Goal: Task Accomplishment & Management: Complete application form

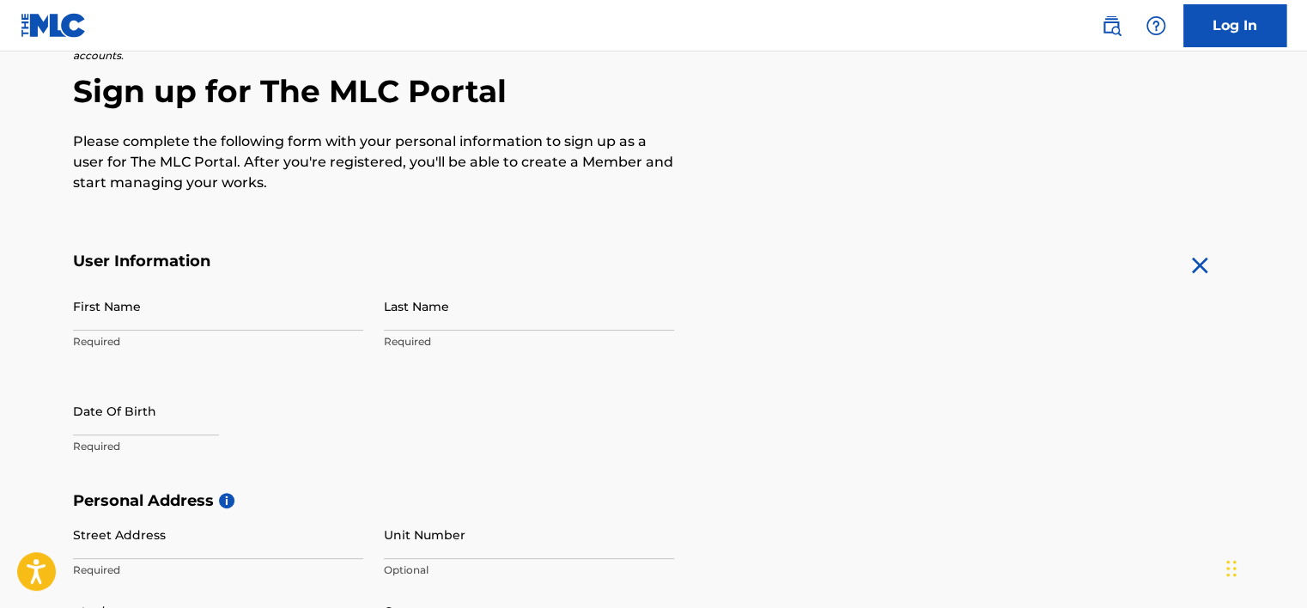
scroll to position [172, 0]
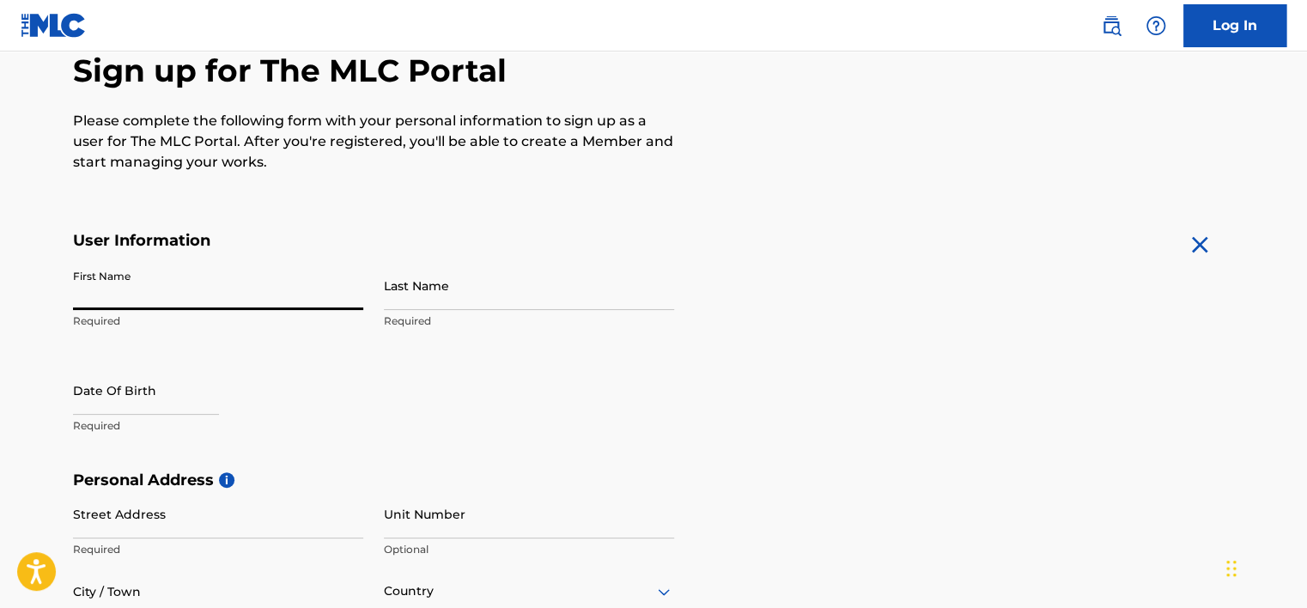
click at [82, 283] on input "First Name" at bounding box center [218, 285] width 290 height 49
type input "[PERSON_NAME]"
type input "[STREET_ADDRESS]"
type input "Victoria"
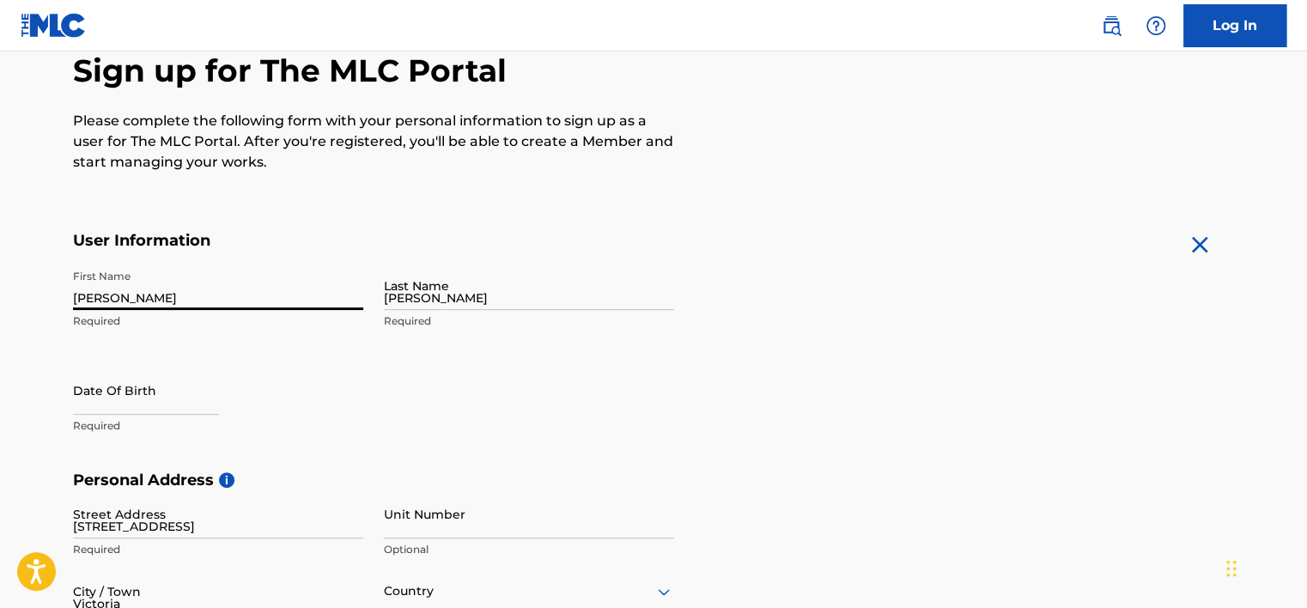
type input "[GEOGRAPHIC_DATA]"
type input "V8R 6L9"
type input "1"
type input "250"
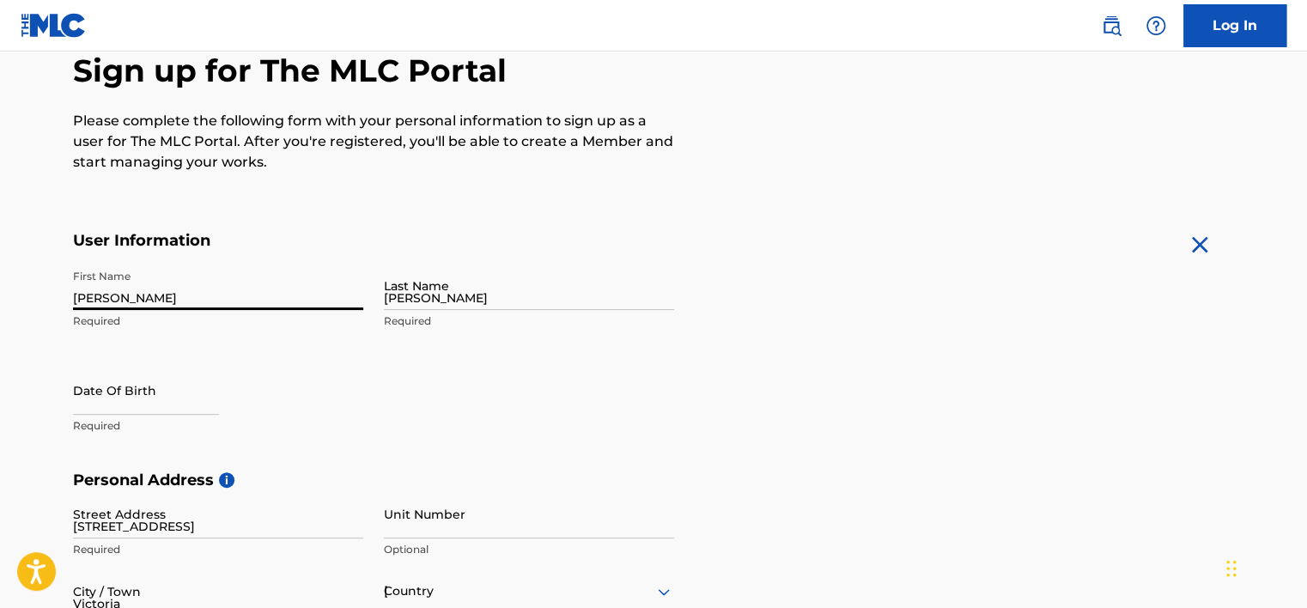
type input "2481454"
type input "[EMAIL_ADDRESS][PERSON_NAME][DOMAIN_NAME]"
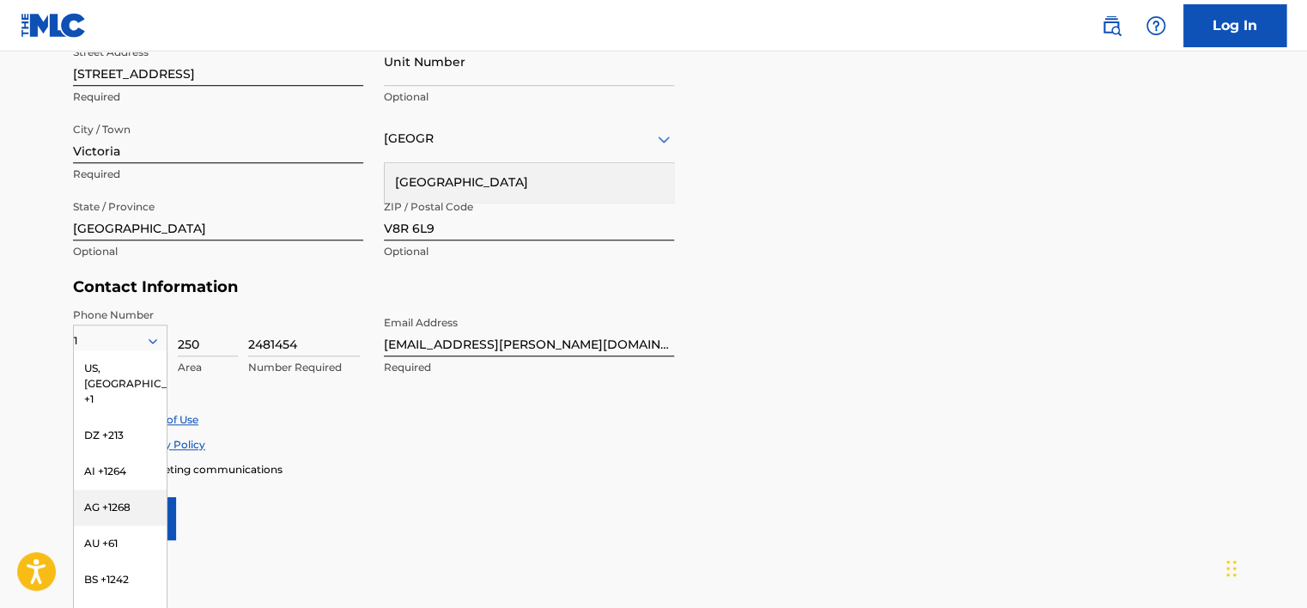
click at [361, 494] on form "User Information First Name [PERSON_NAME] Required Last Name [PERSON_NAME] Requ…" at bounding box center [653, 159] width 1161 height 762
click at [32, 355] on main "The MLC uses identity verification before a user is registered to comply with K…" at bounding box center [653, 31] width 1307 height 1209
click at [828, 152] on div "Personal Address i Street Address [STREET_ADDRESS] Required Unit Number Optiona…" at bounding box center [653, 148] width 1161 height 260
click at [134, 362] on div "US, [GEOGRAPHIC_DATA] +1" at bounding box center [120, 383] width 93 height 67
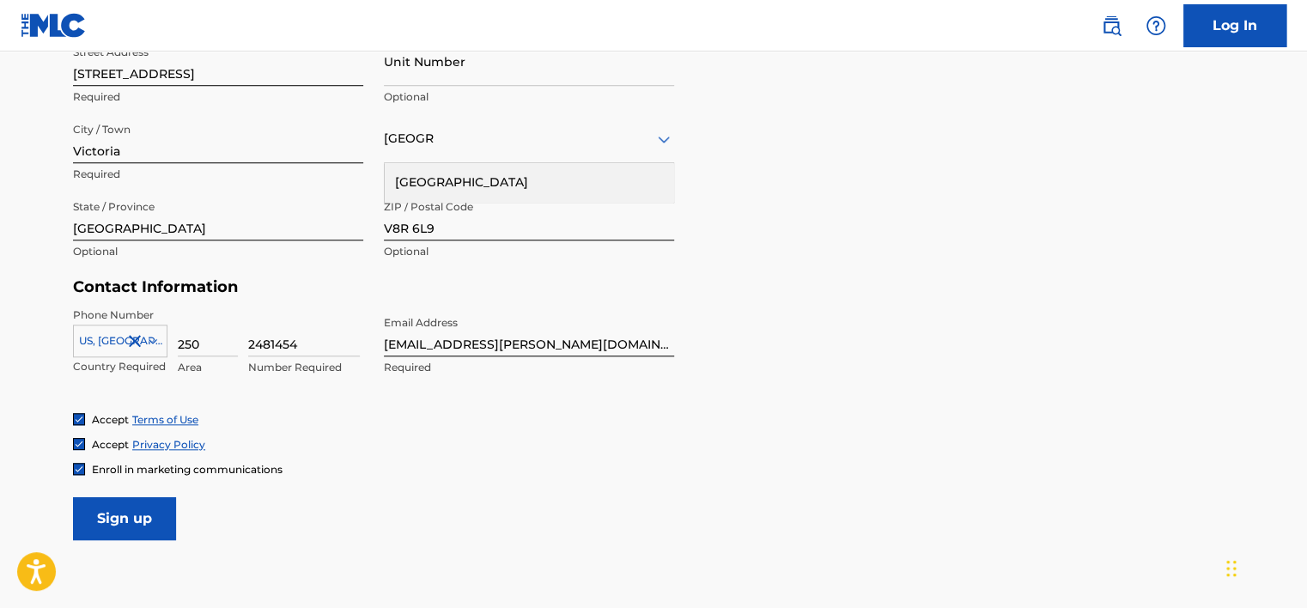
click at [249, 344] on input "2481454" at bounding box center [304, 331] width 112 height 49
type input "8844501"
type input "1"
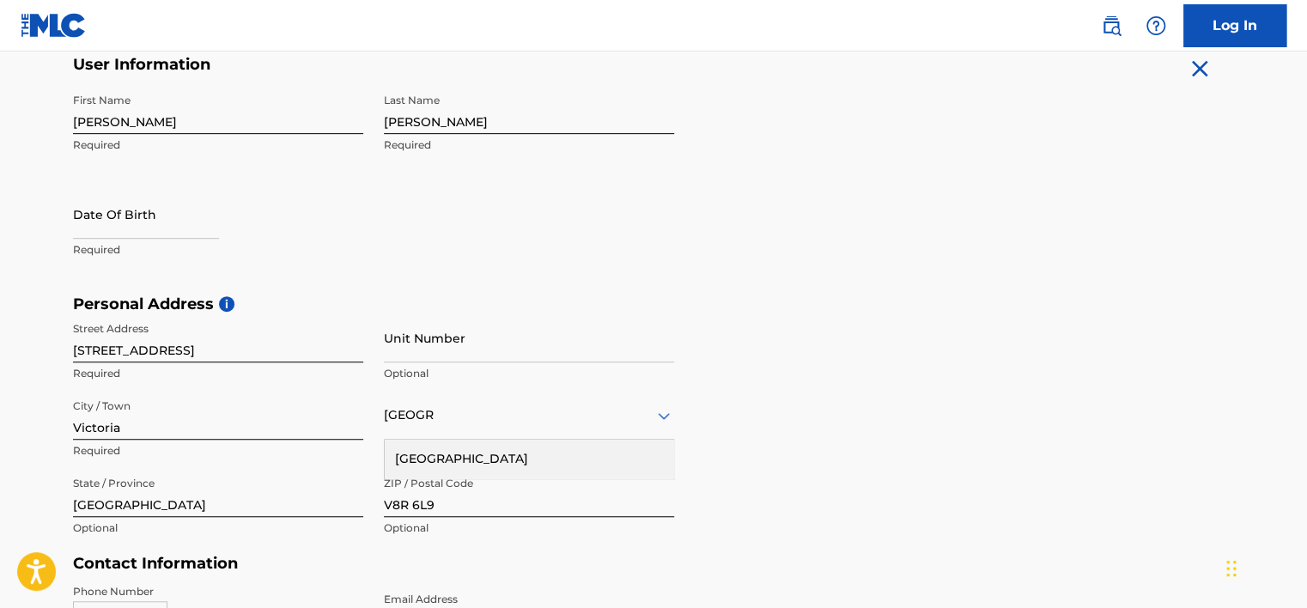
scroll to position [367, 0]
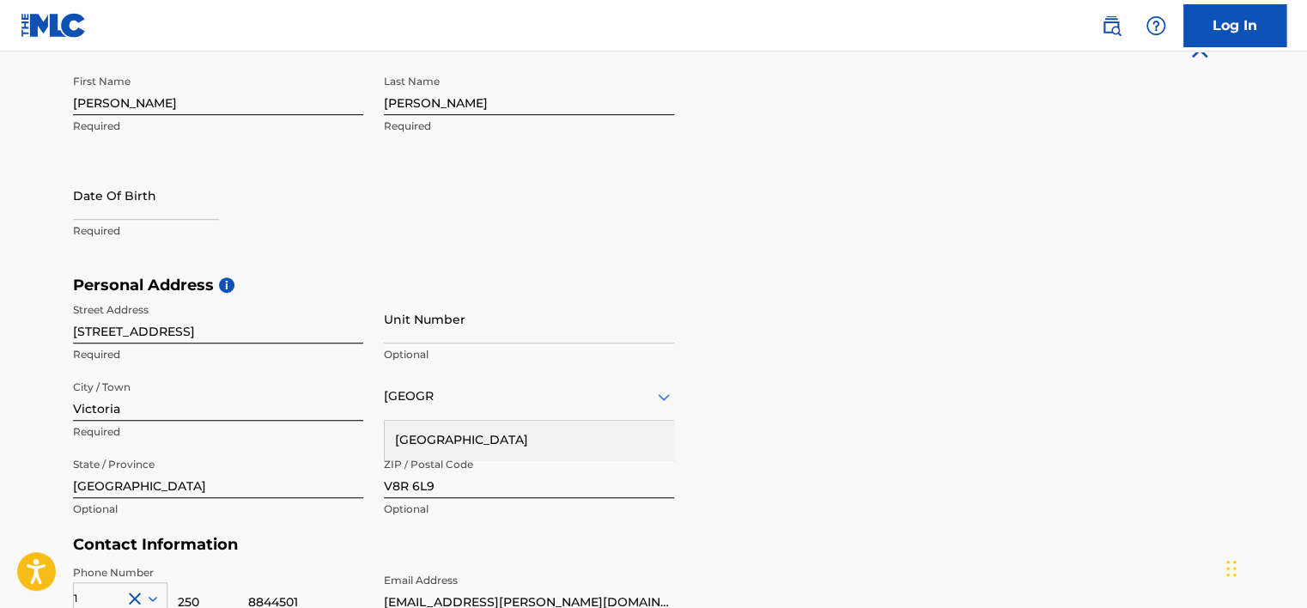
type input "8844501"
select select "8"
select select "2025"
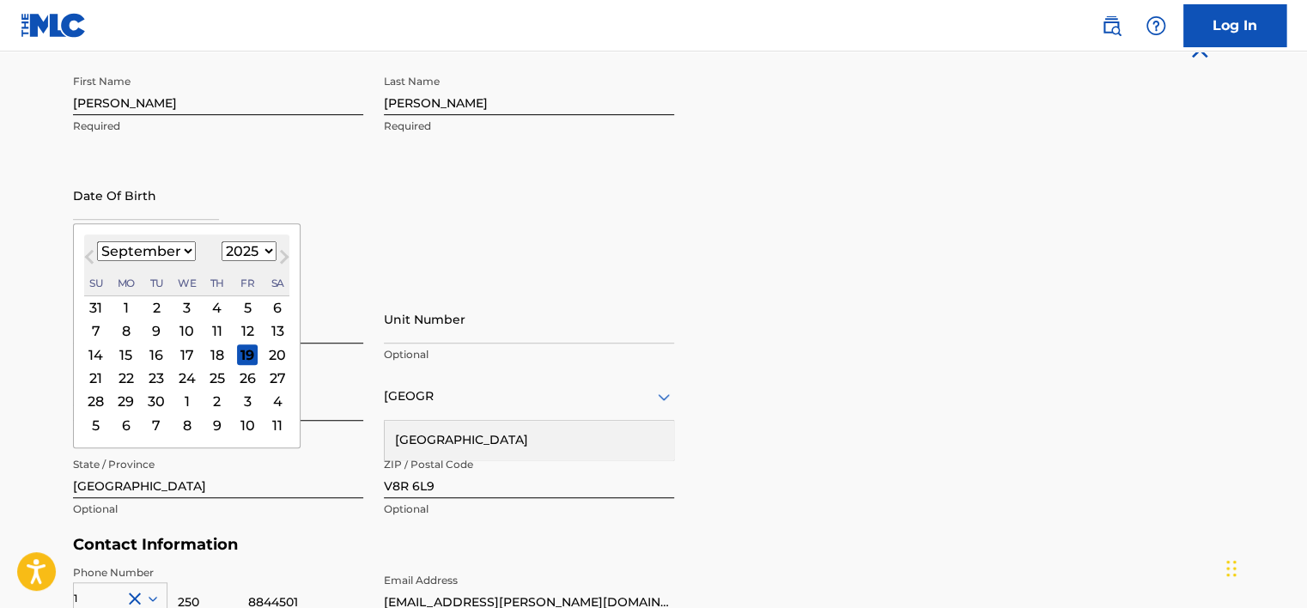
click at [76, 210] on input "text" at bounding box center [146, 195] width 146 height 49
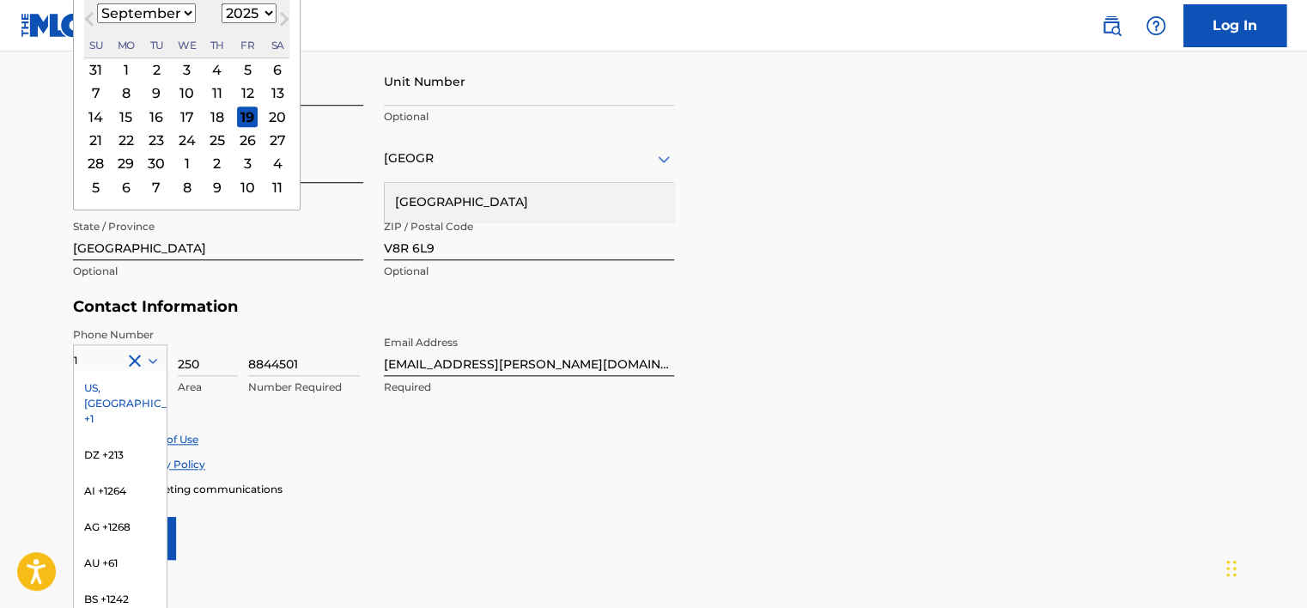
scroll to position [624, 0]
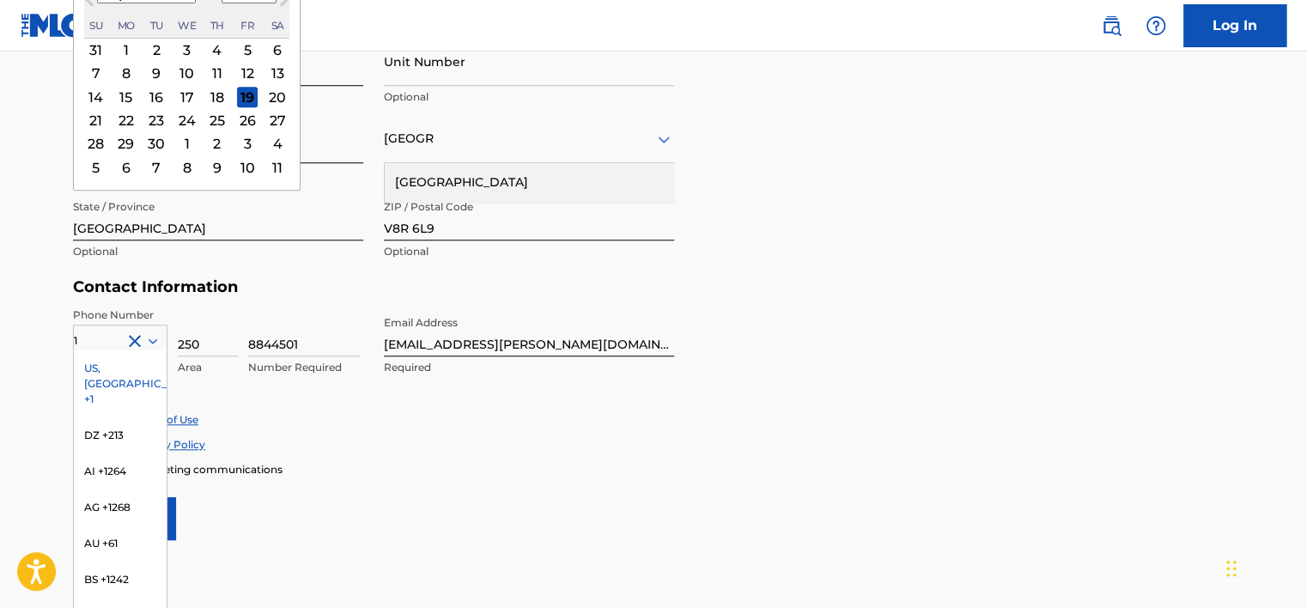
click at [100, 363] on div "US, [GEOGRAPHIC_DATA] +1" at bounding box center [120, 383] width 93 height 67
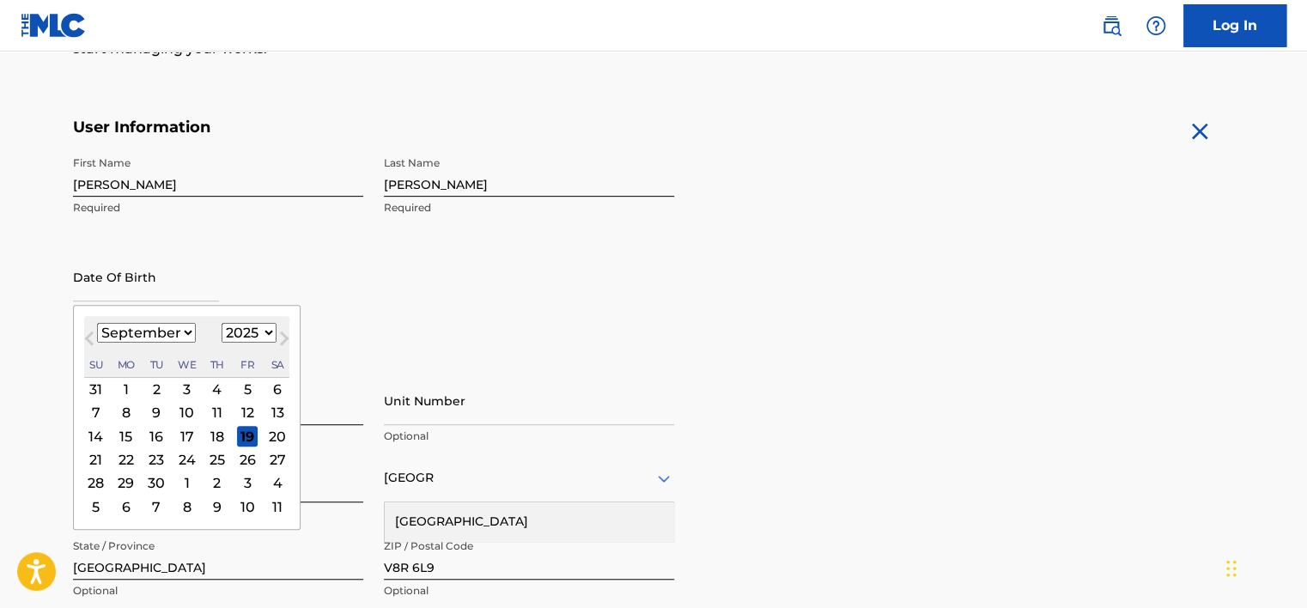
scroll to position [281, 0]
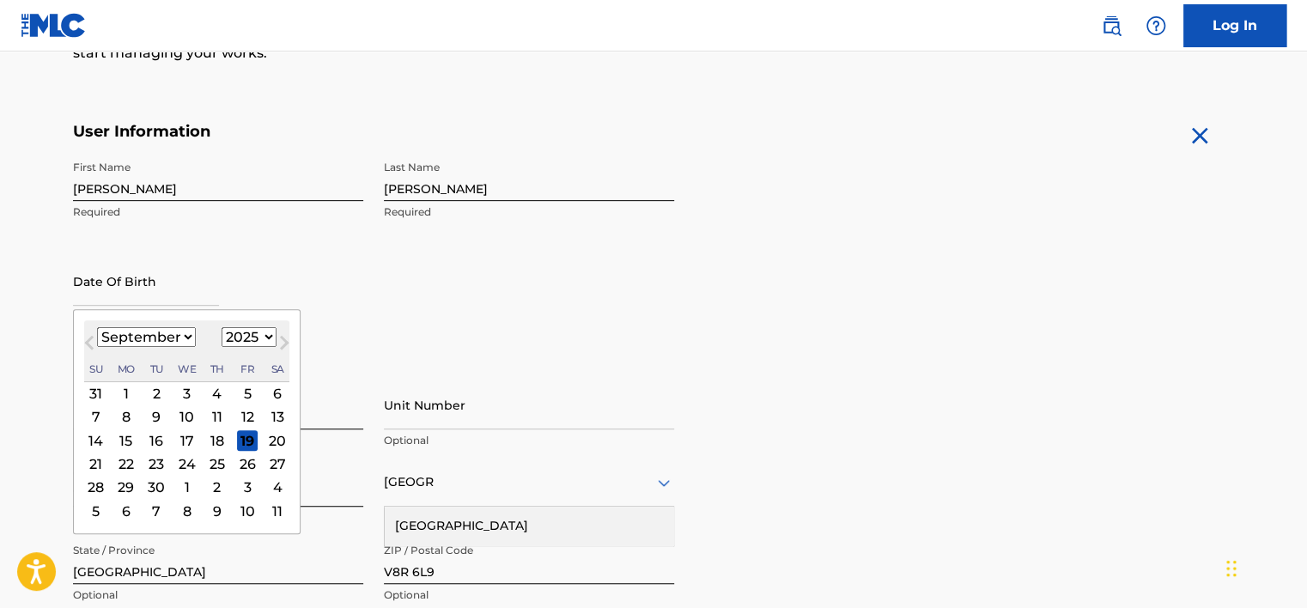
click at [85, 295] on input "text" at bounding box center [146, 281] width 146 height 49
click at [186, 335] on select "January February March April May June July August September October November De…" at bounding box center [146, 337] width 99 height 20
select select "3"
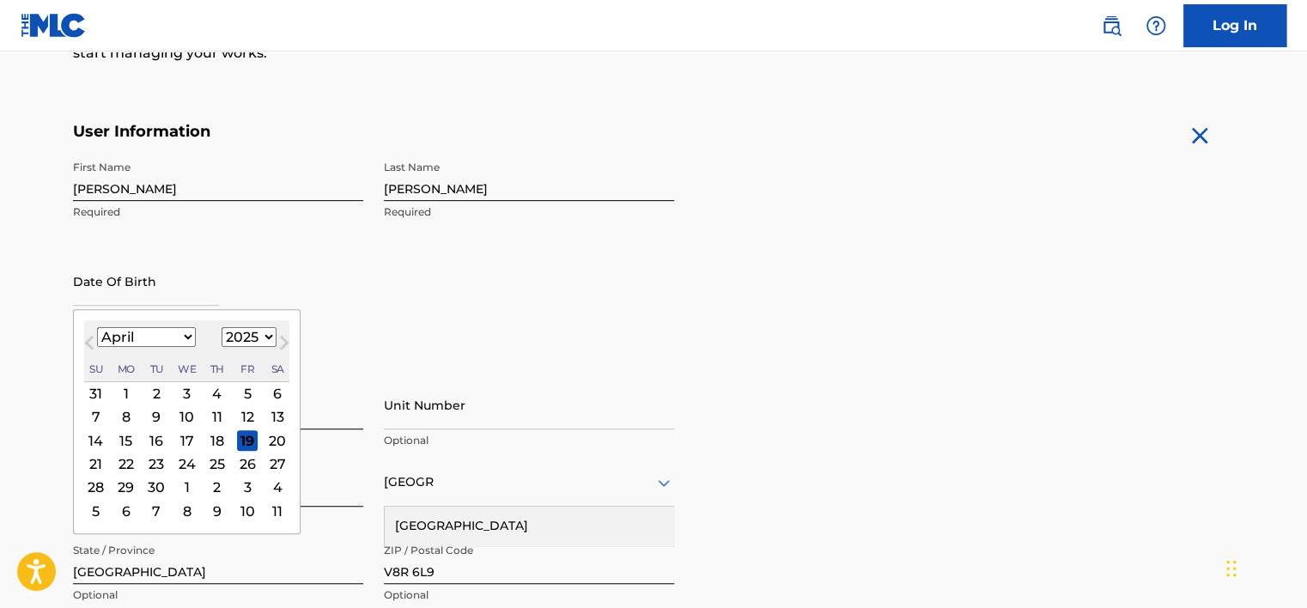
click at [97, 327] on select "January February March April May June July August September October November De…" at bounding box center [146, 337] width 99 height 20
click at [129, 435] on div "14" at bounding box center [126, 440] width 21 height 21
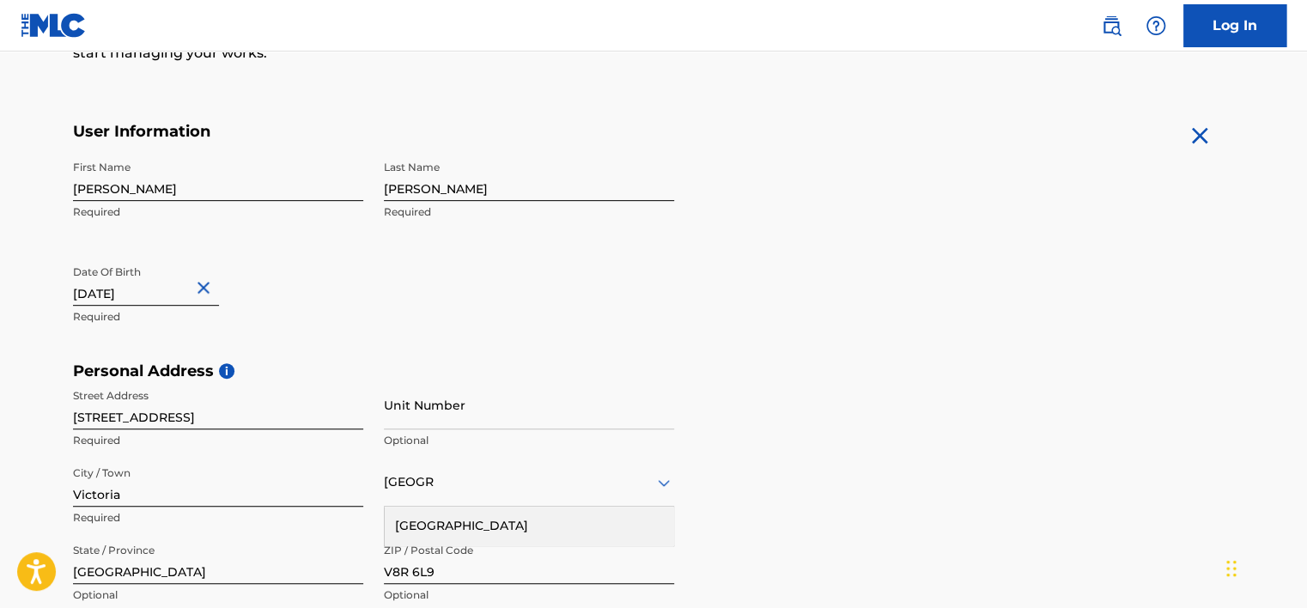
click at [135, 295] on input "text" at bounding box center [146, 281] width 146 height 49
select select "3"
select select "2025"
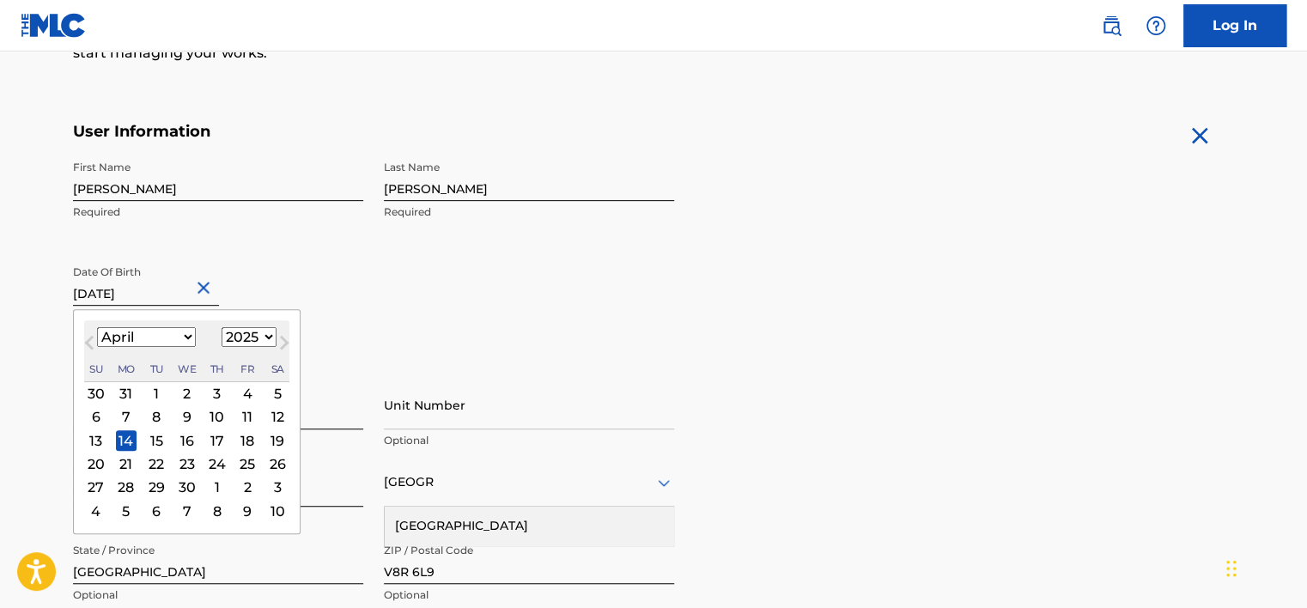
click at [120, 292] on input "text" at bounding box center [146, 281] width 146 height 49
type input "[DATE]"
select select "1947"
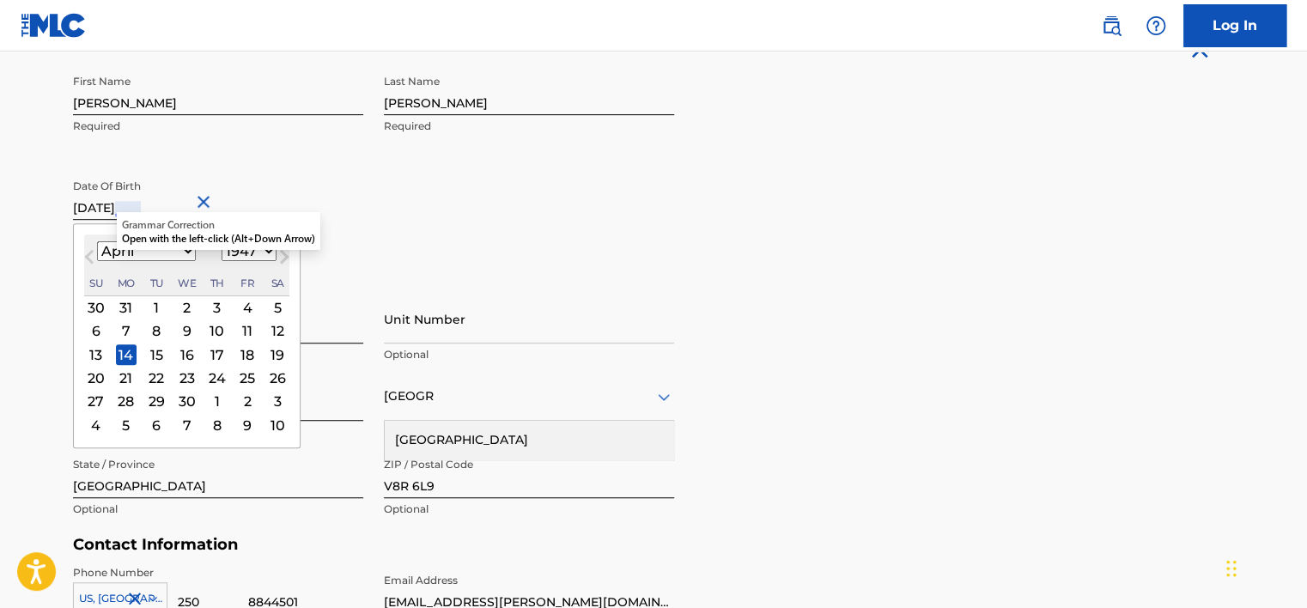
type input "[DATE]"
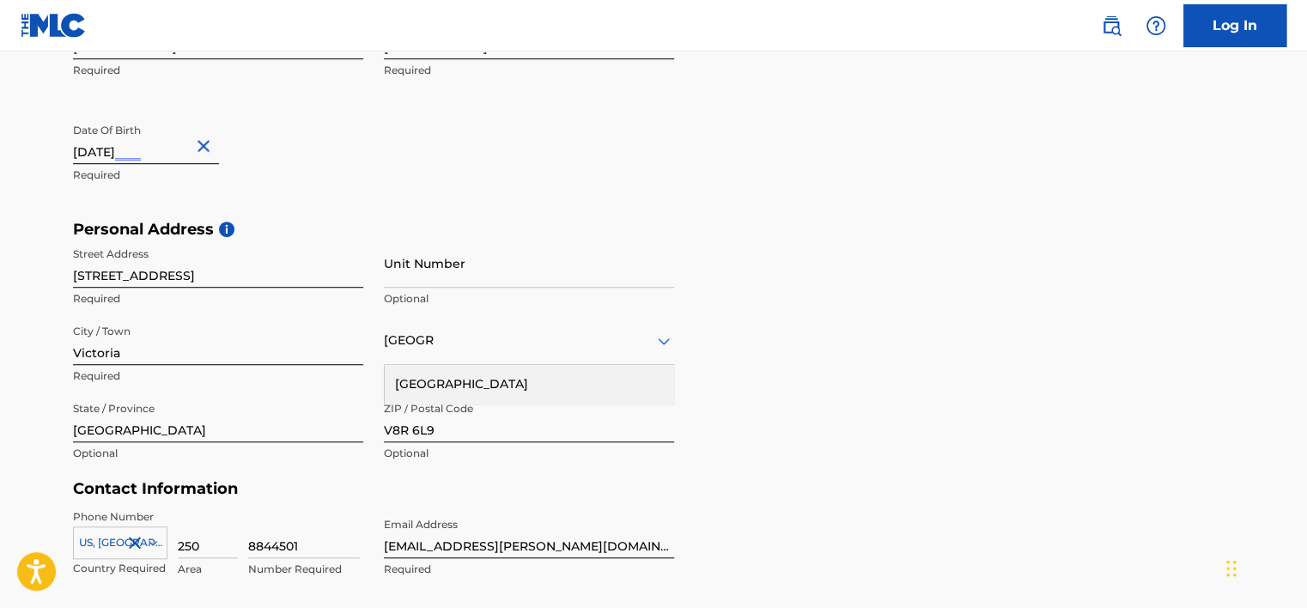
scroll to position [453, 0]
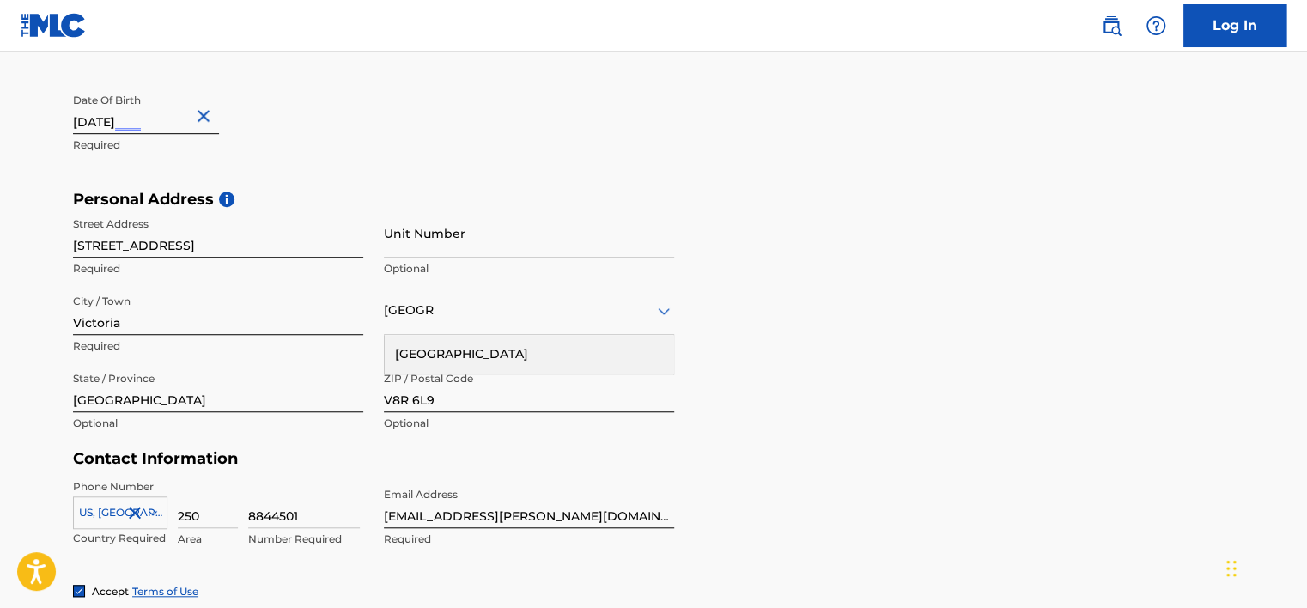
click at [113, 127] on input "[DATE]" at bounding box center [146, 109] width 146 height 49
select select "3"
select select "1947"
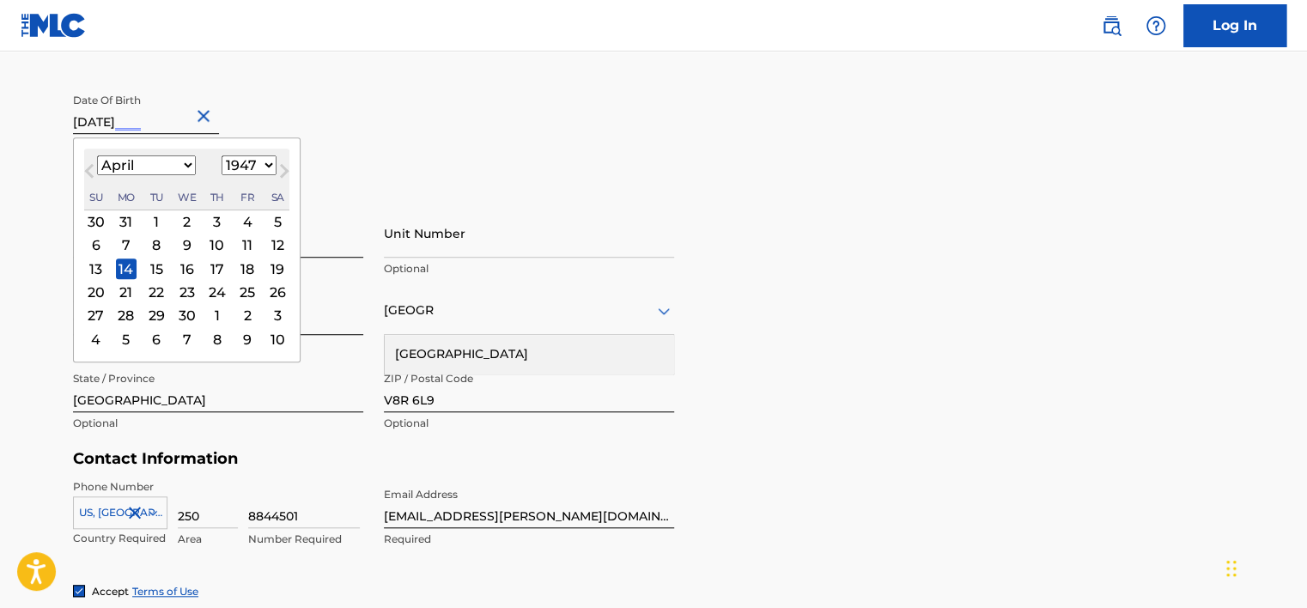
click at [258, 162] on select "1899 1900 1901 1902 1903 1904 1905 1906 1907 1908 1909 1910 1911 1912 1913 1914…" at bounding box center [249, 165] width 55 height 20
click at [222, 155] on select "1899 1900 1901 1902 1903 1904 1905 1906 1907 1908 1909 1910 1911 1912 1913 1914…" at bounding box center [249, 165] width 55 height 20
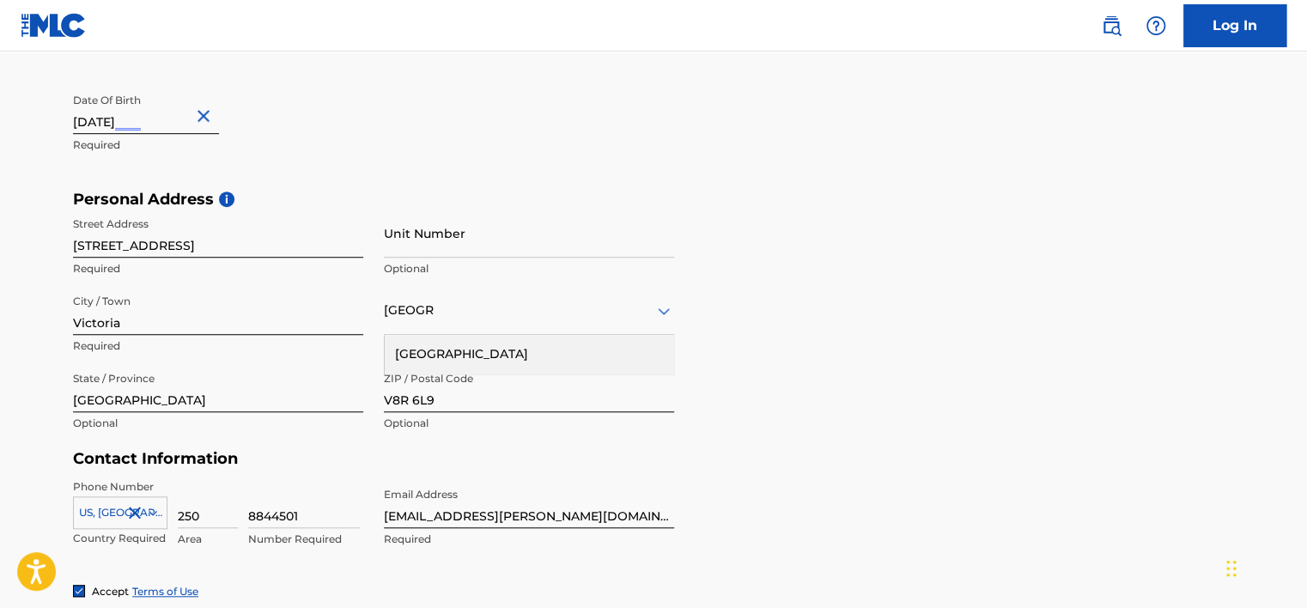
click at [385, 177] on div "First Name [PERSON_NAME] Required Last Name [PERSON_NAME] Required Date Of Birt…" at bounding box center [373, 85] width 601 height 210
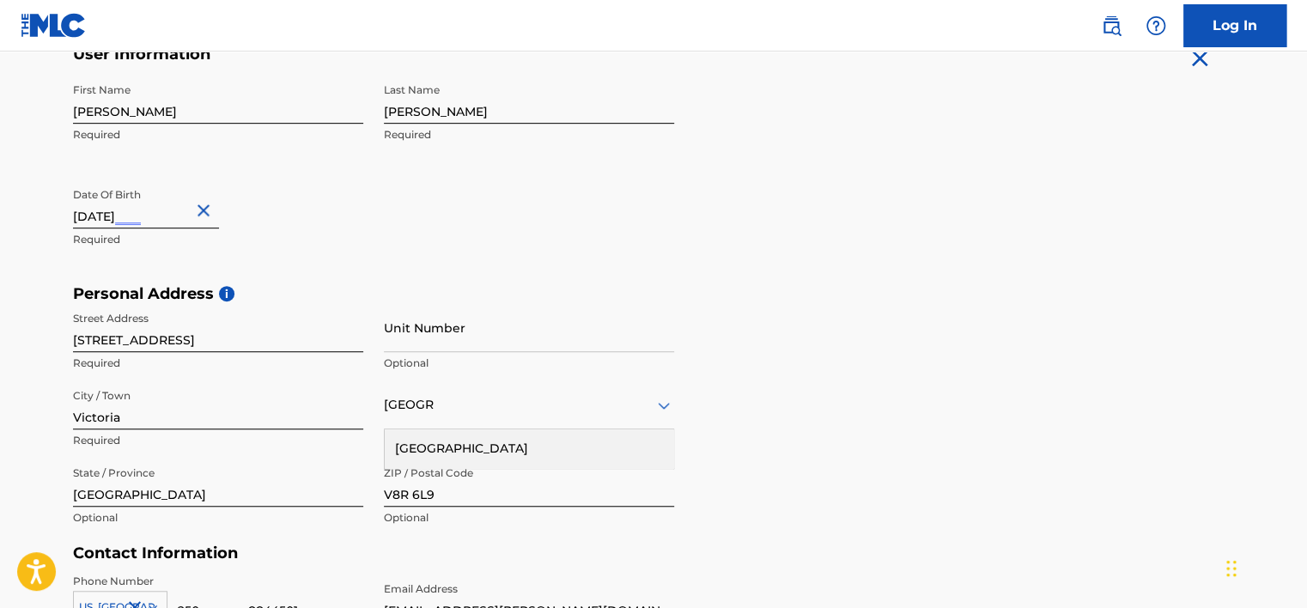
scroll to position [305, 0]
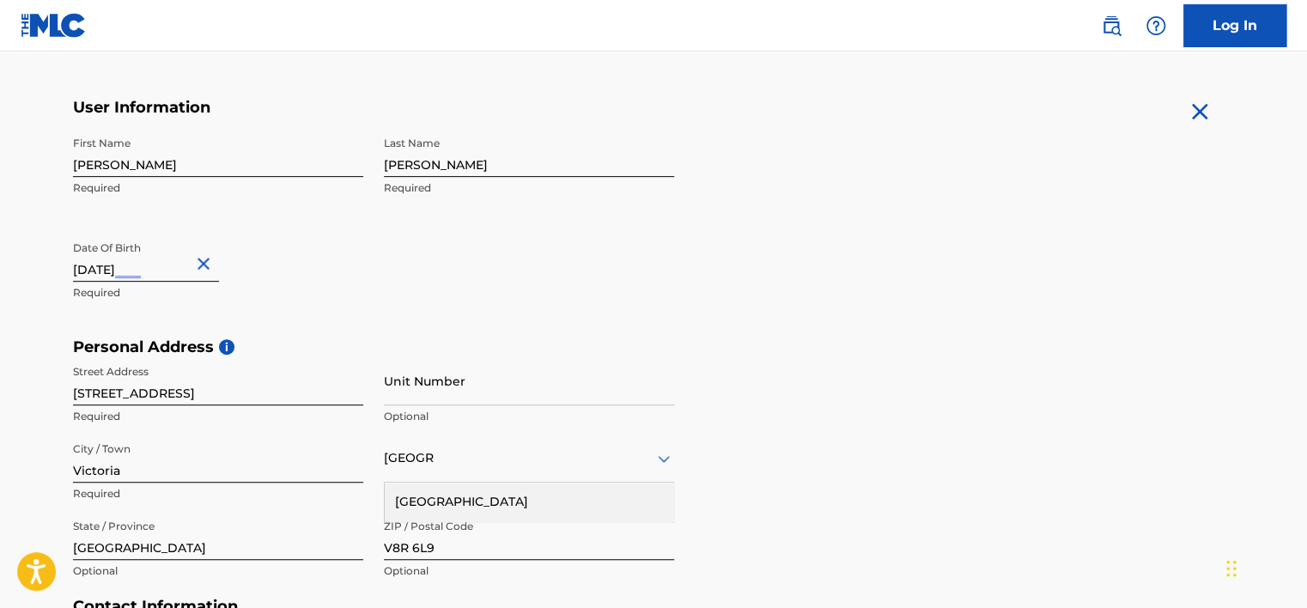
select select "3"
select select "1947"
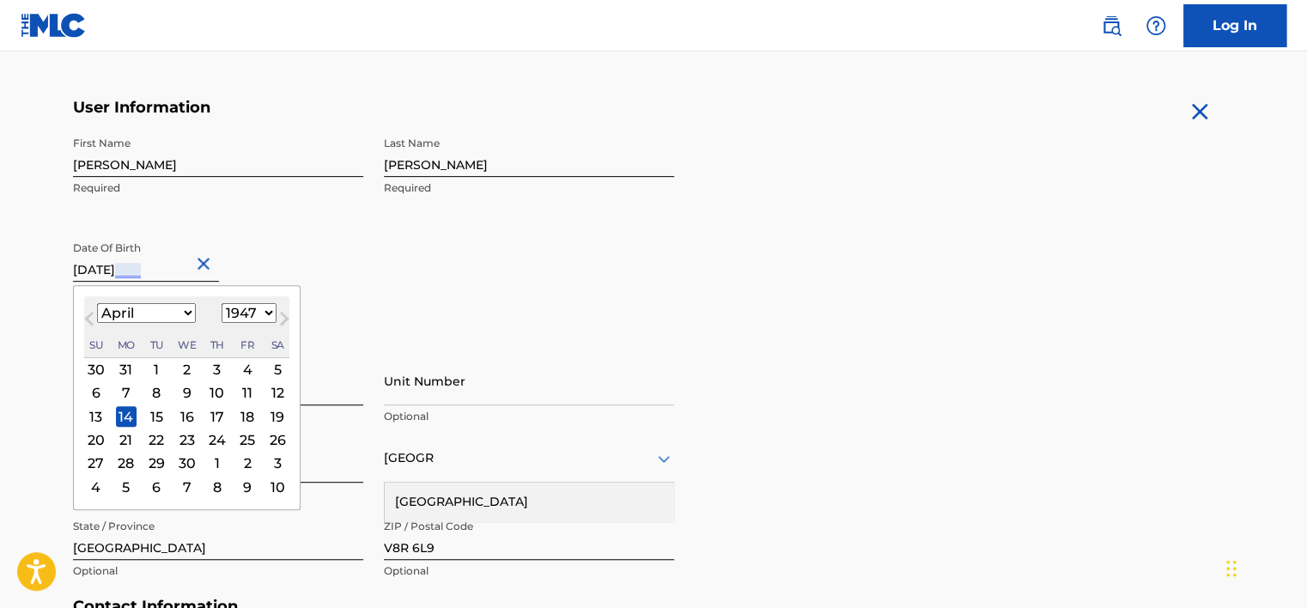
drag, startPoint x: 151, startPoint y: 269, endPoint x: 75, endPoint y: 271, distance: 76.5
click at [75, 271] on input "[DATE]" at bounding box center [146, 257] width 146 height 49
click at [129, 417] on div "14" at bounding box center [126, 416] width 21 height 21
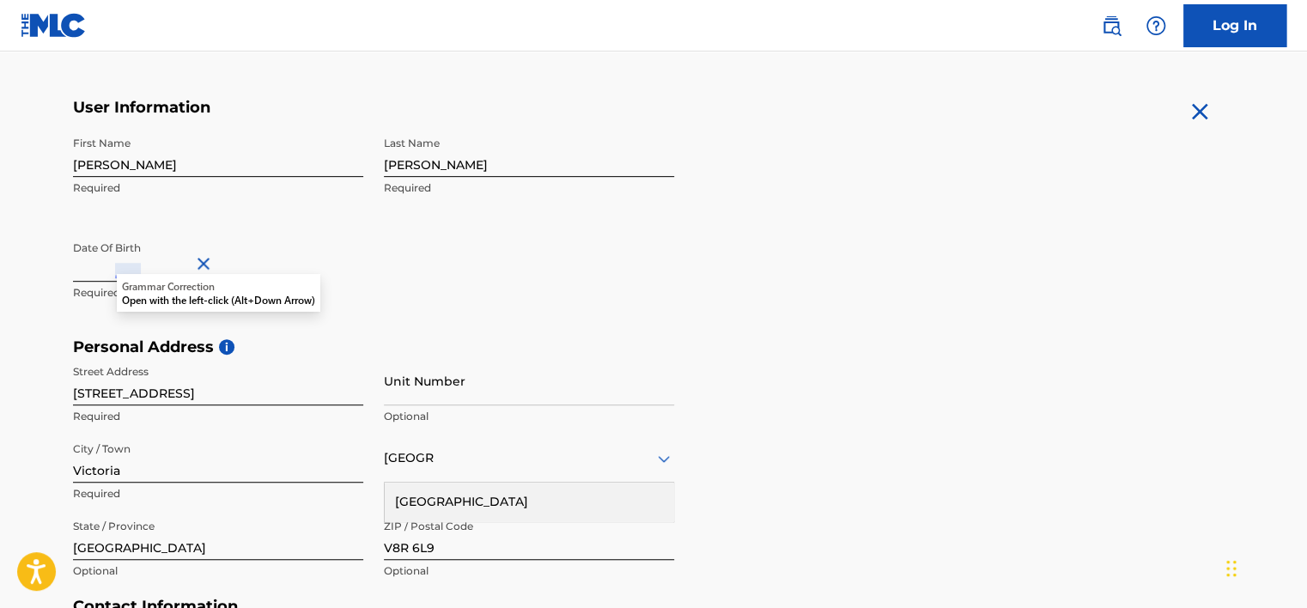
drag, startPoint x: 131, startPoint y: 268, endPoint x: 217, endPoint y: 206, distance: 105.8
click at [217, 206] on div "First Name [PERSON_NAME] Required Last Name [PERSON_NAME] Required Date Of Birt…" at bounding box center [373, 233] width 601 height 210
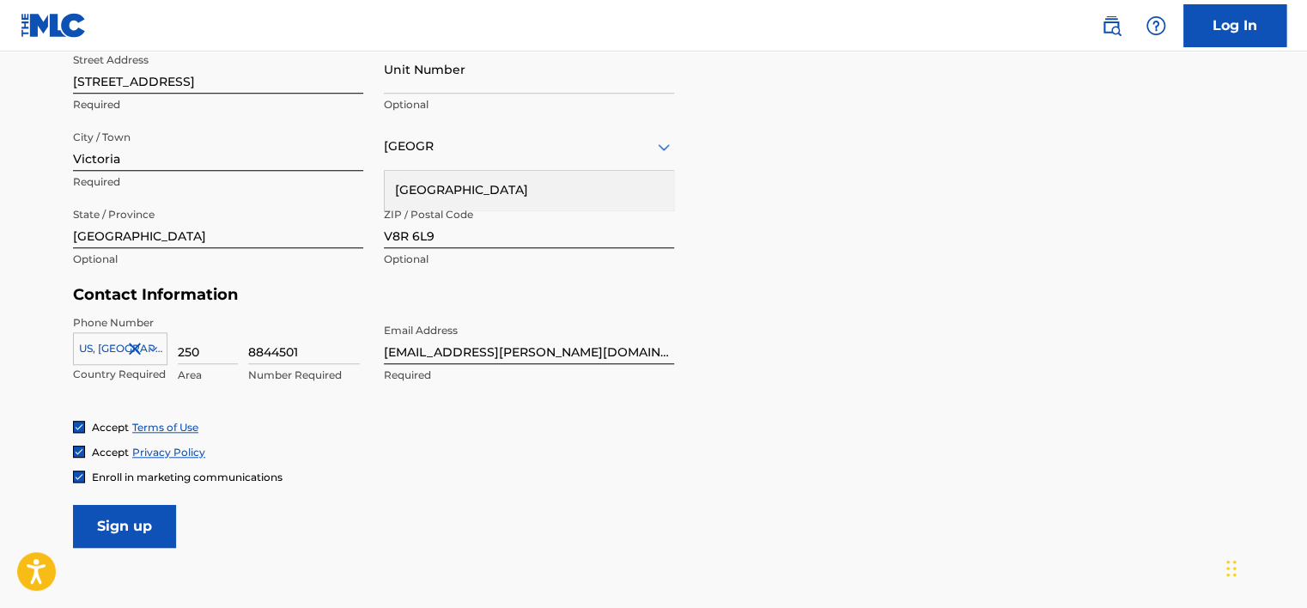
scroll to position [648, 0]
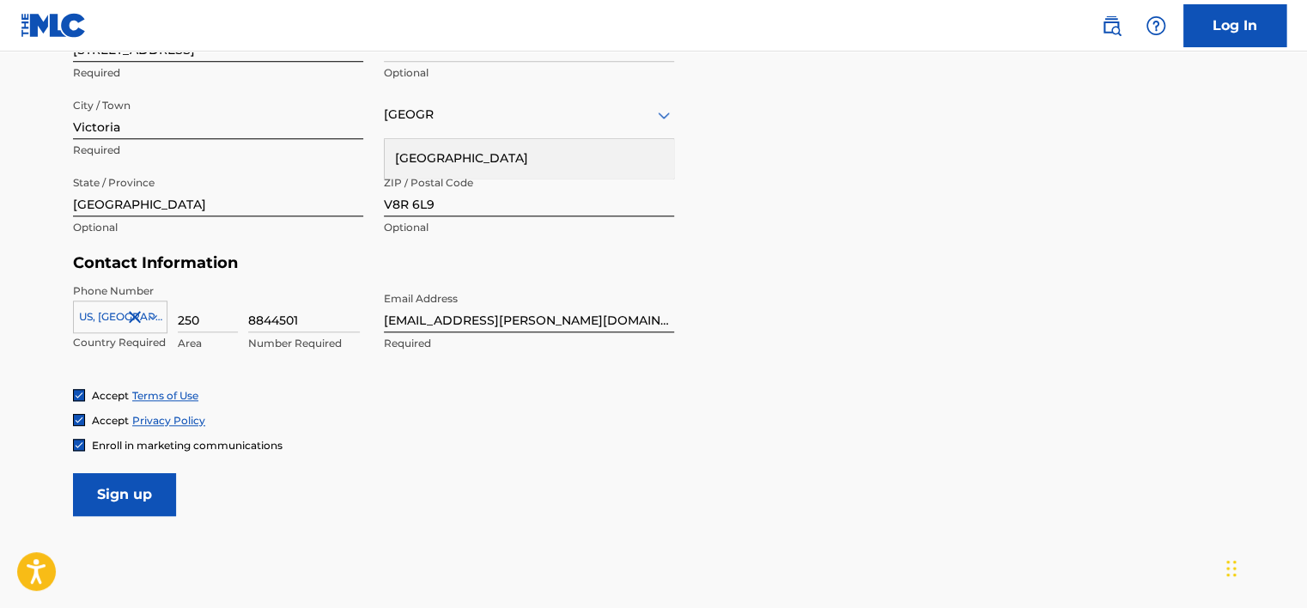
click at [121, 490] on input "Sign up" at bounding box center [124, 494] width 103 height 43
click at [124, 496] on input "Sign up" at bounding box center [124, 494] width 103 height 43
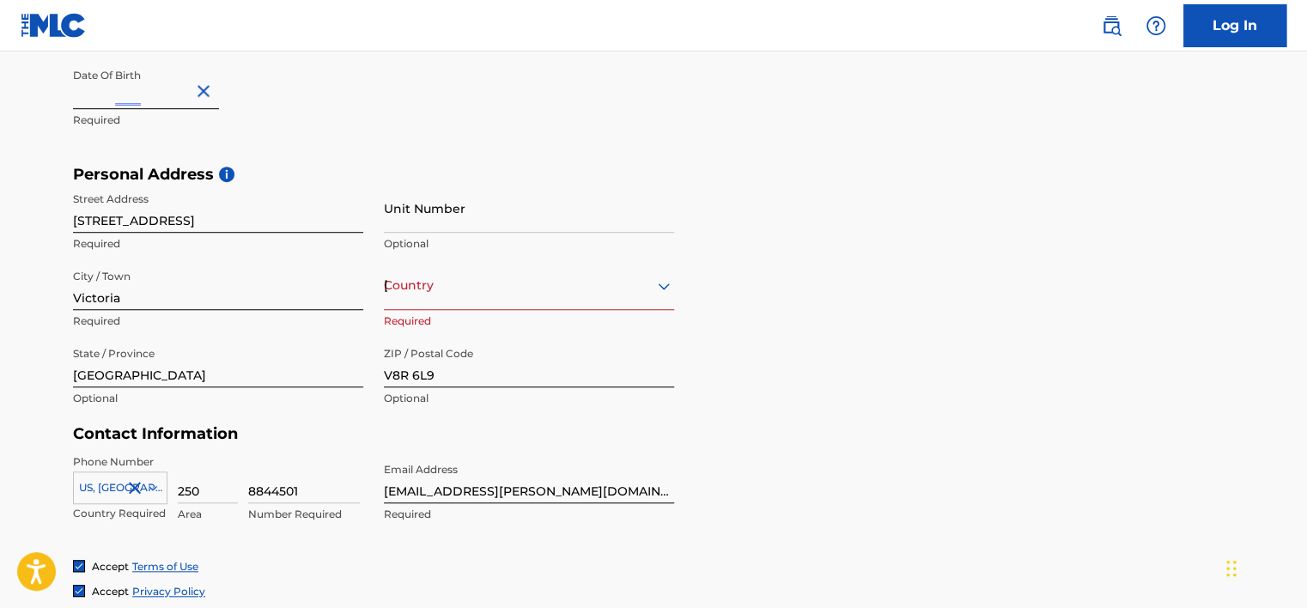
scroll to position [477, 0]
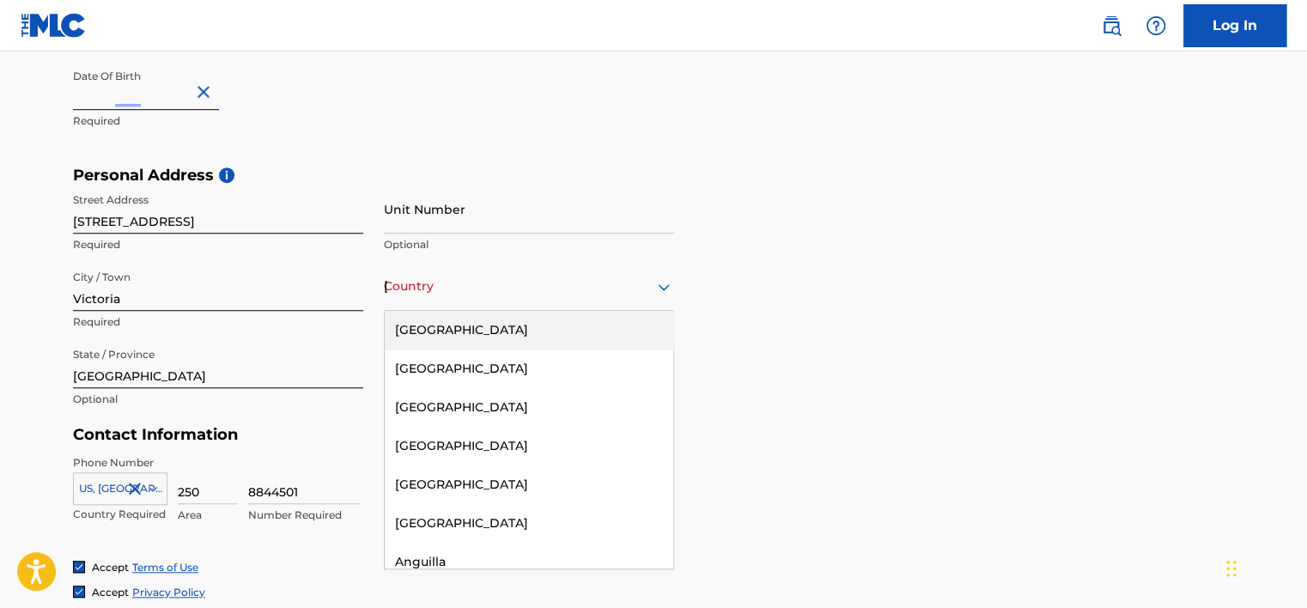
click at [660, 290] on icon at bounding box center [664, 287] width 21 height 21
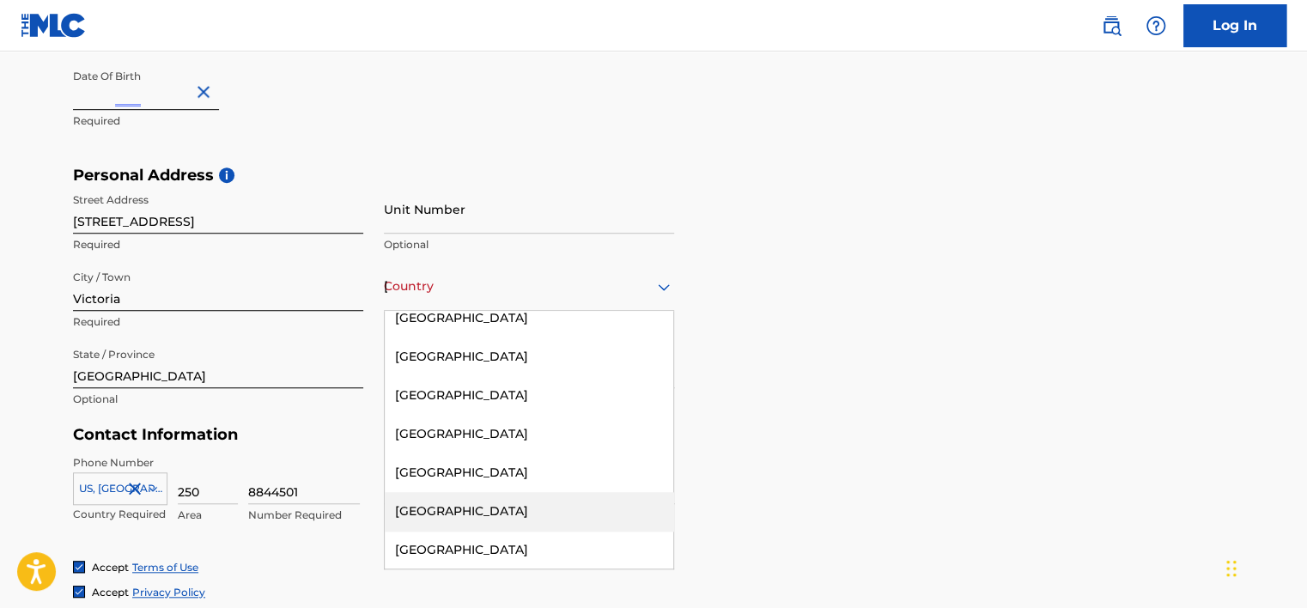
scroll to position [1117, 0]
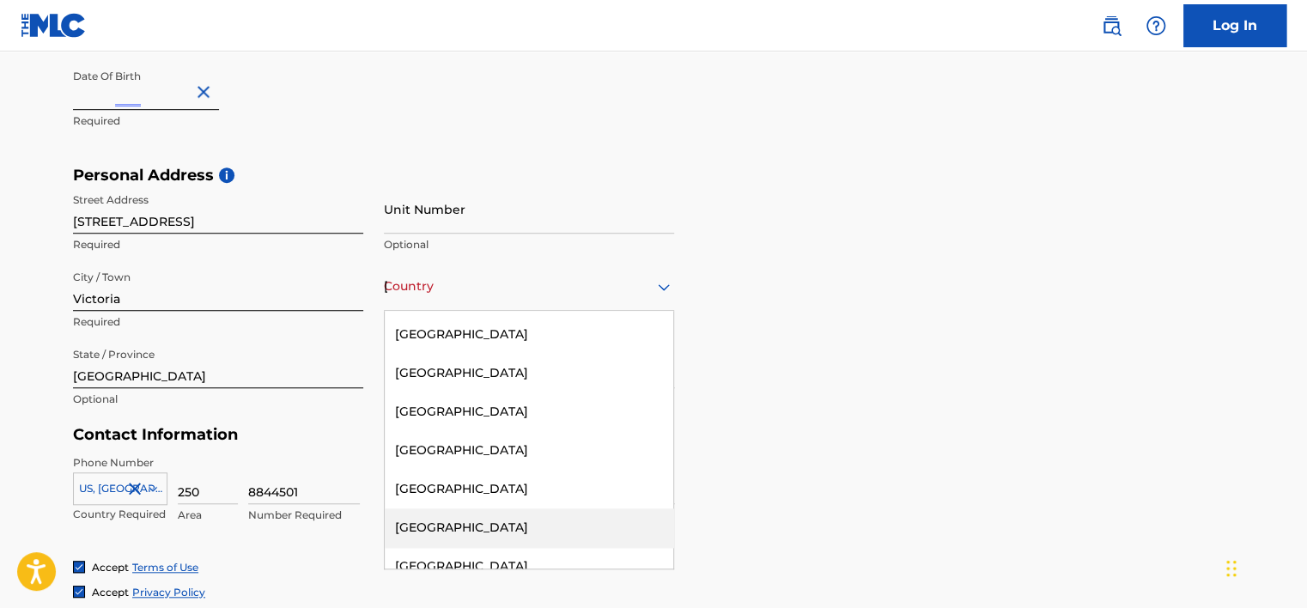
click at [442, 534] on div "[GEOGRAPHIC_DATA]" at bounding box center [529, 527] width 289 height 39
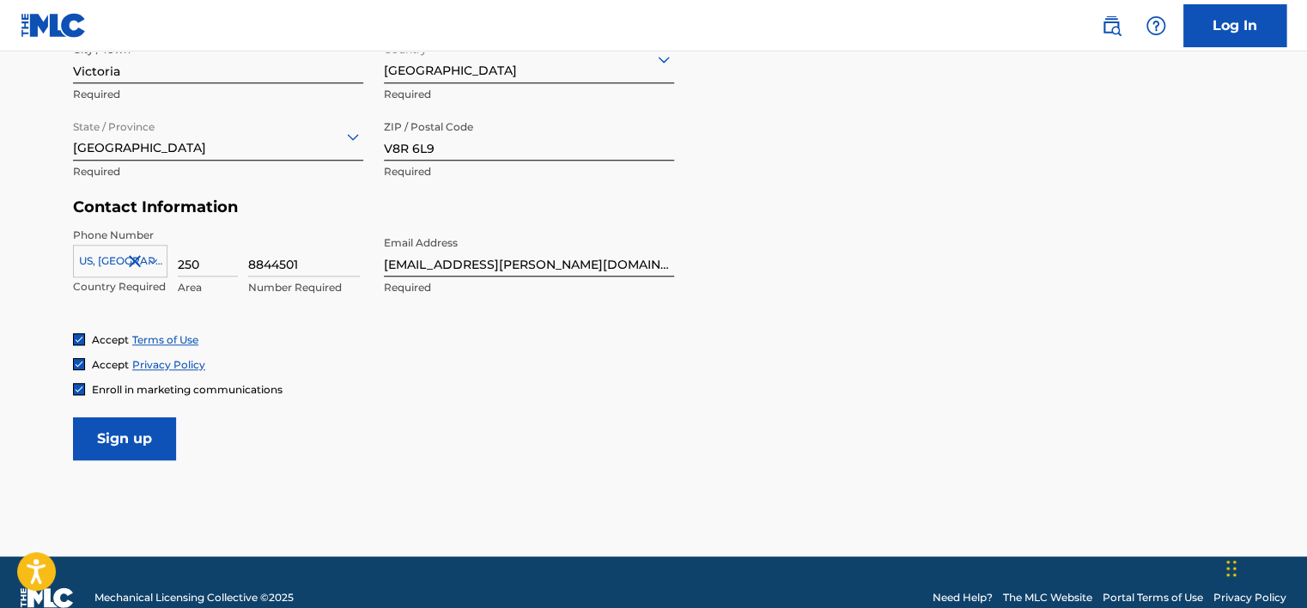
scroll to position [734, 0]
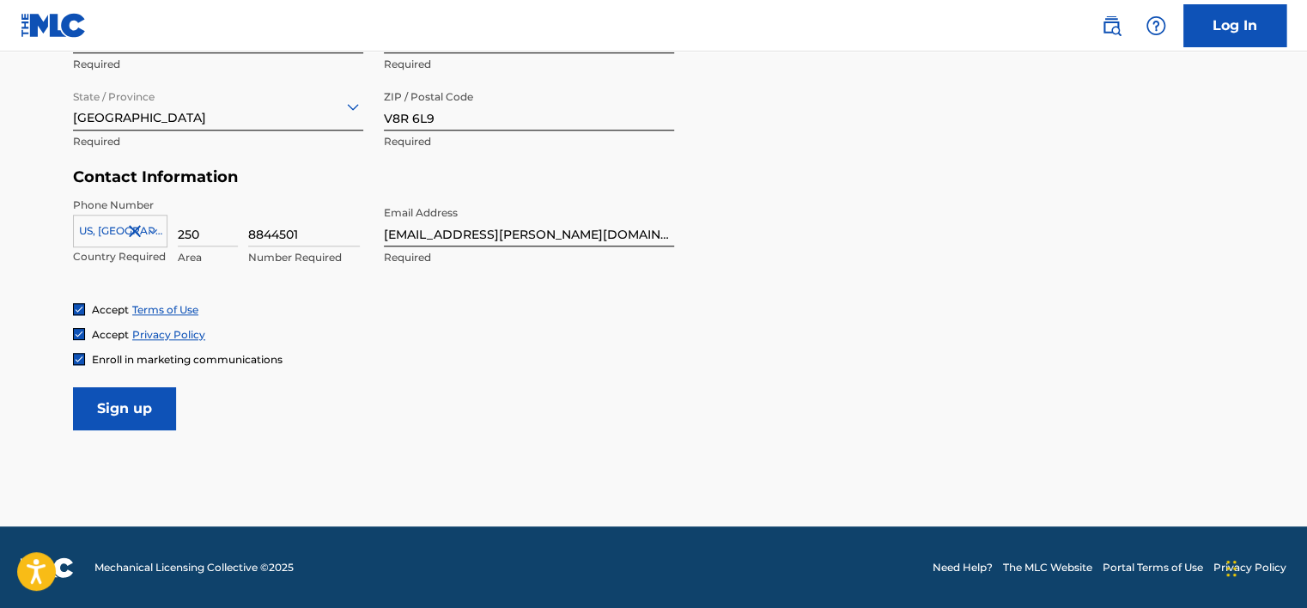
click at [141, 398] on input "Sign up" at bounding box center [124, 408] width 103 height 43
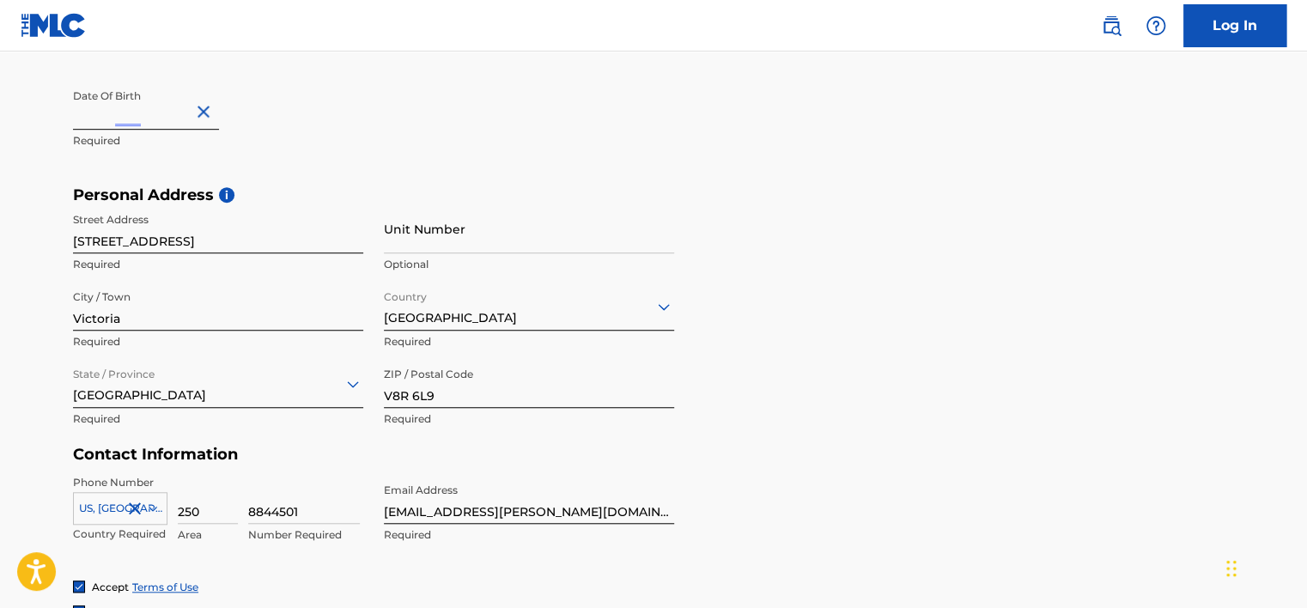
scroll to position [477, 0]
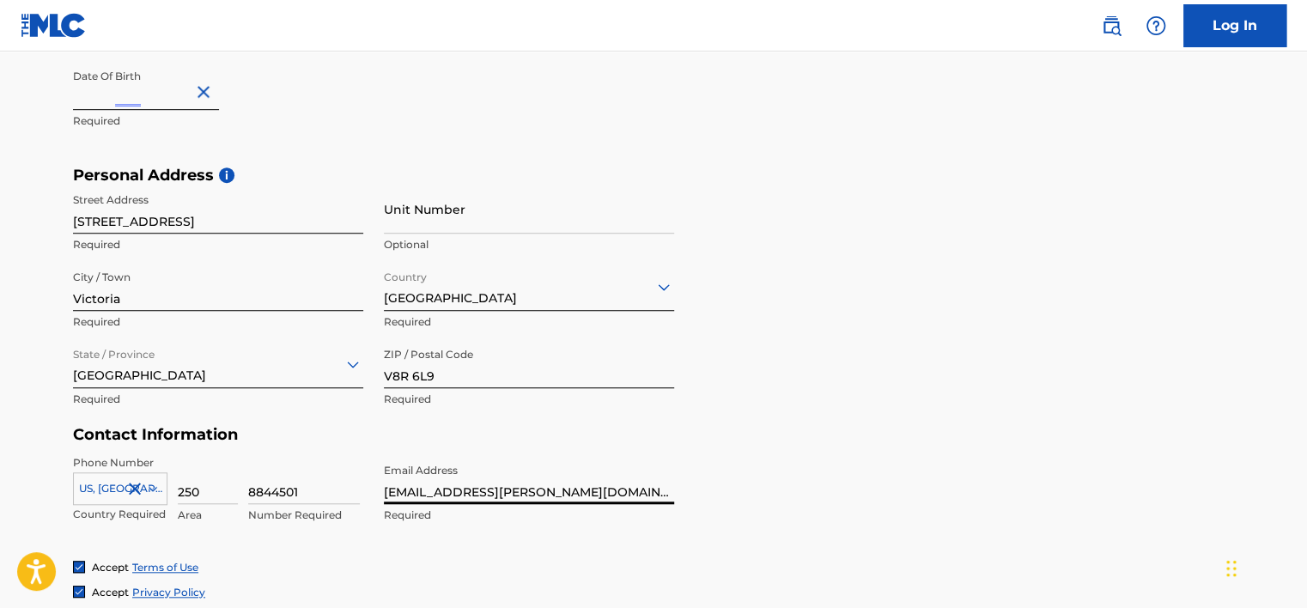
click at [484, 496] on input "[EMAIL_ADDRESS][PERSON_NAME][DOMAIN_NAME]" at bounding box center [529, 479] width 290 height 49
type input "o"
click at [419, 491] on input "[EMAIL_ADDRESS][DOMAIN_NAME]" at bounding box center [529, 479] width 290 height 49
click at [546, 502] on input "[EMAIL_ADDRESS][DOMAIN_NAME]" at bounding box center [529, 479] width 290 height 49
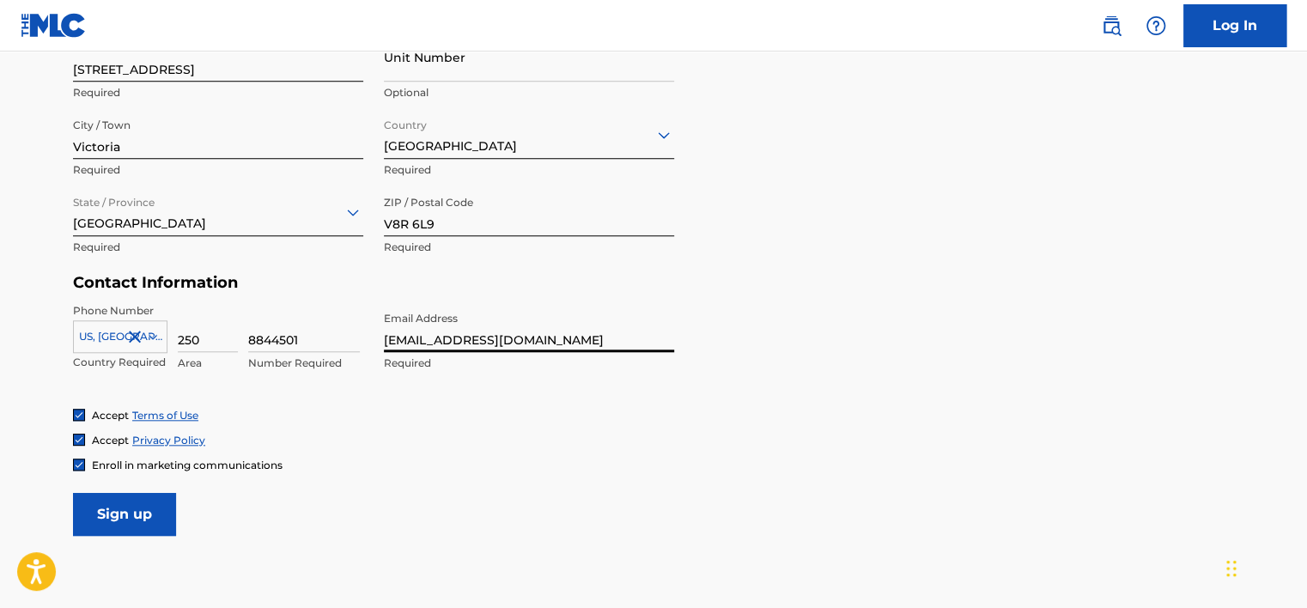
scroll to position [648, 0]
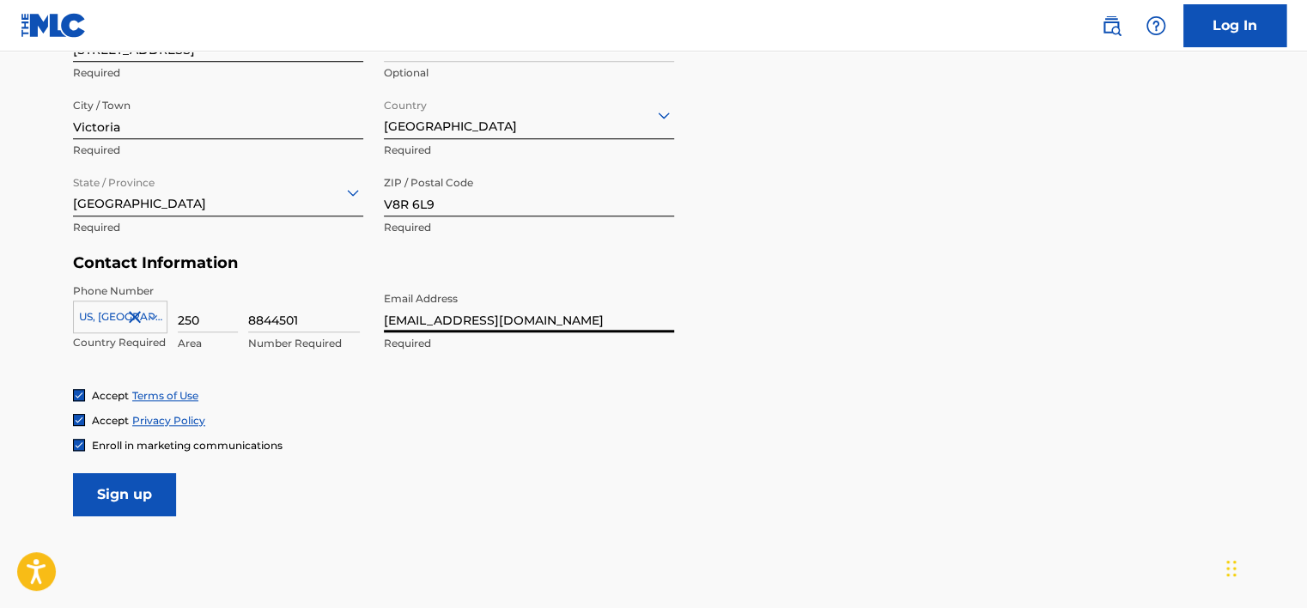
type input "[EMAIL_ADDRESS][DOMAIN_NAME]"
click at [95, 481] on input "Sign up" at bounding box center [124, 494] width 103 height 43
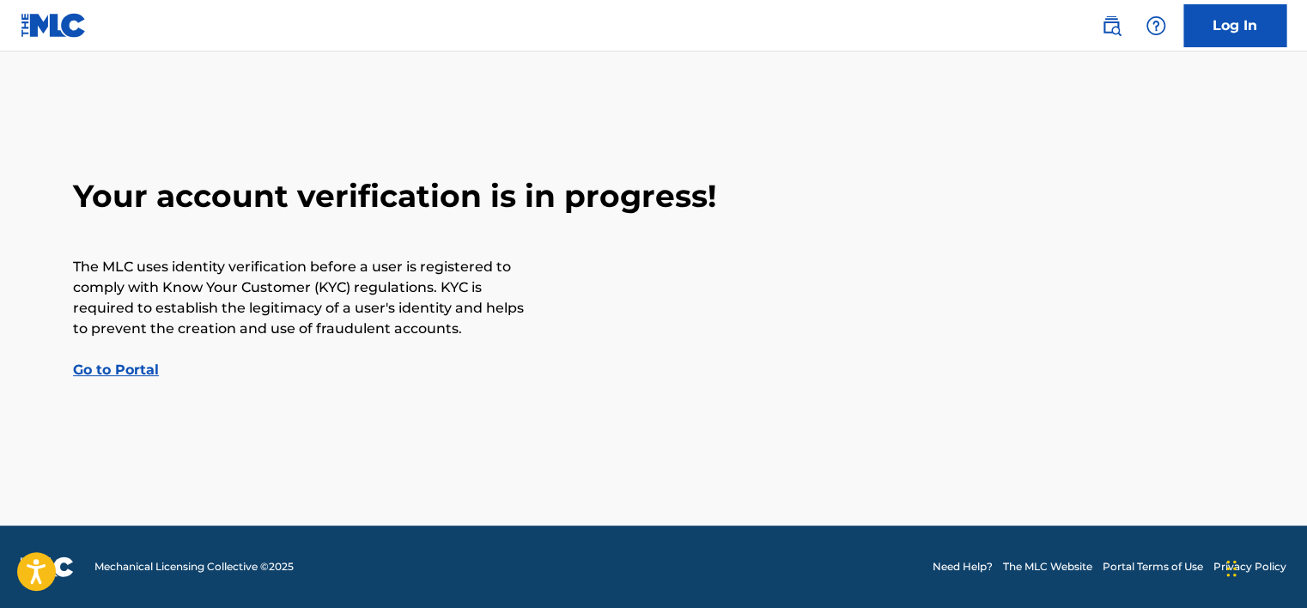
click at [110, 372] on link "Go to Portal" at bounding box center [116, 370] width 86 height 16
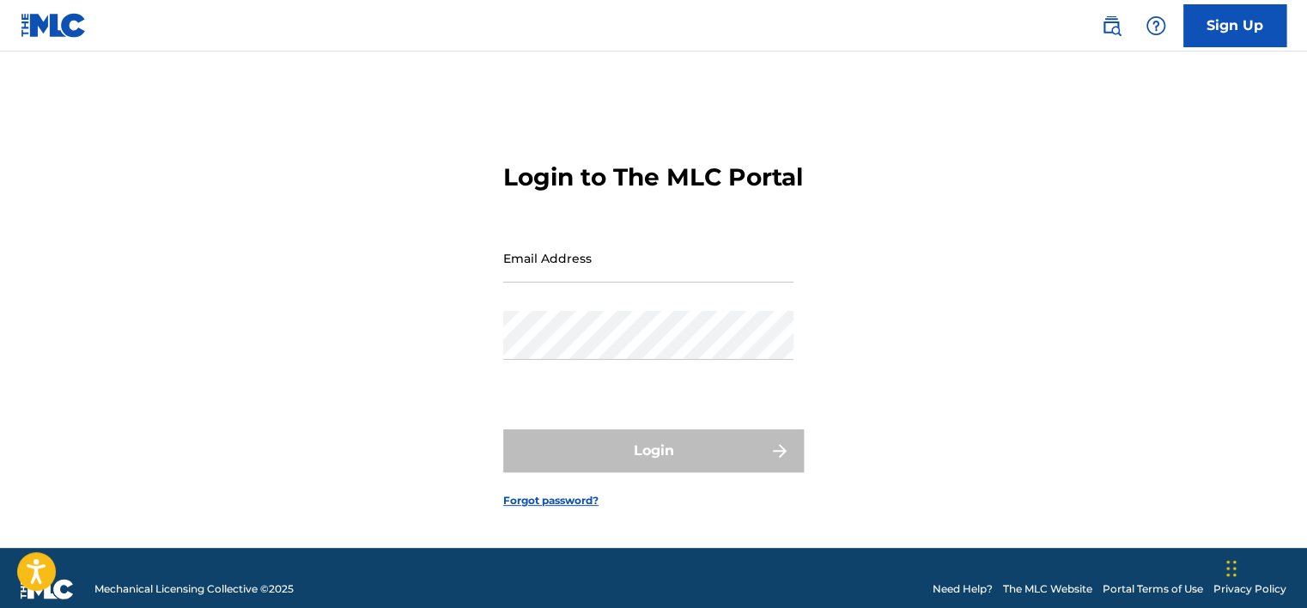
type input "[EMAIL_ADDRESS][PERSON_NAME][DOMAIN_NAME]"
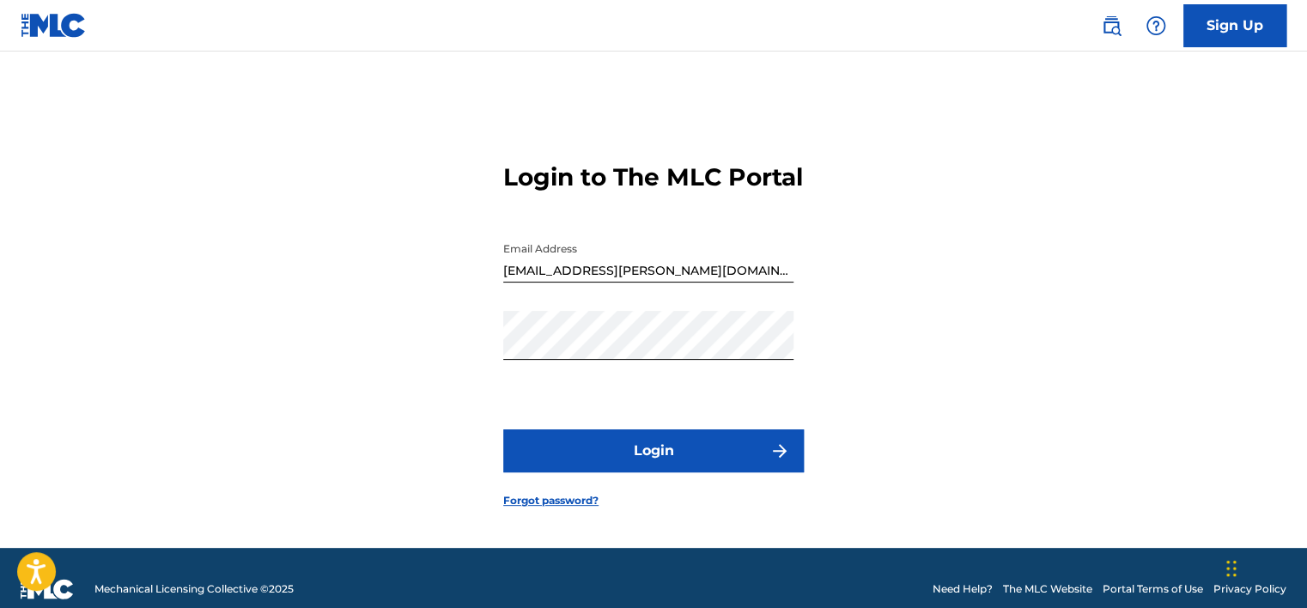
click at [1110, 26] on img at bounding box center [1111, 25] width 21 height 21
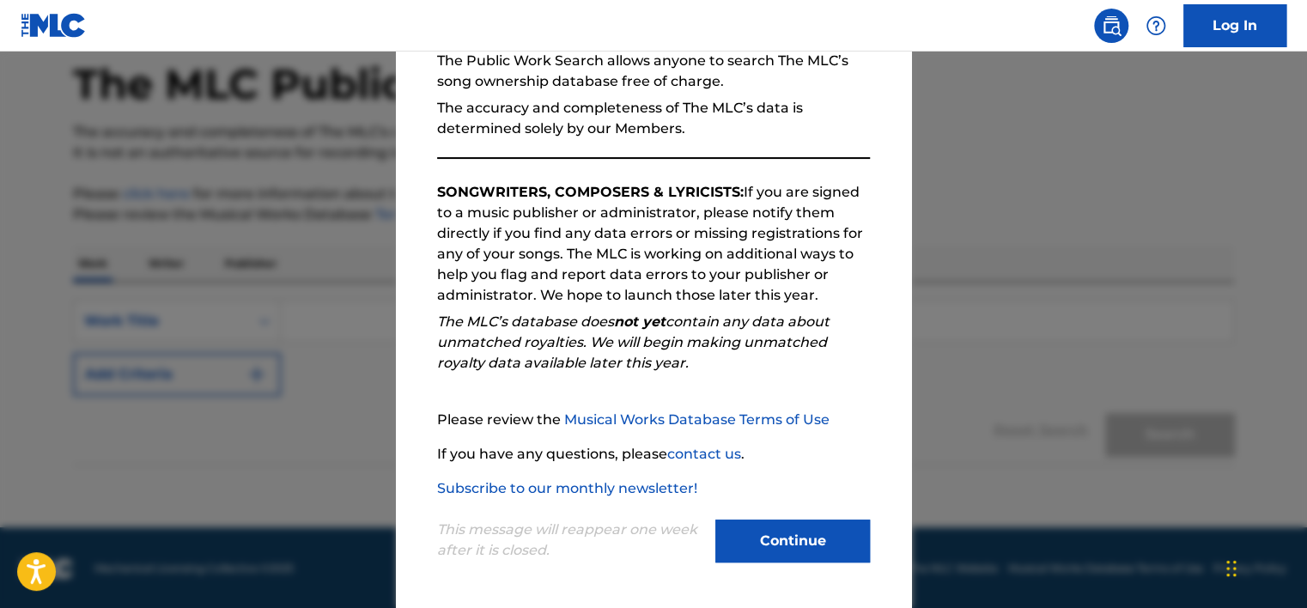
scroll to position [83, 0]
click at [746, 548] on button "Continue" at bounding box center [792, 541] width 155 height 43
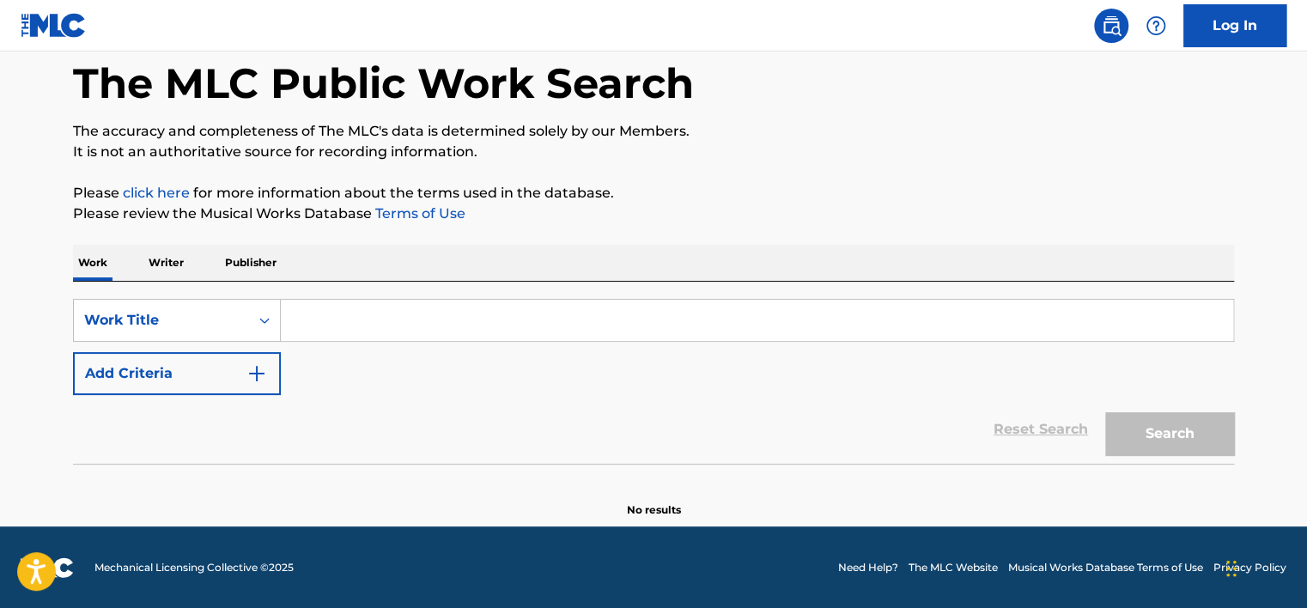
click at [247, 264] on p "Publisher" at bounding box center [251, 263] width 62 height 36
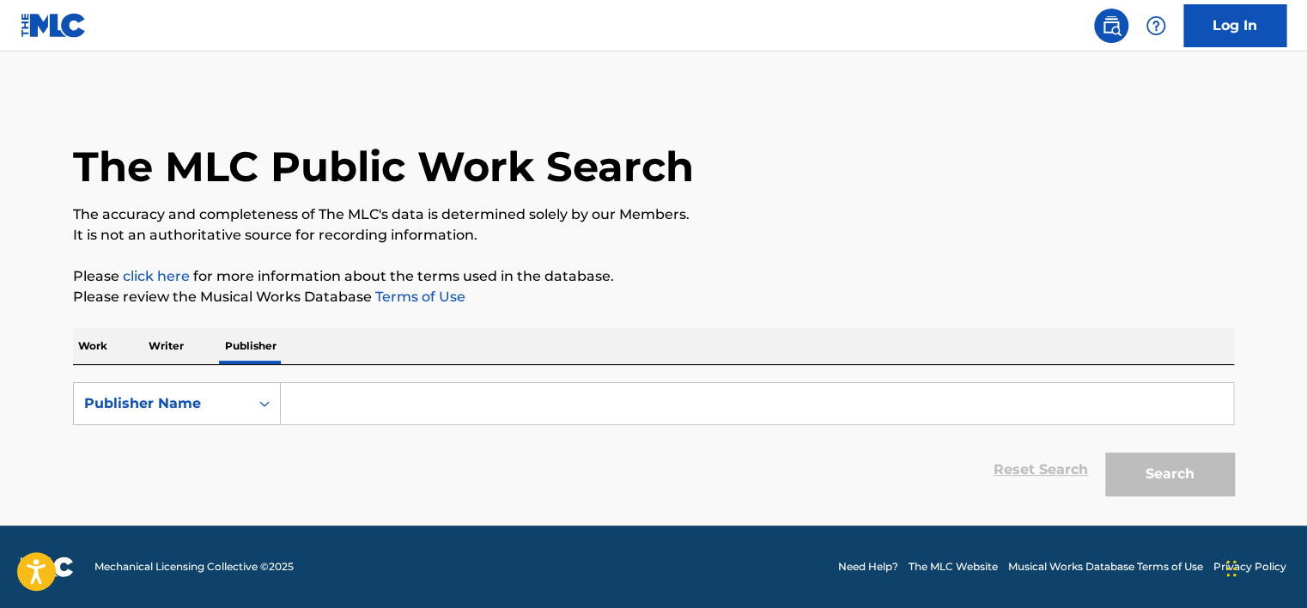
click at [296, 399] on input "Search Form" at bounding box center [757, 403] width 952 height 41
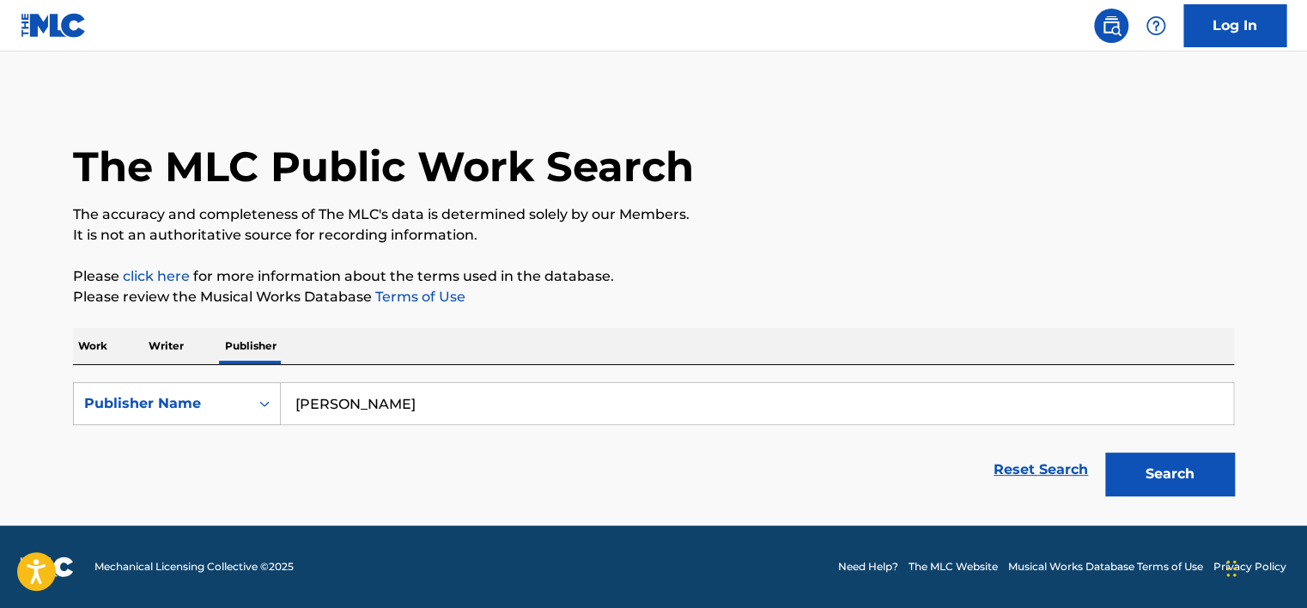
type input "George Millar"
click at [1153, 469] on button "Search" at bounding box center [1169, 474] width 129 height 43
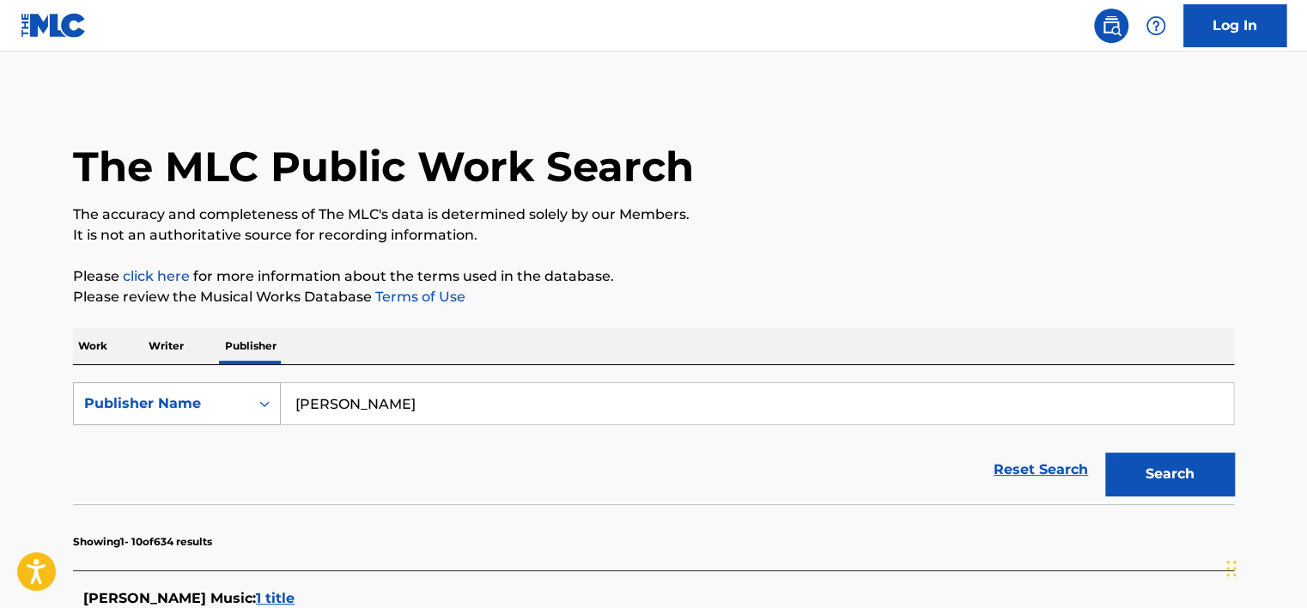
click at [265, 401] on icon "Search Form" at bounding box center [264, 403] width 17 height 17
click at [189, 455] on div "Publisher IPI" at bounding box center [177, 446] width 206 height 43
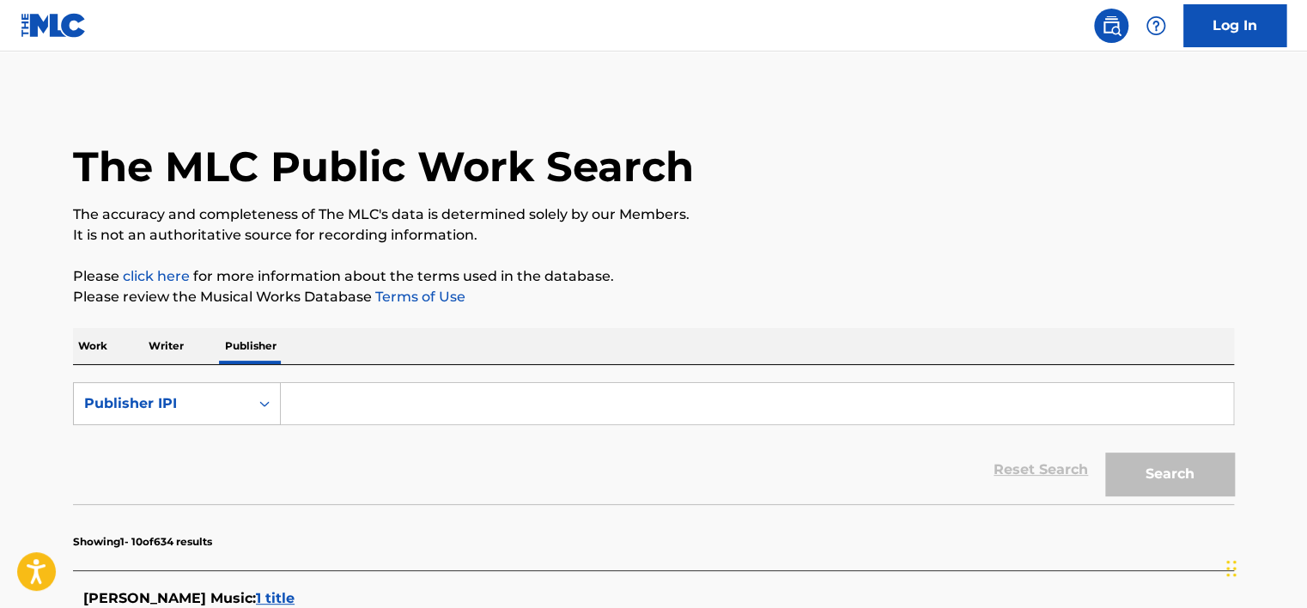
click at [313, 402] on input "Search Form" at bounding box center [757, 403] width 952 height 41
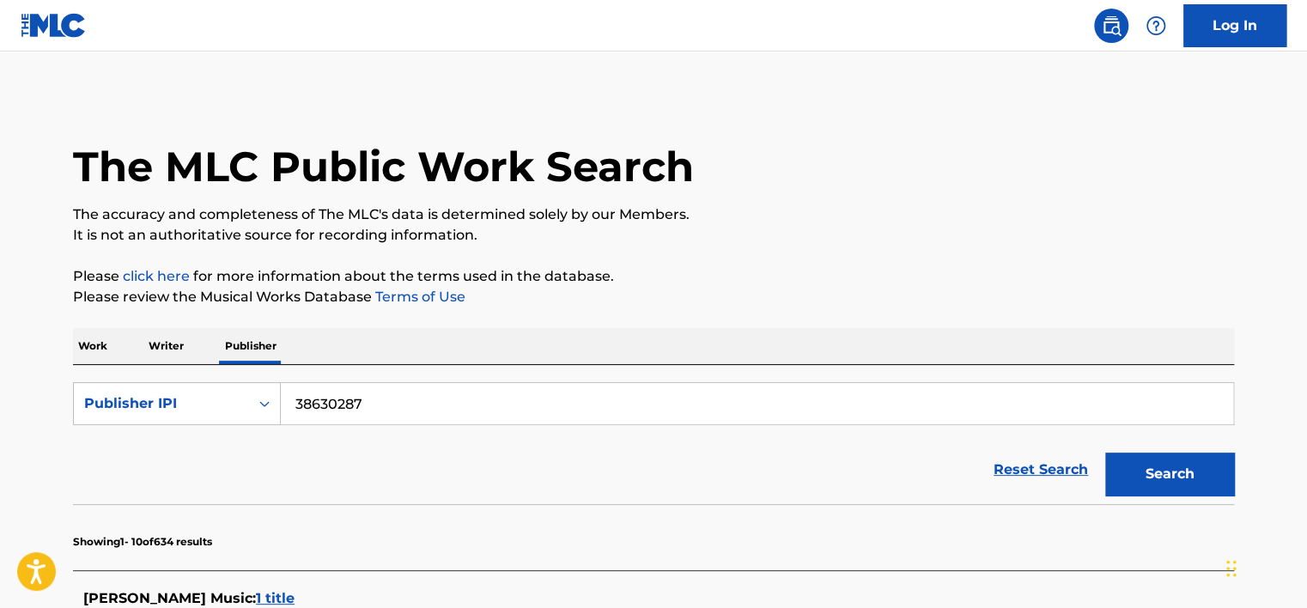
type input "38630287"
click at [1155, 467] on button "Search" at bounding box center [1169, 474] width 129 height 43
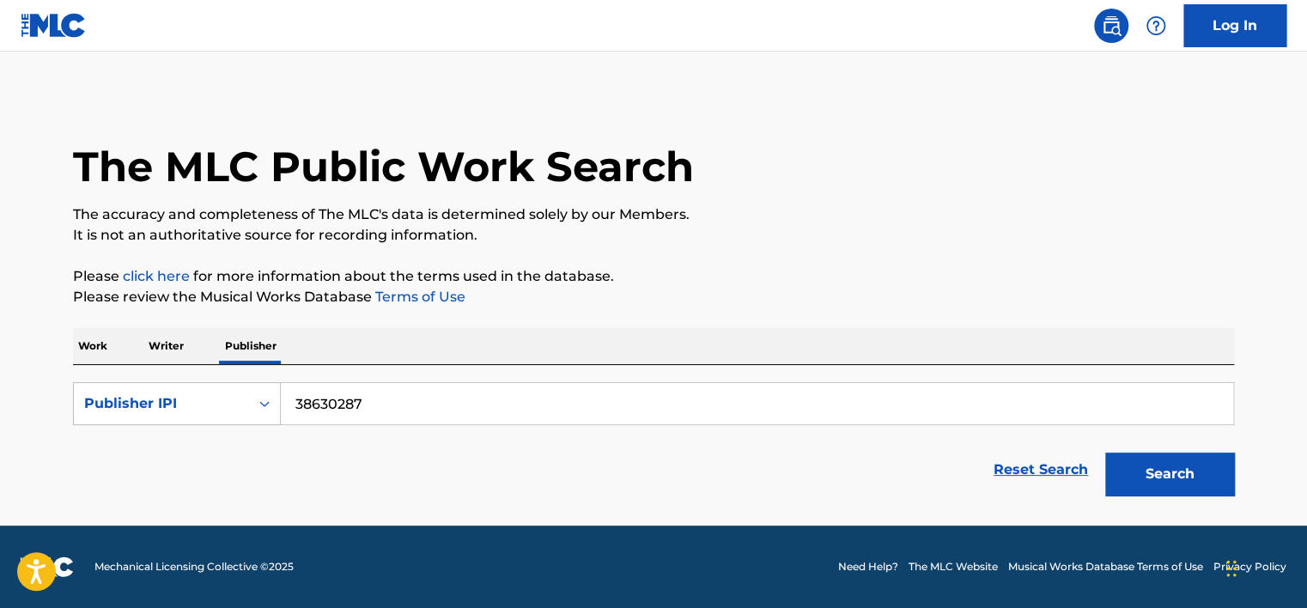
click at [1172, 472] on button "Search" at bounding box center [1169, 474] width 129 height 43
click at [408, 395] on input "38630287" at bounding box center [757, 403] width 952 height 41
click at [82, 345] on p "Work" at bounding box center [93, 346] width 40 height 36
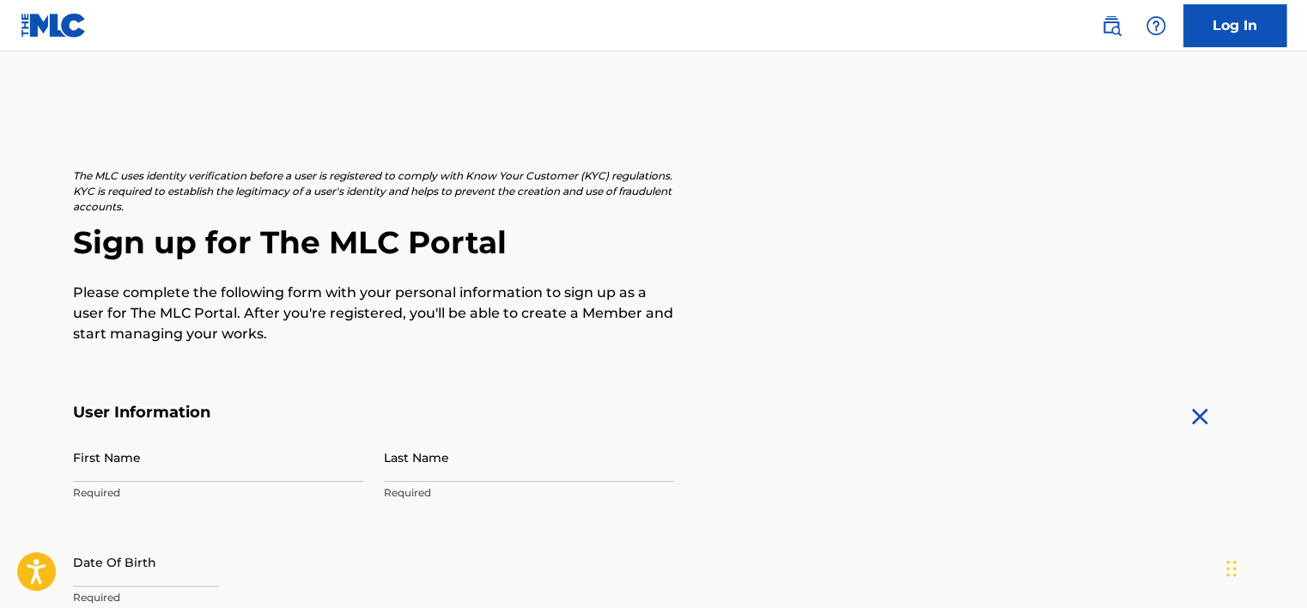
click at [94, 462] on input "First Name" at bounding box center [218, 457] width 290 height 49
type input "[PERSON_NAME]"
type input "[STREET_ADDRESS]"
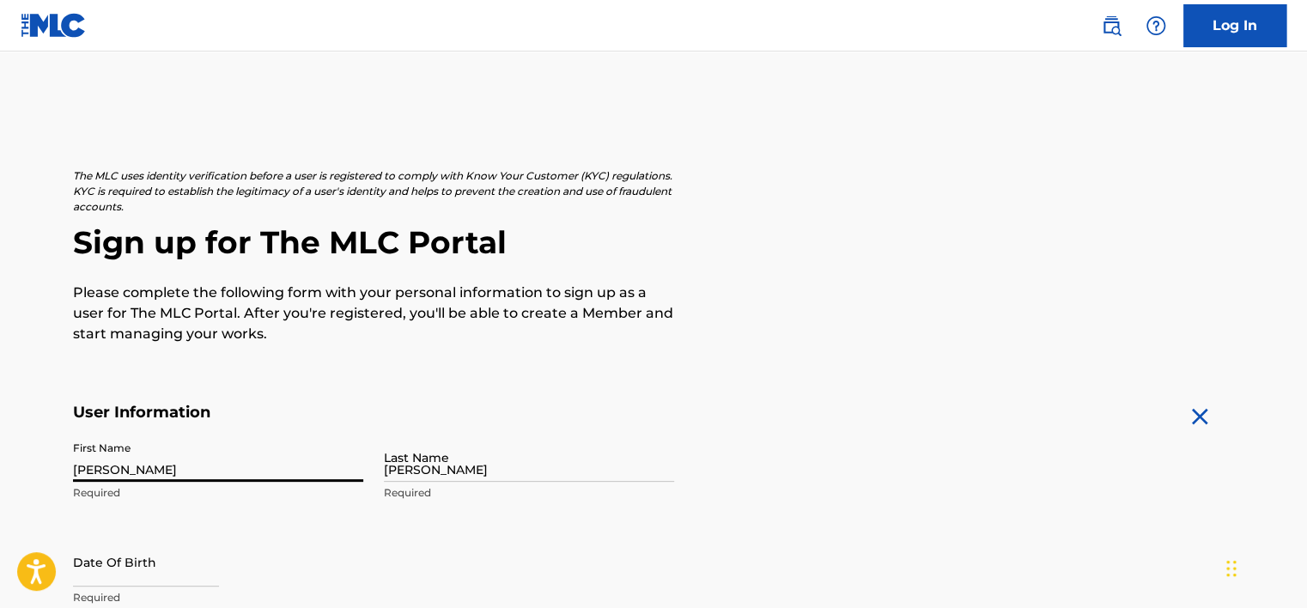
type input "Victoria"
type input "[GEOGRAPHIC_DATA]"
type input "V8R 6L9"
type input "1"
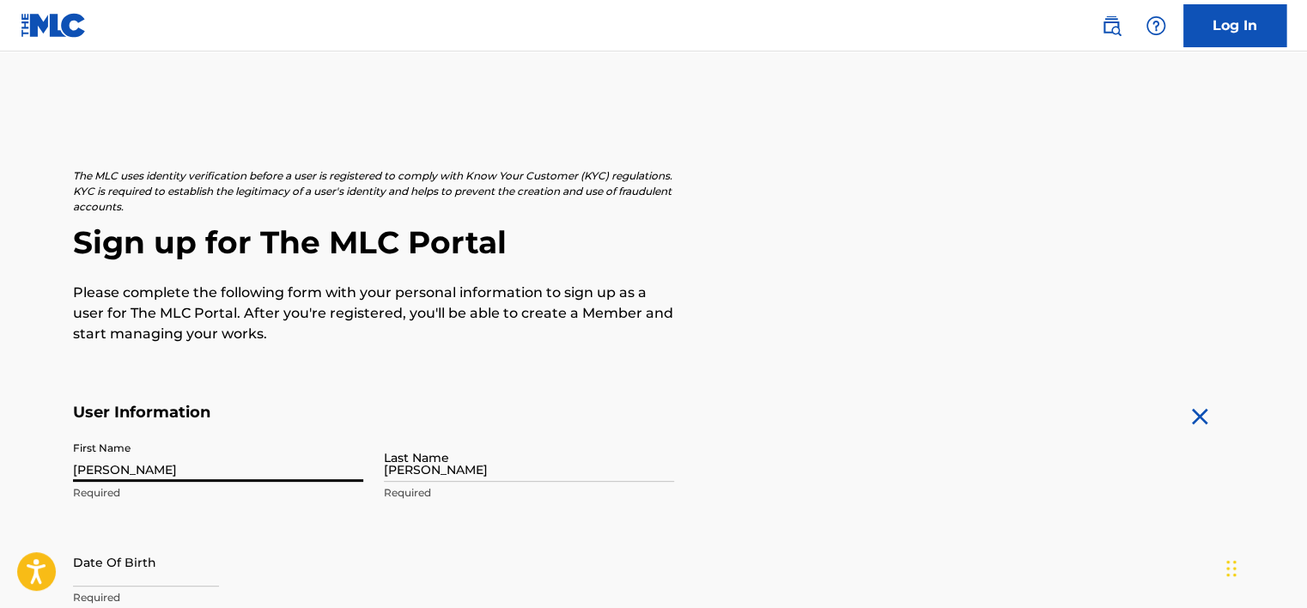
type input "250"
type input "2481454"
type input "[EMAIL_ADDRESS][PERSON_NAME][DOMAIN_NAME]"
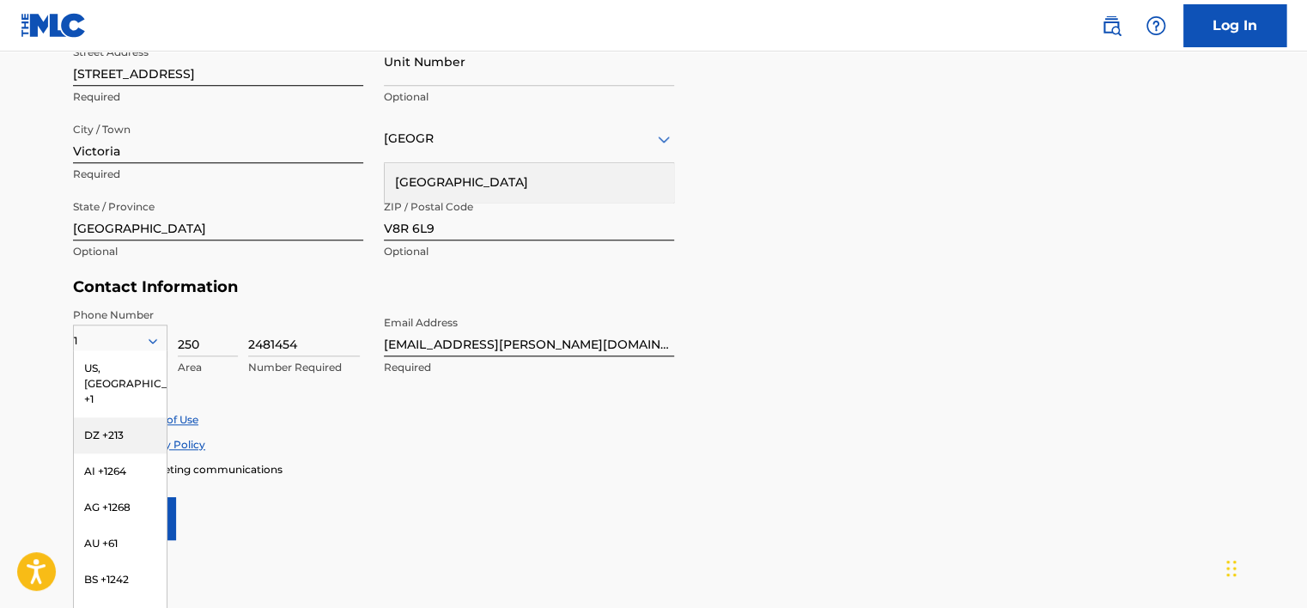
click at [250, 438] on div "Accept Privacy Policy" at bounding box center [653, 444] width 1161 height 15
click at [97, 374] on div "US, [GEOGRAPHIC_DATA] +1" at bounding box center [120, 383] width 93 height 67
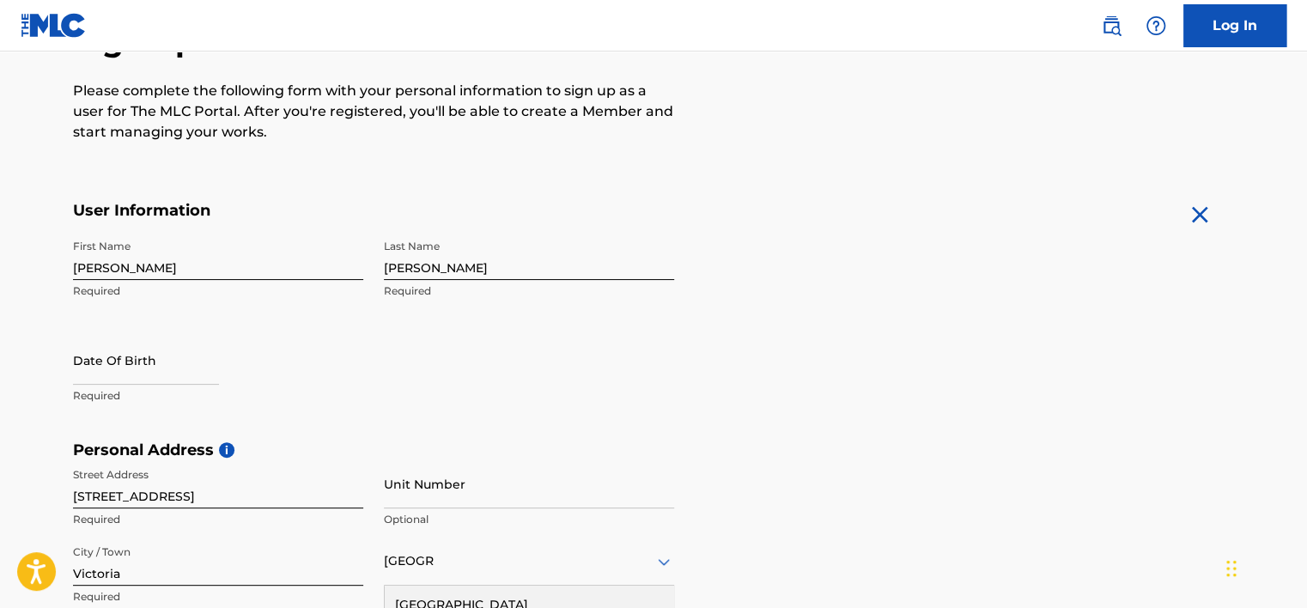
scroll to position [195, 0]
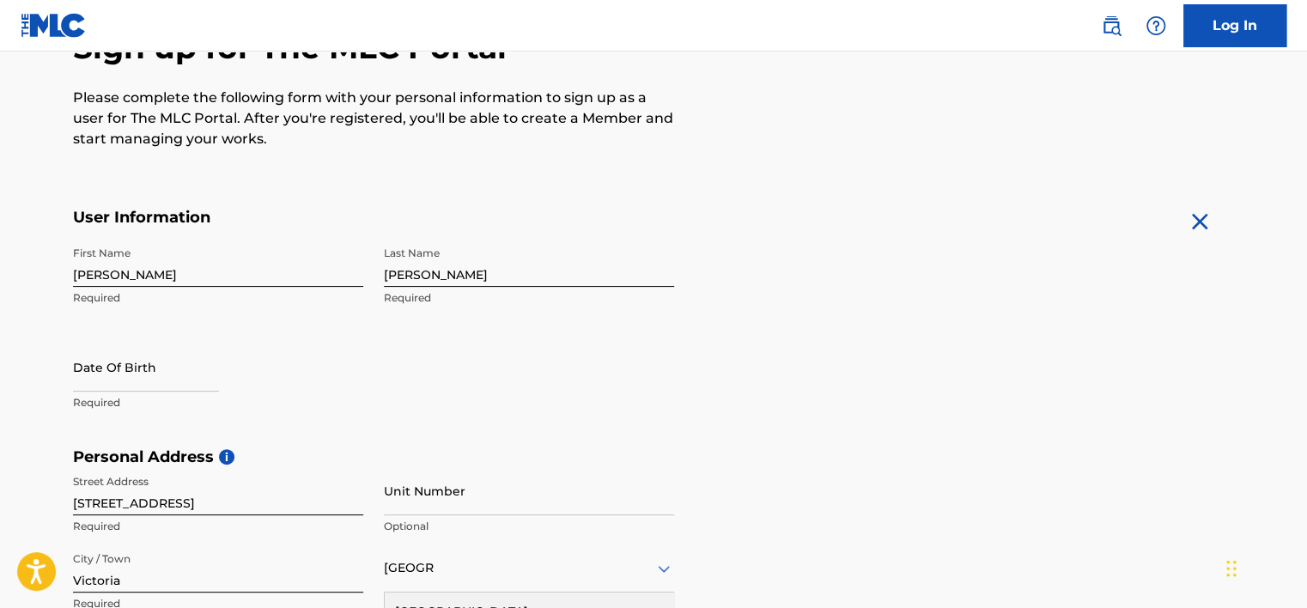
select select "8"
select select "2025"
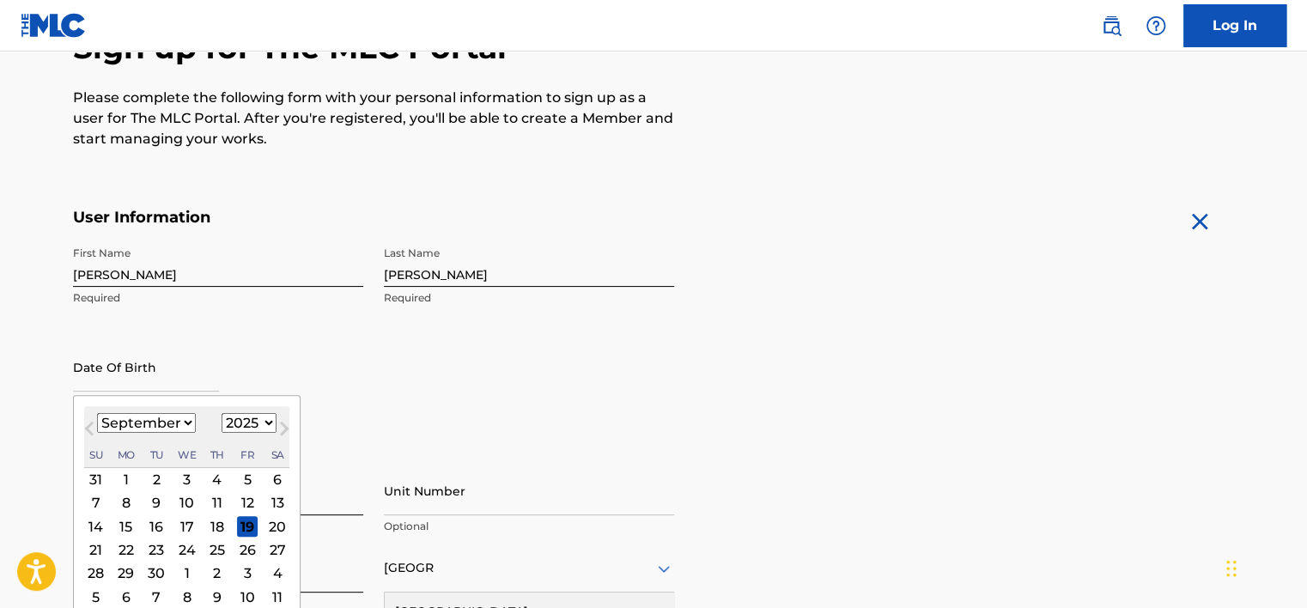
click at [76, 381] on input "text" at bounding box center [146, 367] width 146 height 49
type input "[DATE]"
select select "8"
select select "2025"
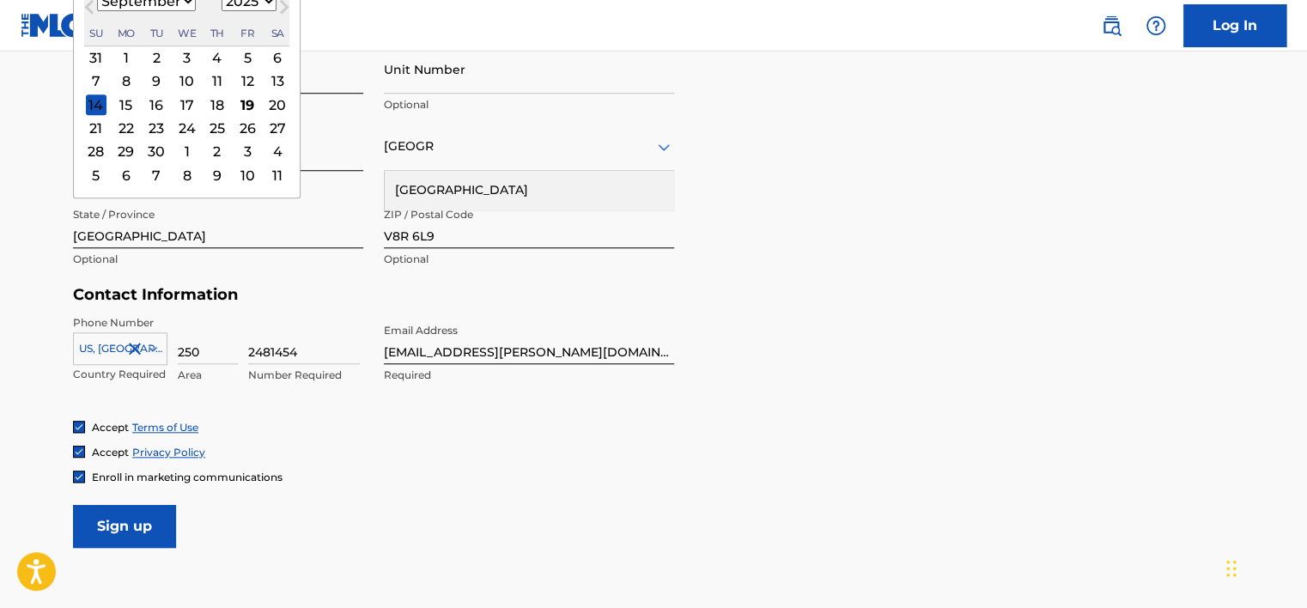
scroll to position [710, 0]
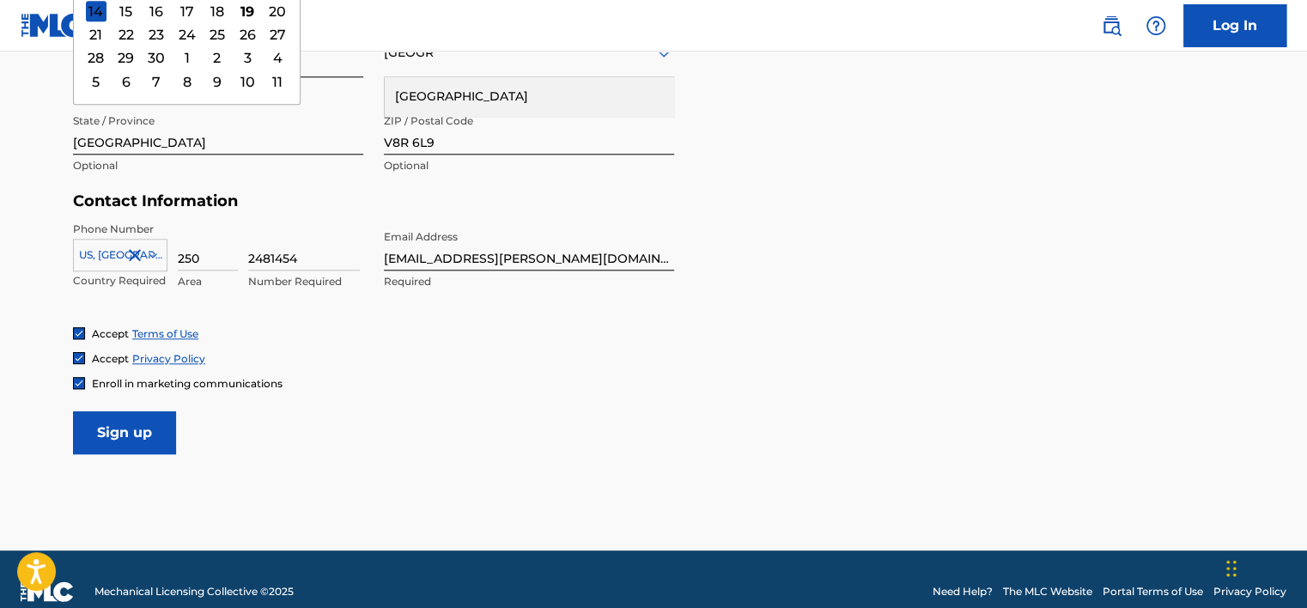
click at [381, 260] on div "Phone Number US, CA +1 Country Required 250 Area 2481454 Number Required Email …" at bounding box center [373, 274] width 601 height 105
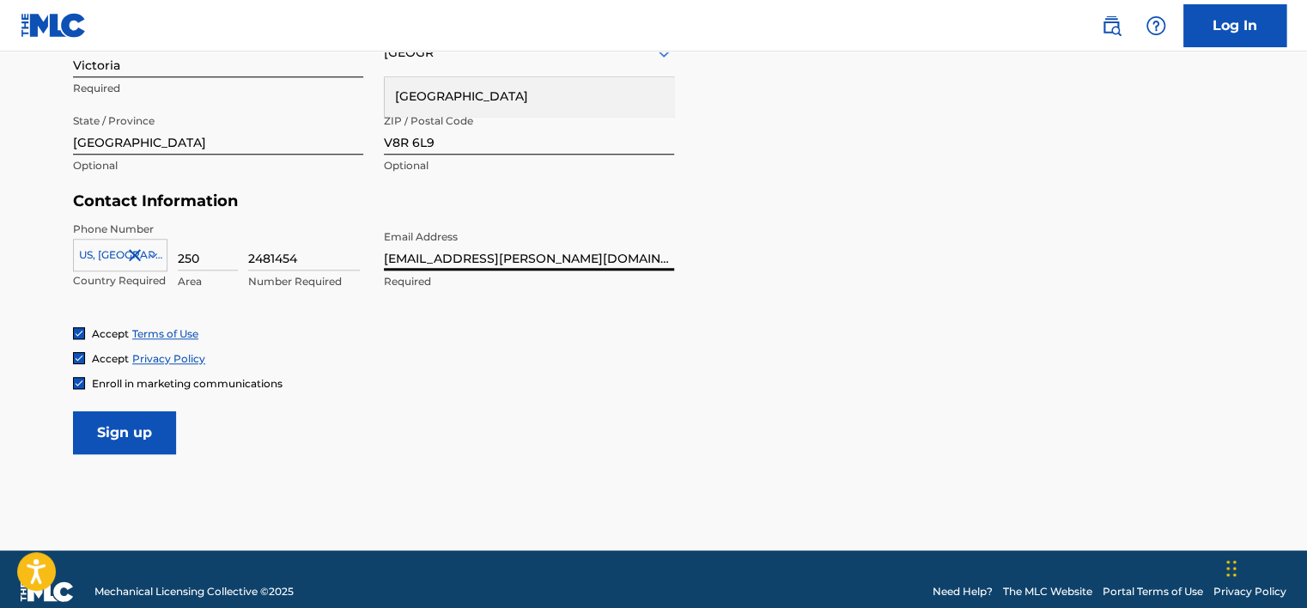
click at [386, 254] on input "[EMAIL_ADDRESS][PERSON_NAME][DOMAIN_NAME]" at bounding box center [529, 246] width 290 height 49
type input "[EMAIL_ADDRESS][DOMAIN_NAME]"
click at [115, 441] on input "Sign up" at bounding box center [124, 432] width 103 height 43
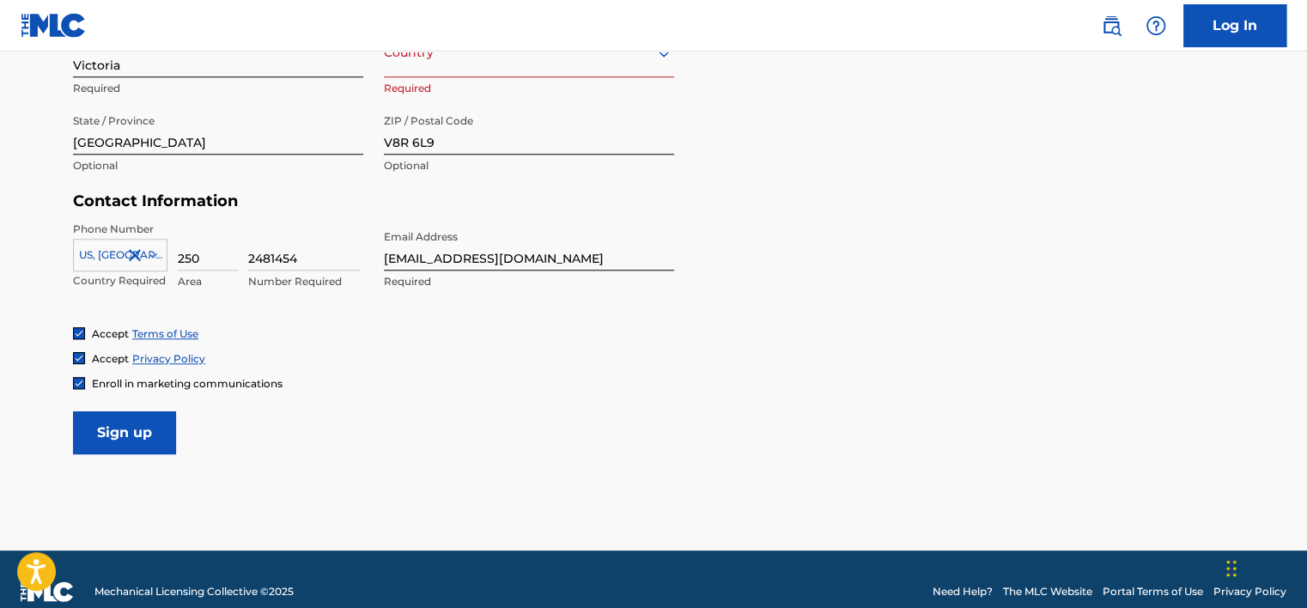
drag, startPoint x: 308, startPoint y: 256, endPoint x: 247, endPoint y: 261, distance: 61.2
click at [248, 261] on input "2481454" at bounding box center [304, 246] width 112 height 49
type input "[GEOGRAPHIC_DATA]"
type input "1"
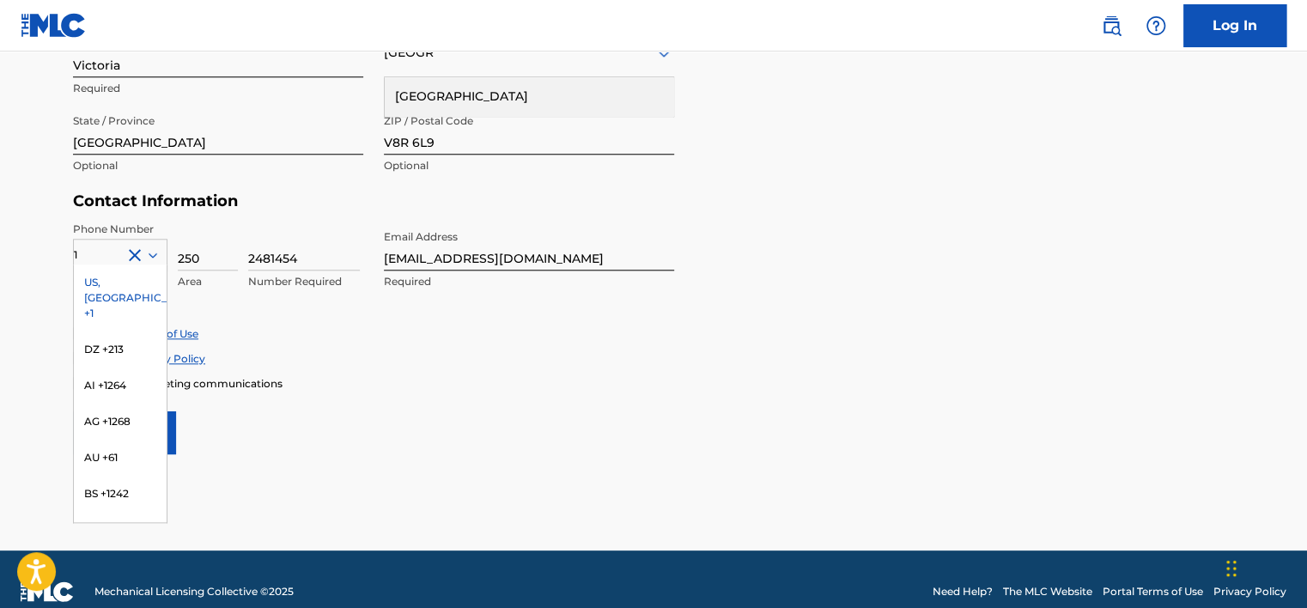
drag, startPoint x: 316, startPoint y: 265, endPoint x: 251, endPoint y: 265, distance: 65.3
click at [251, 265] on input "2481454" at bounding box center [304, 246] width 112 height 49
type input "8844501"
click at [103, 281] on div "US, [GEOGRAPHIC_DATA] +1" at bounding box center [120, 298] width 93 height 67
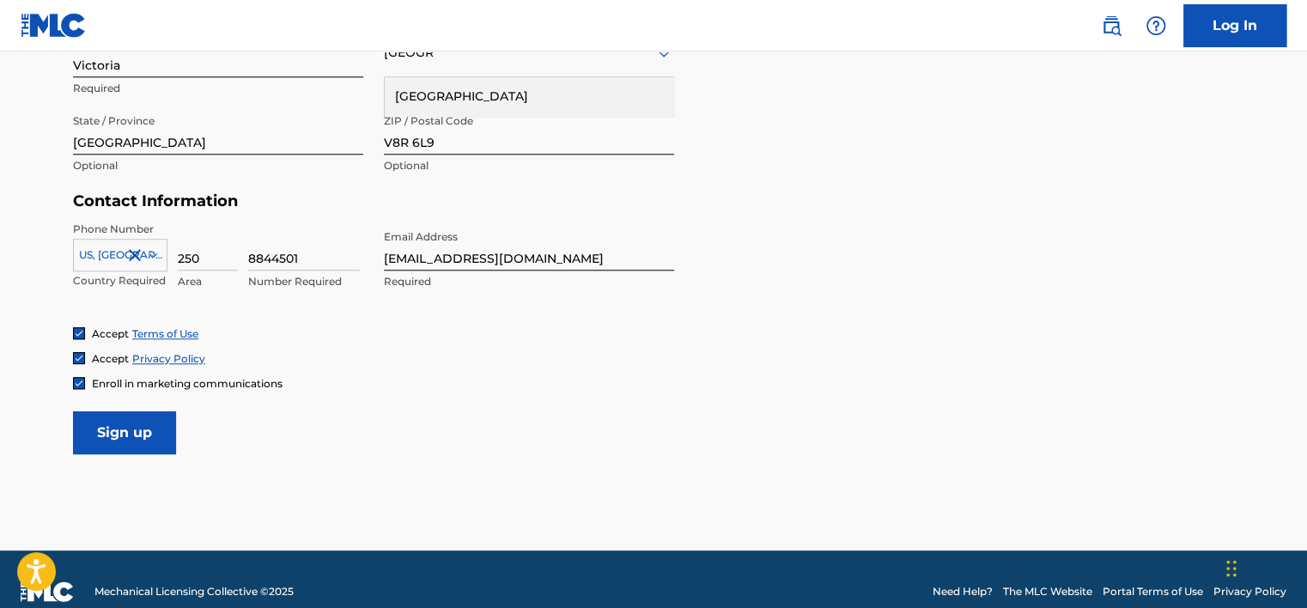
click at [116, 426] on input "Sign up" at bounding box center [124, 432] width 103 height 43
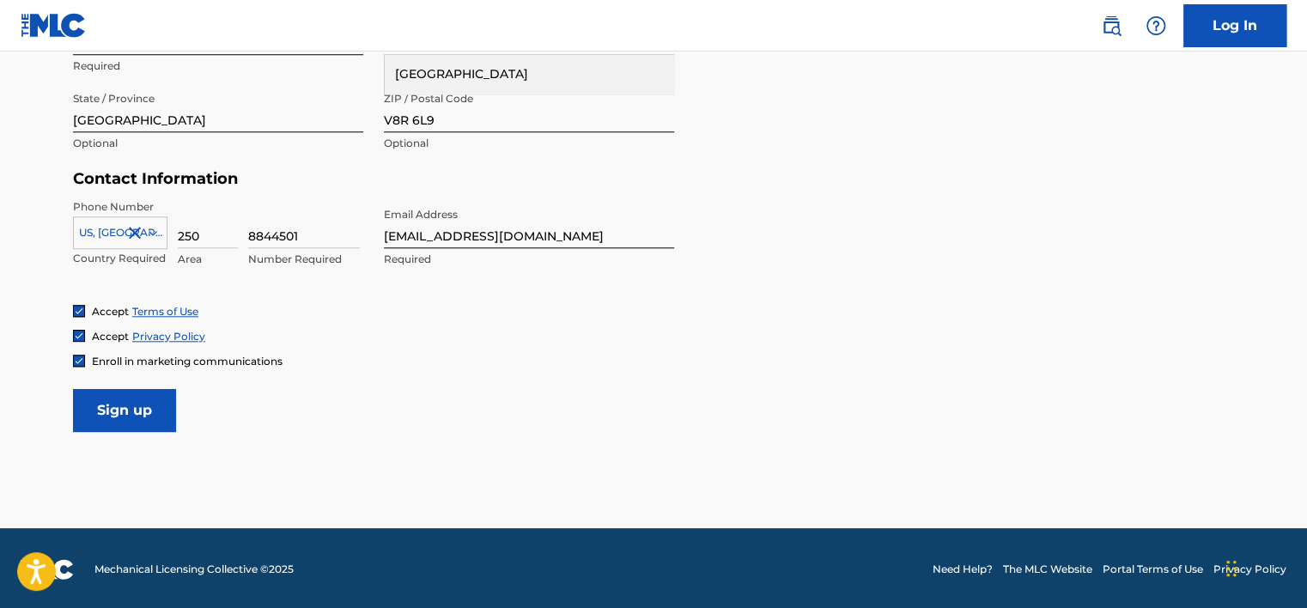
scroll to position [734, 0]
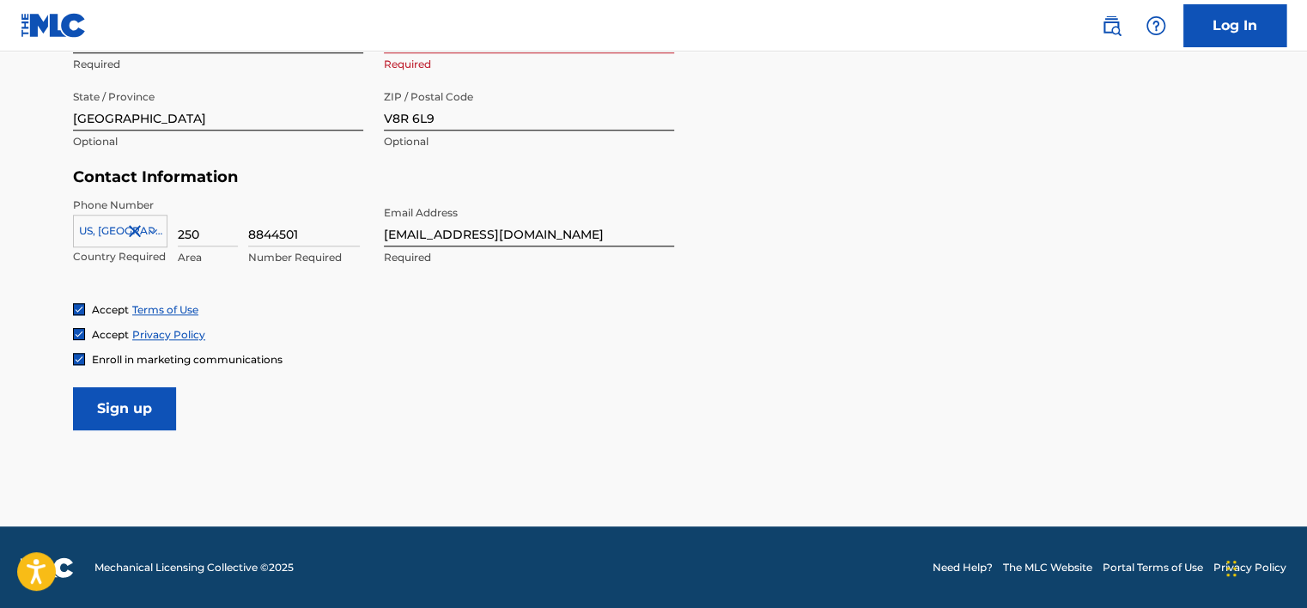
click at [111, 392] on input "Sign up" at bounding box center [124, 408] width 103 height 43
click at [130, 405] on input "Sign up" at bounding box center [124, 408] width 103 height 43
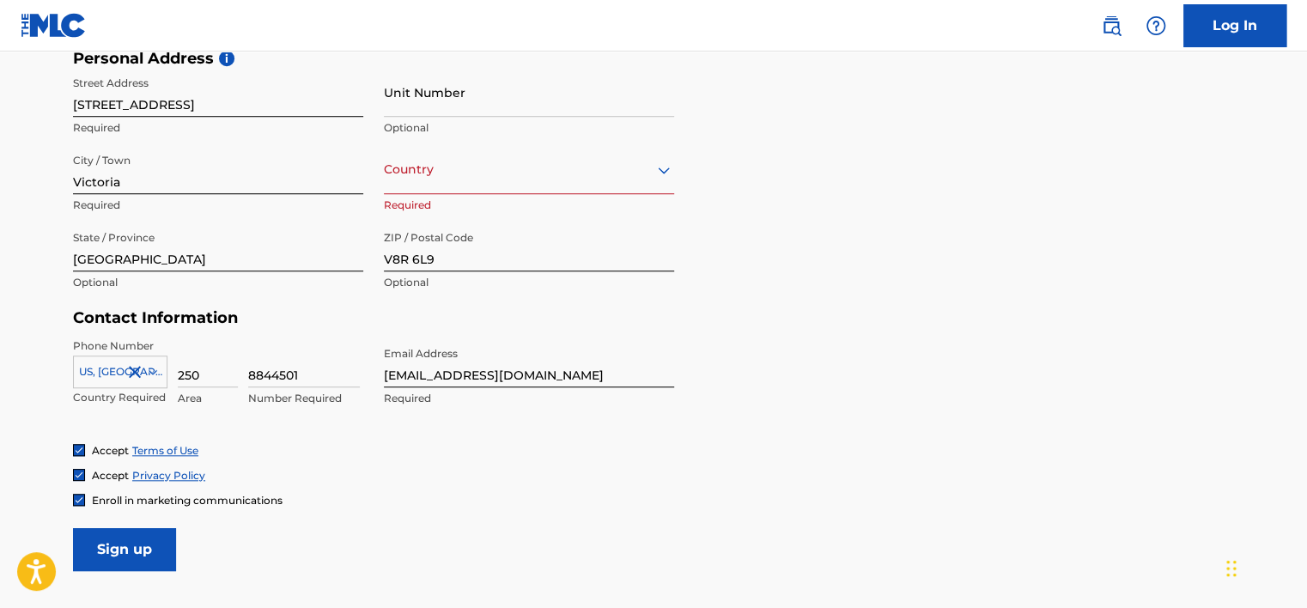
scroll to position [563, 0]
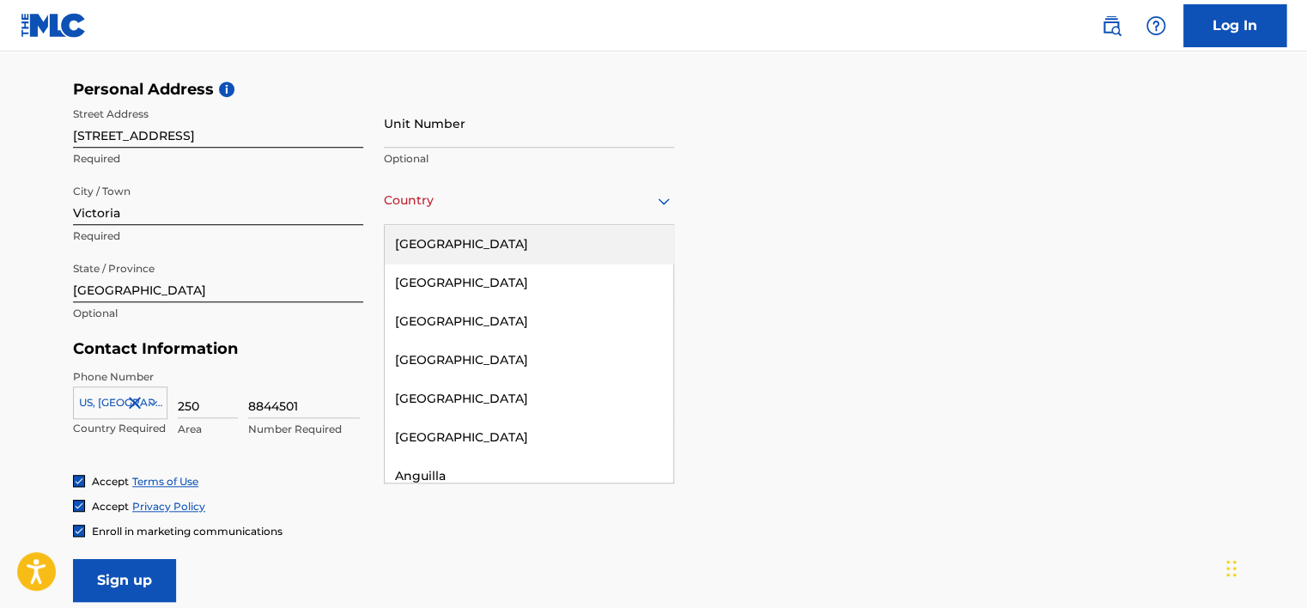
click at [663, 200] on icon at bounding box center [664, 201] width 12 height 7
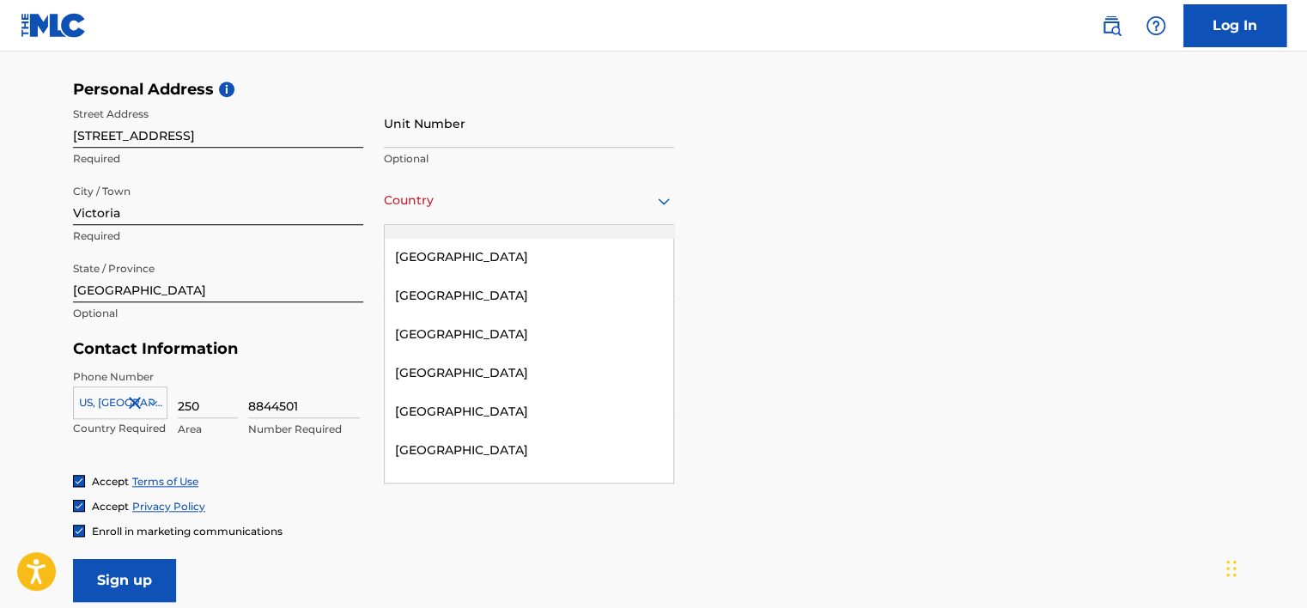
scroll to position [1117, 0]
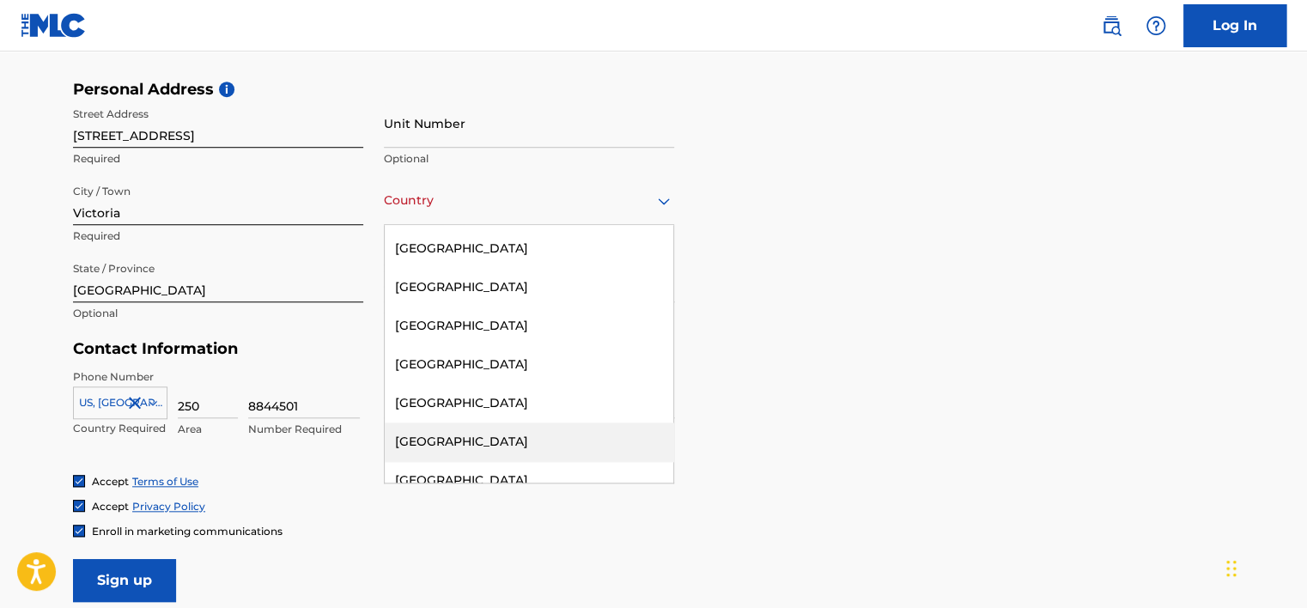
click at [455, 436] on div "[GEOGRAPHIC_DATA]" at bounding box center [529, 442] width 289 height 39
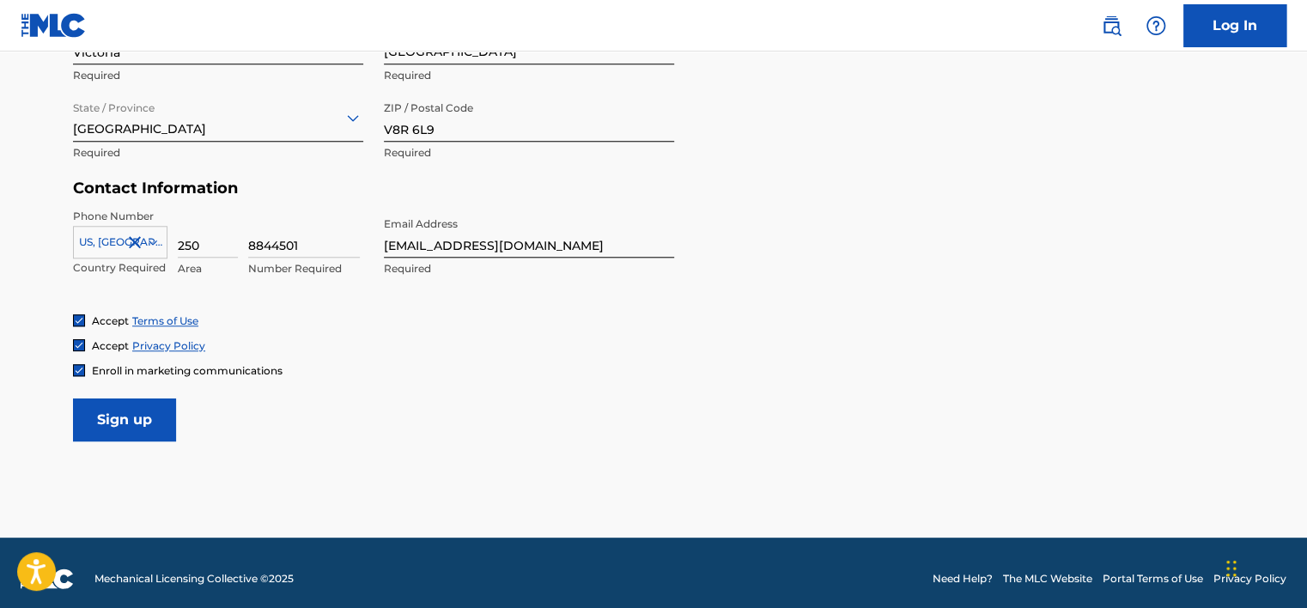
scroll to position [734, 0]
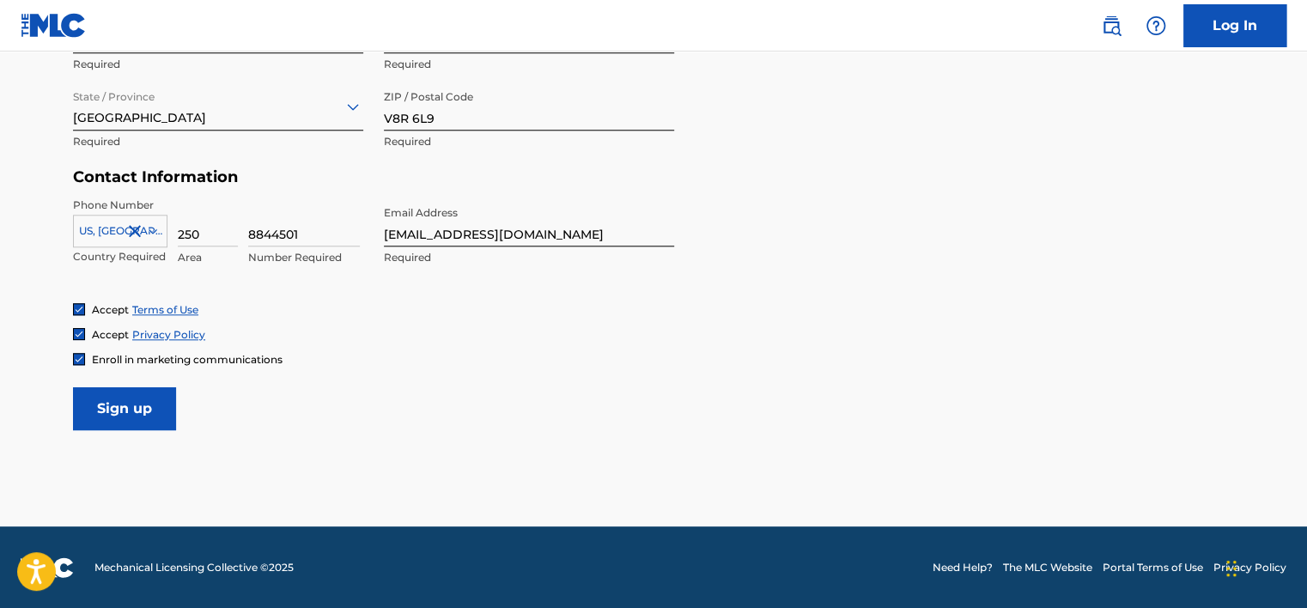
click at [132, 409] on input "Sign up" at bounding box center [124, 408] width 103 height 43
click at [520, 237] on input "[EMAIL_ADDRESS][DOMAIN_NAME]" at bounding box center [529, 222] width 290 height 49
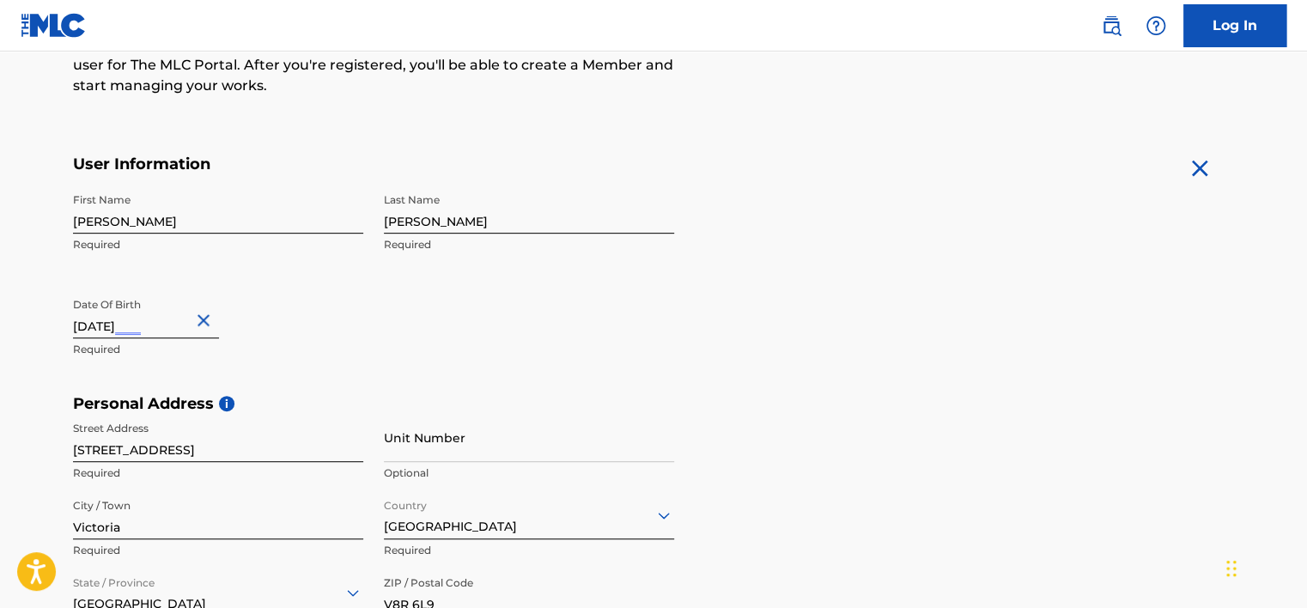
scroll to position [219, 0]
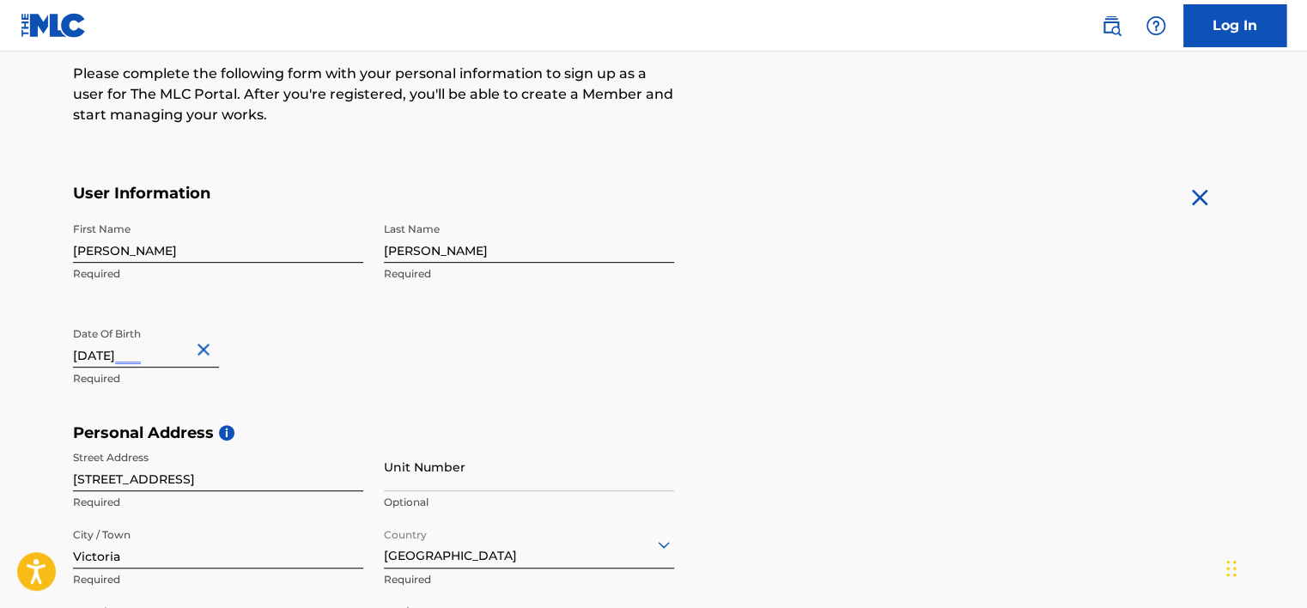
click at [1226, 27] on link "Log In" at bounding box center [1234, 25] width 103 height 43
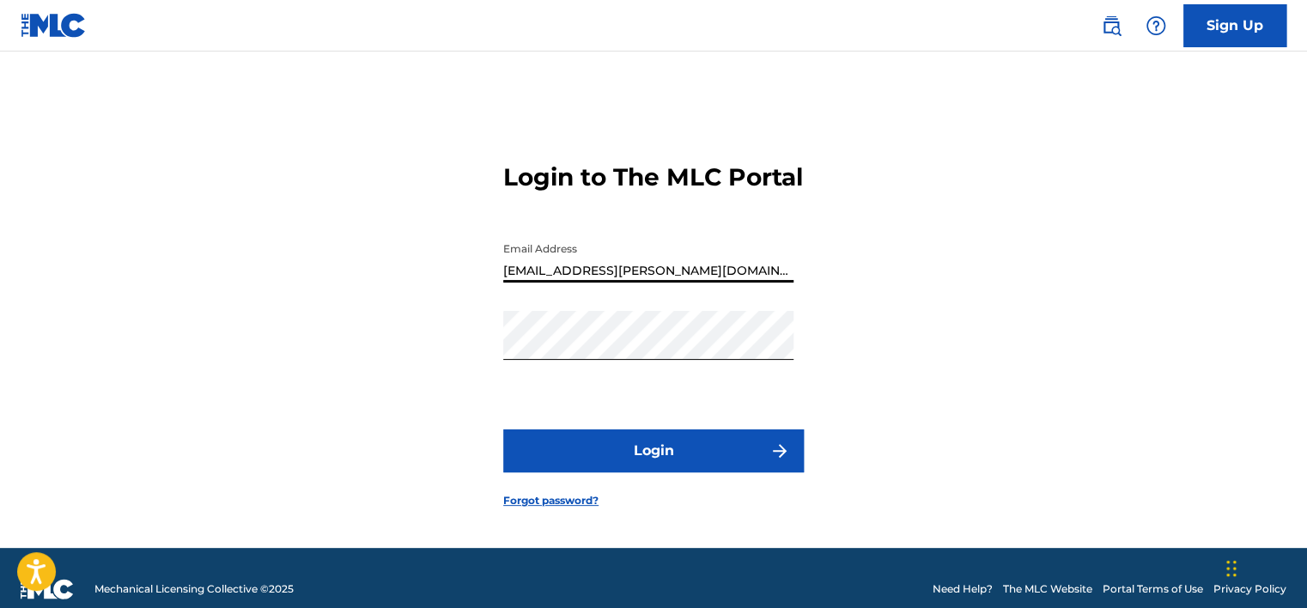
click at [506, 283] on input "[EMAIL_ADDRESS][PERSON_NAME][DOMAIN_NAME]" at bounding box center [648, 258] width 290 height 49
type input "[EMAIL_ADDRESS][DOMAIN_NAME]"
click at [472, 375] on div "Login to The MLC Portal Email Address rmjdorr@gmail.com Password Login Forgot p…" at bounding box center [653, 320] width 1202 height 453
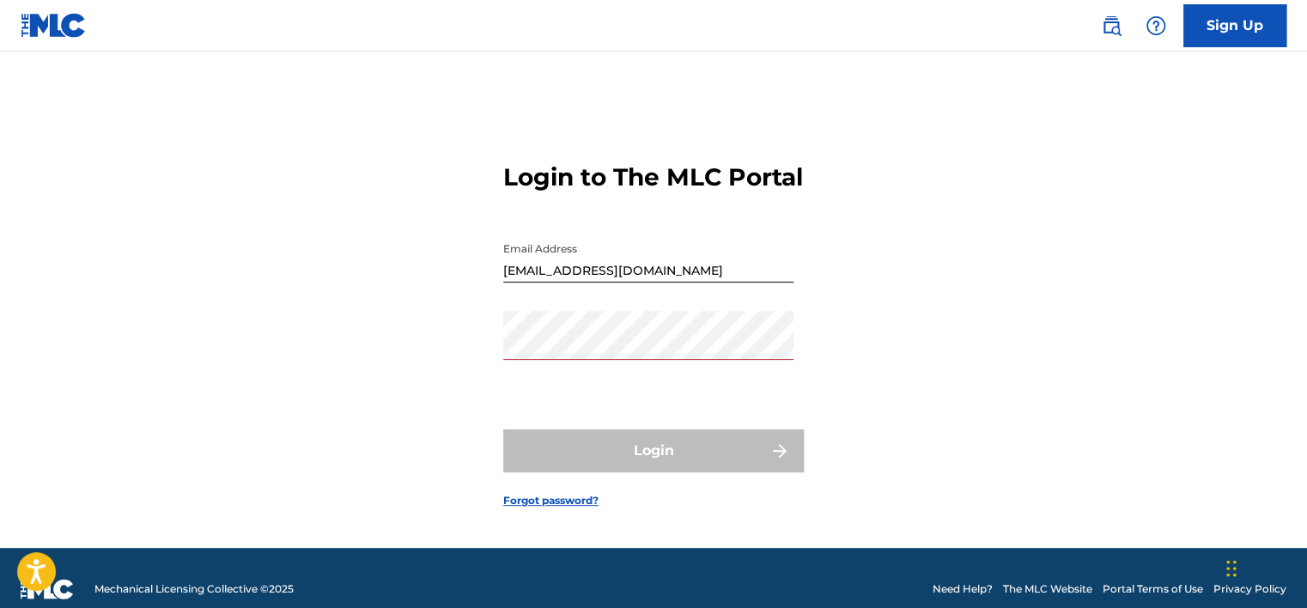
click at [1168, 433] on div "Login to The MLC Portal Email Address rmjdorr@gmail.com Password Login Forgot p…" at bounding box center [653, 320] width 1202 height 453
click at [1161, 27] on img at bounding box center [1156, 25] width 21 height 21
click at [1158, 115] on p "View portal intro" at bounding box center [1156, 108] width 146 height 41
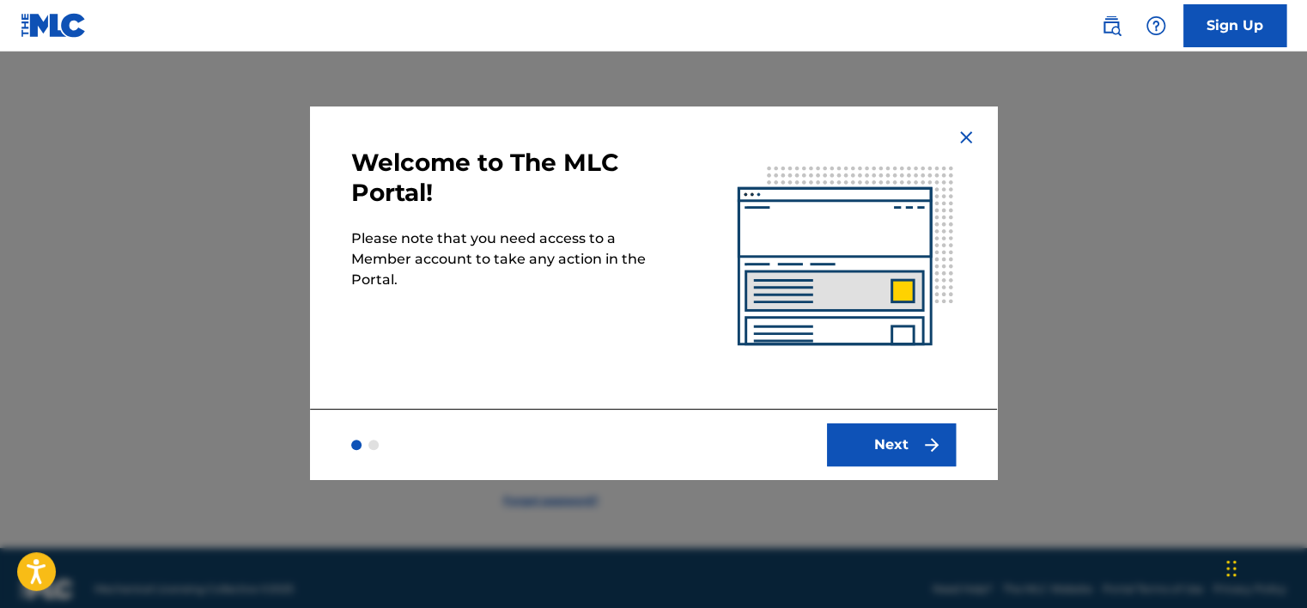
click at [879, 440] on button "Next" at bounding box center [891, 444] width 129 height 43
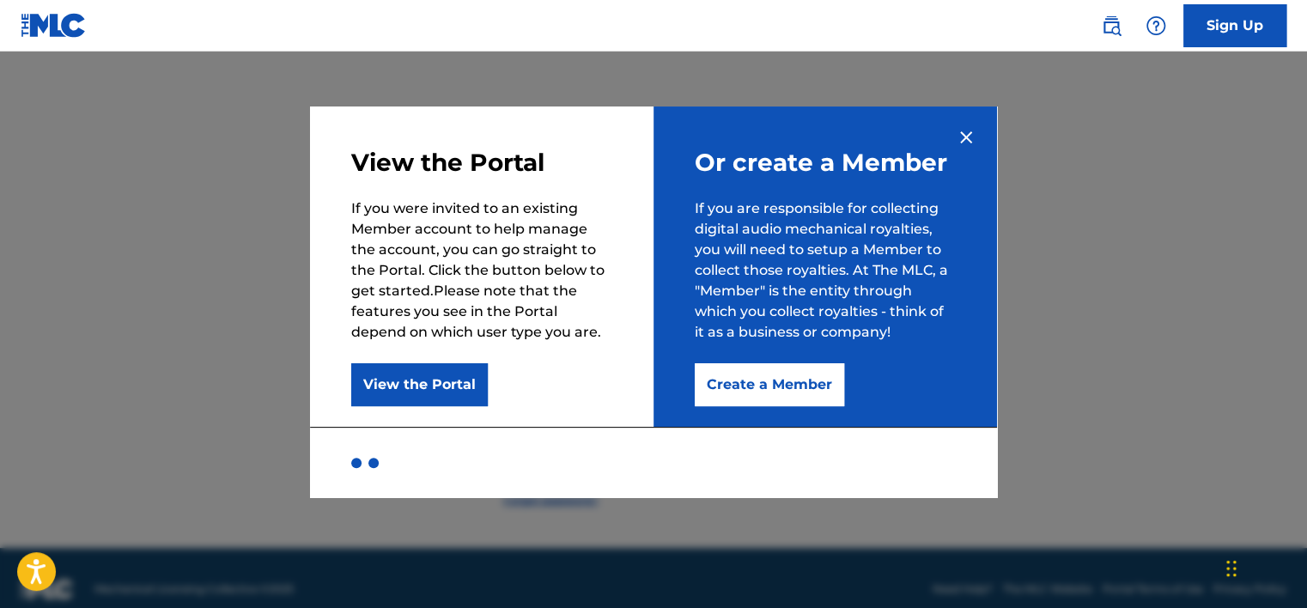
click at [746, 373] on button "Create a Member" at bounding box center [769, 384] width 149 height 43
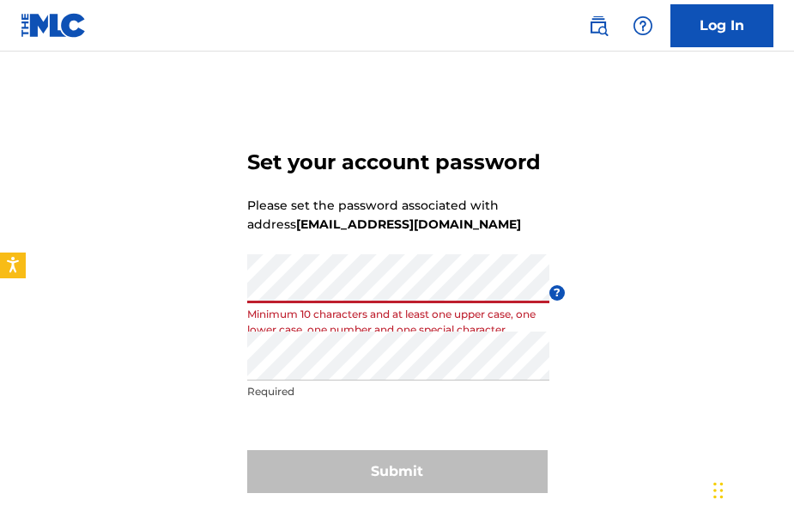
click at [569, 368] on div "Set your account password Please set the password associated with address [EMAI…" at bounding box center [397, 317] width 794 height 447
click at [586, 368] on div "Set your account password Please set the password associated with address orrla…" at bounding box center [397, 317] width 794 height 447
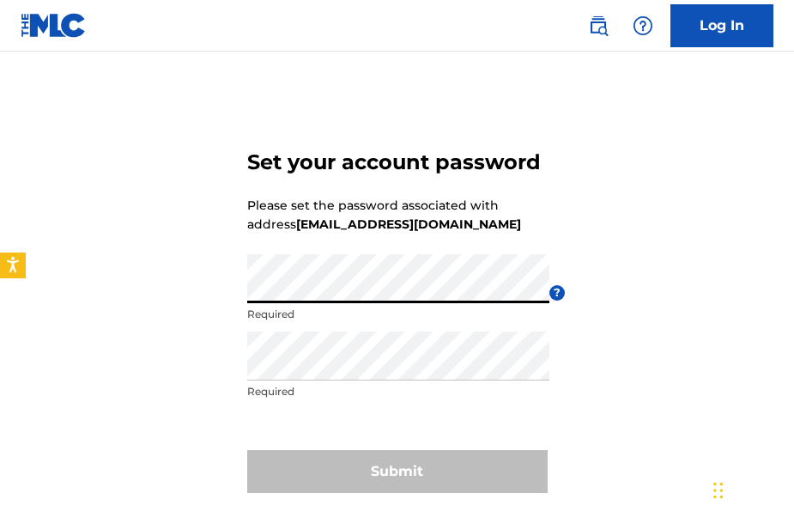
click at [149, 349] on div "Set your account password Please set the password associated with address orrla…" at bounding box center [397, 317] width 794 height 447
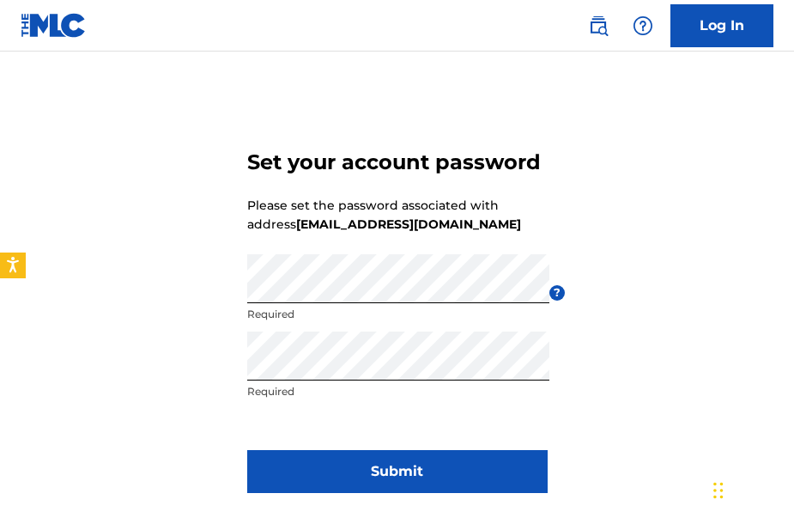
click at [179, 416] on div "Set your account password Please set the password associated with address orrla…" at bounding box center [397, 317] width 794 height 447
click at [392, 478] on button "Submit" at bounding box center [397, 471] width 301 height 43
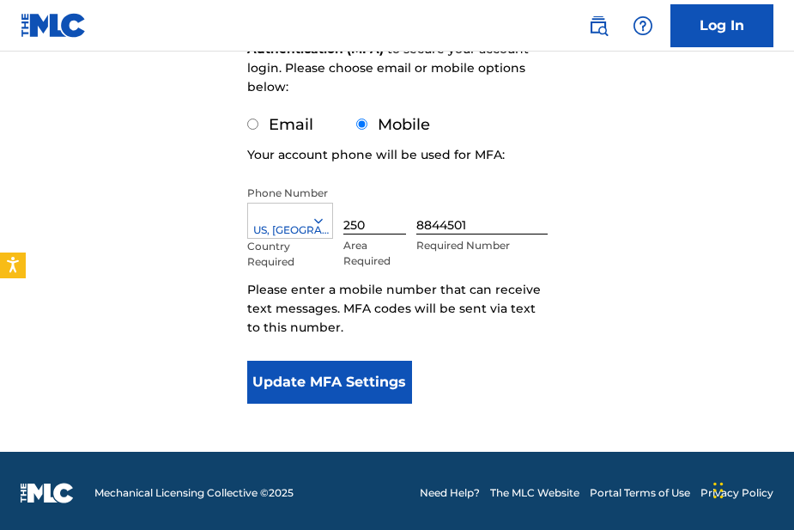
scroll to position [262, 0]
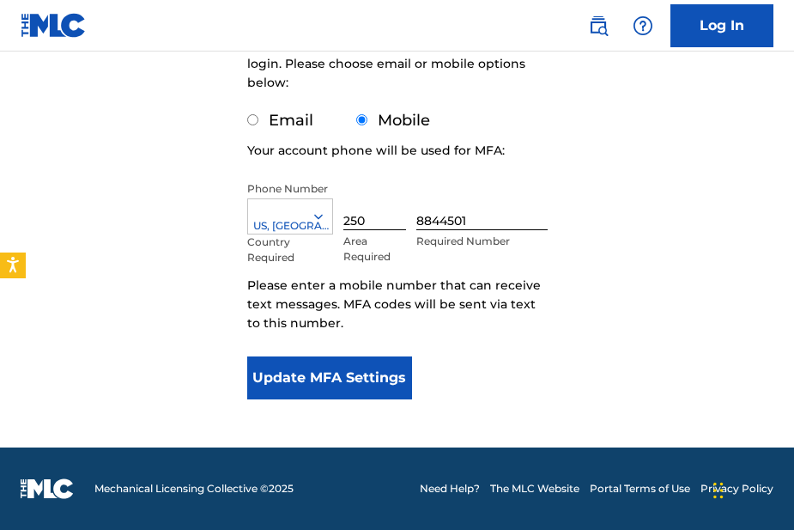
click at [339, 376] on button "Update MFA Settings" at bounding box center [330, 377] width 166 height 43
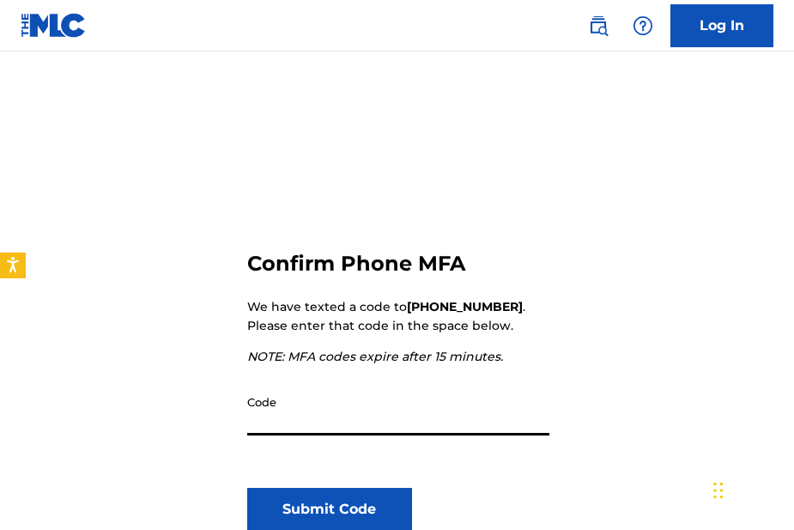
scroll to position [86, 0]
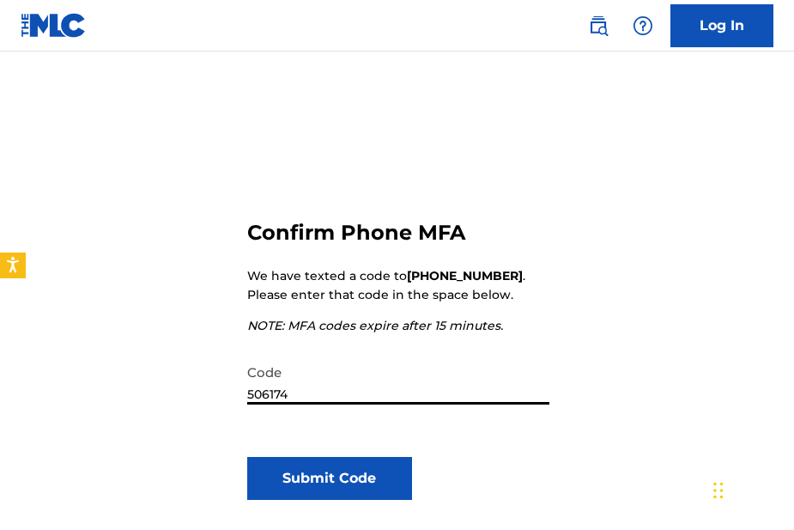
type input "506174"
click at [341, 472] on button "Submit Code" at bounding box center [330, 478] width 166 height 43
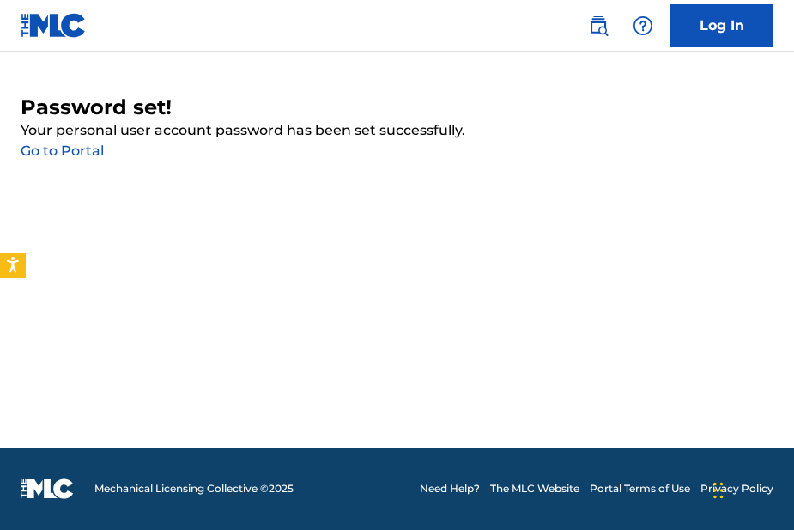
click at [55, 150] on link "Go to Portal" at bounding box center [62, 151] width 83 height 16
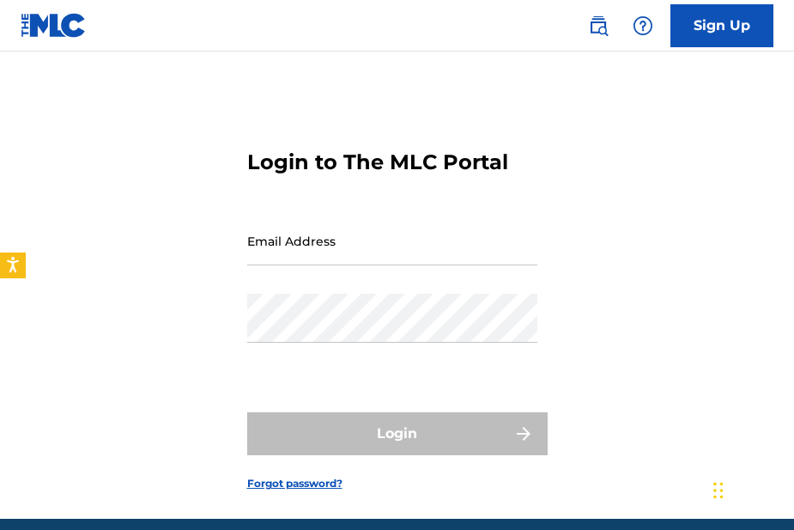
type input "[EMAIL_ADDRESS][PERSON_NAME][DOMAIN_NAME]"
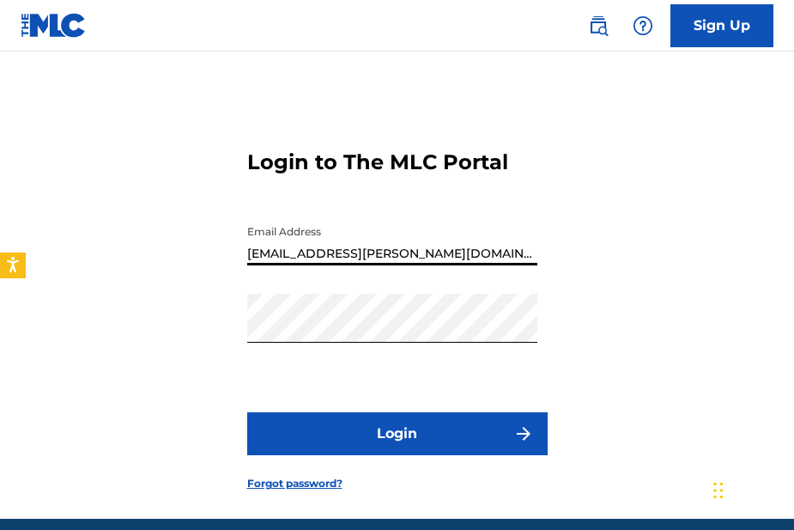
drag, startPoint x: 361, startPoint y: 247, endPoint x: 231, endPoint y: 241, distance: 129.8
click at [231, 241] on div "Login to The MLC Portal Email Address orrlaw@shaw.ca Password Login Forgot pass…" at bounding box center [397, 306] width 794 height 424
type input "orrlaw2@outlook.com"
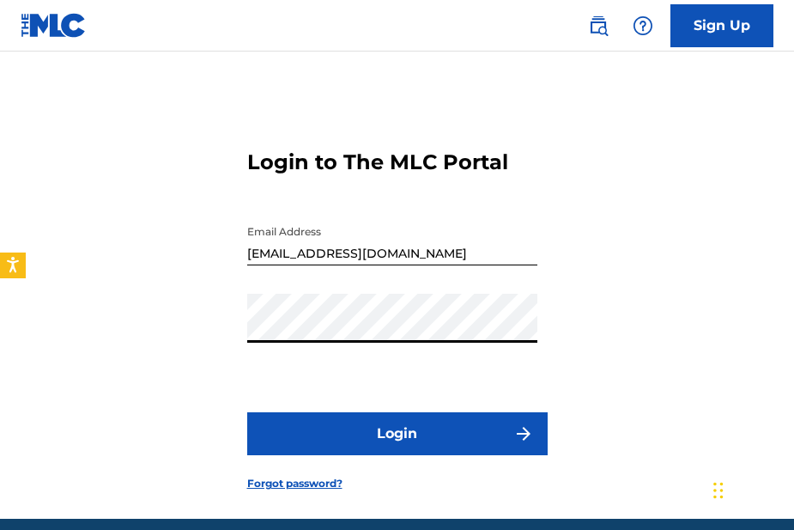
click at [181, 352] on div "Login to The MLC Portal Email Address orrlaw2@outlook.com Password Login Forgot…" at bounding box center [397, 306] width 794 height 424
click at [396, 429] on button "Login" at bounding box center [397, 433] width 301 height 43
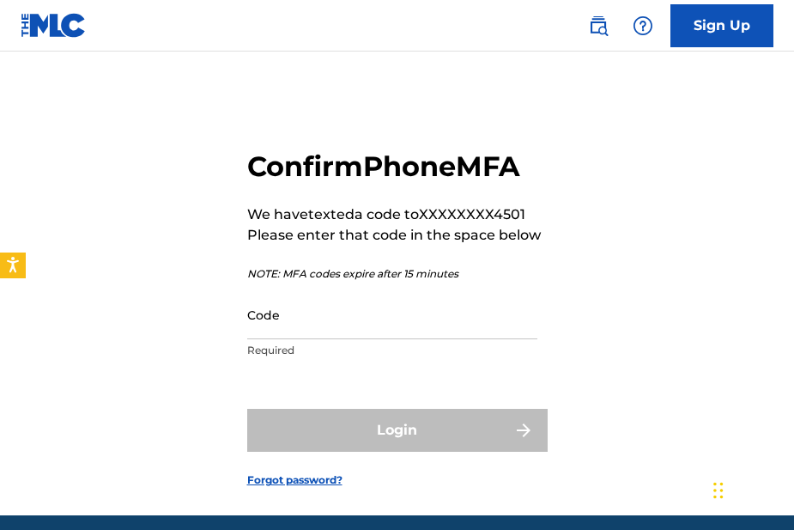
click at [261, 333] on input "Code" at bounding box center [392, 314] width 290 height 49
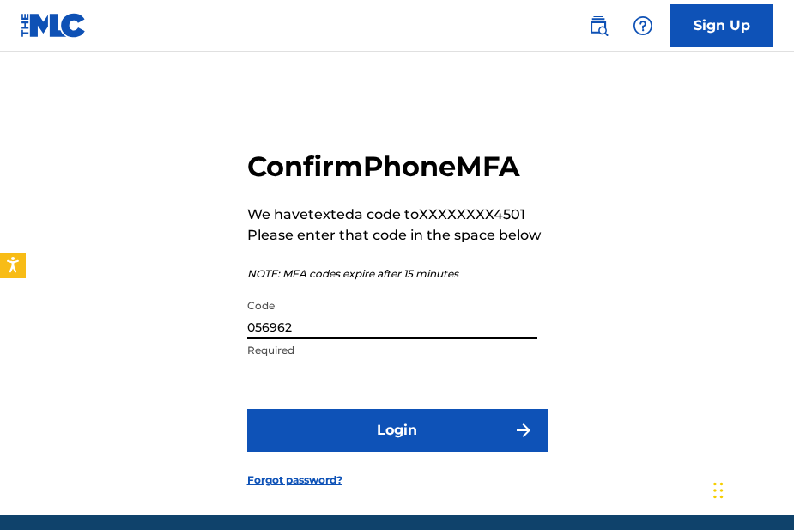
type input "056962"
click at [389, 428] on button "Login" at bounding box center [397, 430] width 301 height 43
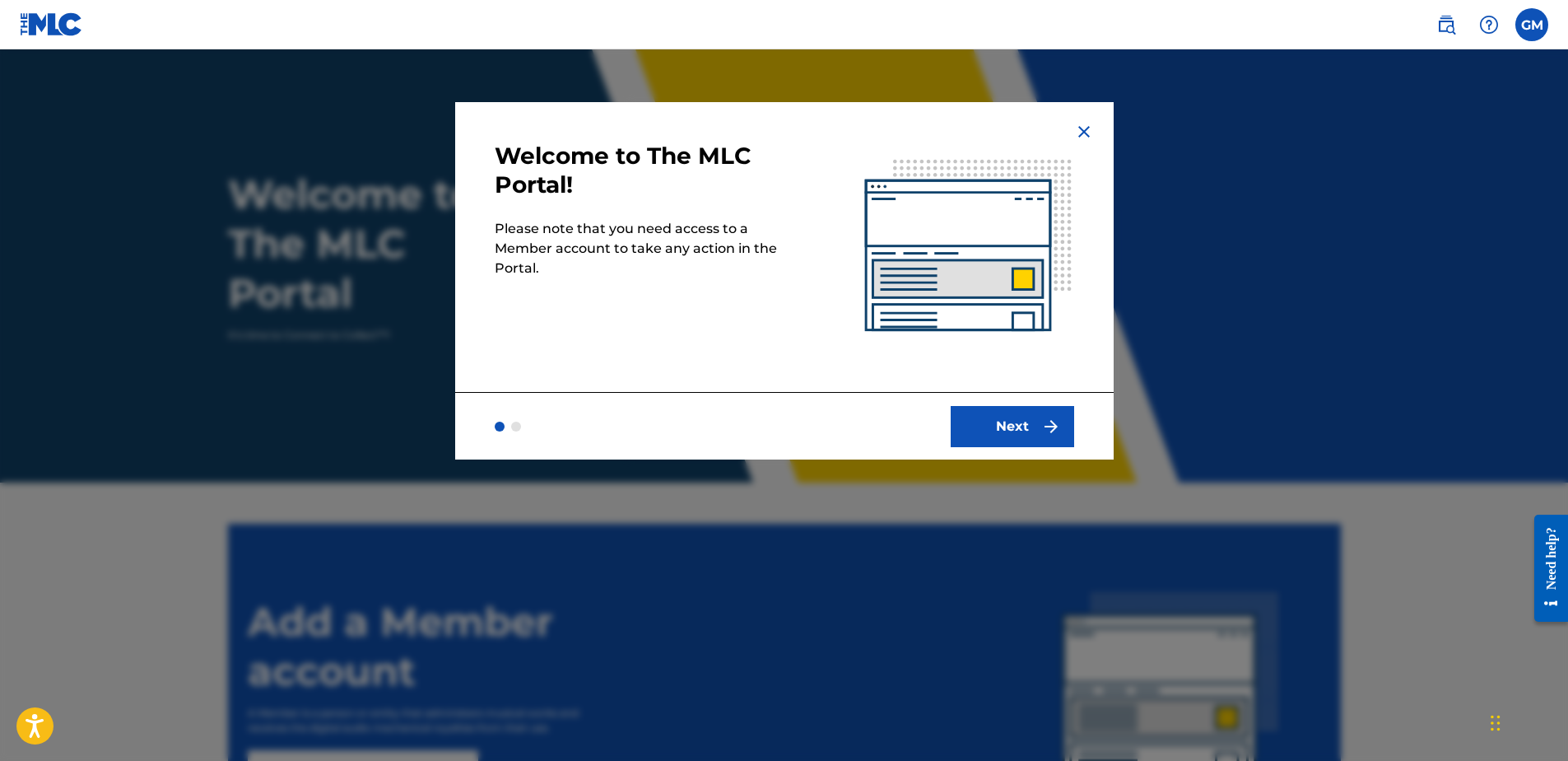
click at [761, 426] on button "Next" at bounding box center [1012, 426] width 124 height 41
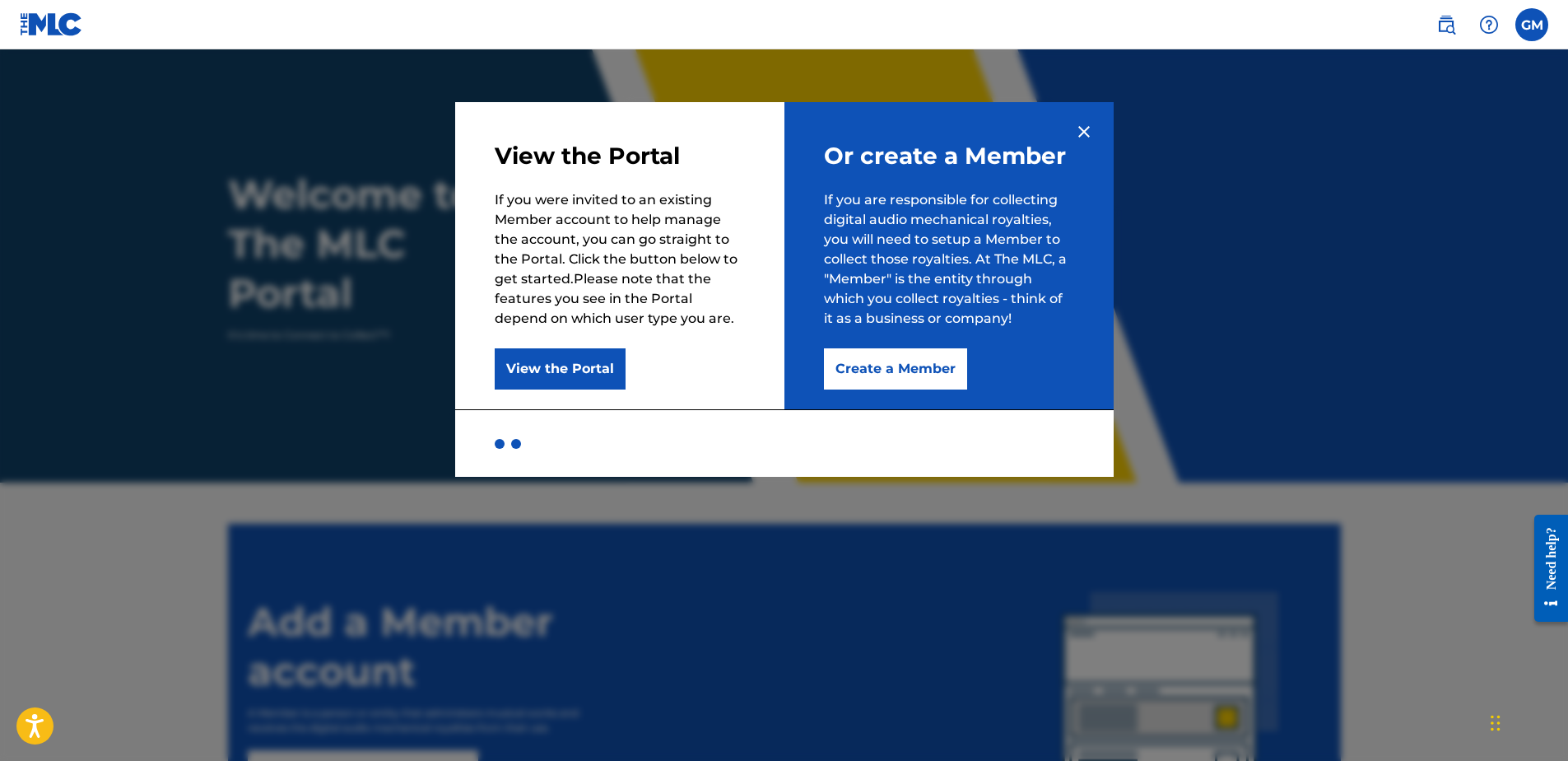
click at [761, 368] on button "Create a Member" at bounding box center [895, 368] width 143 height 41
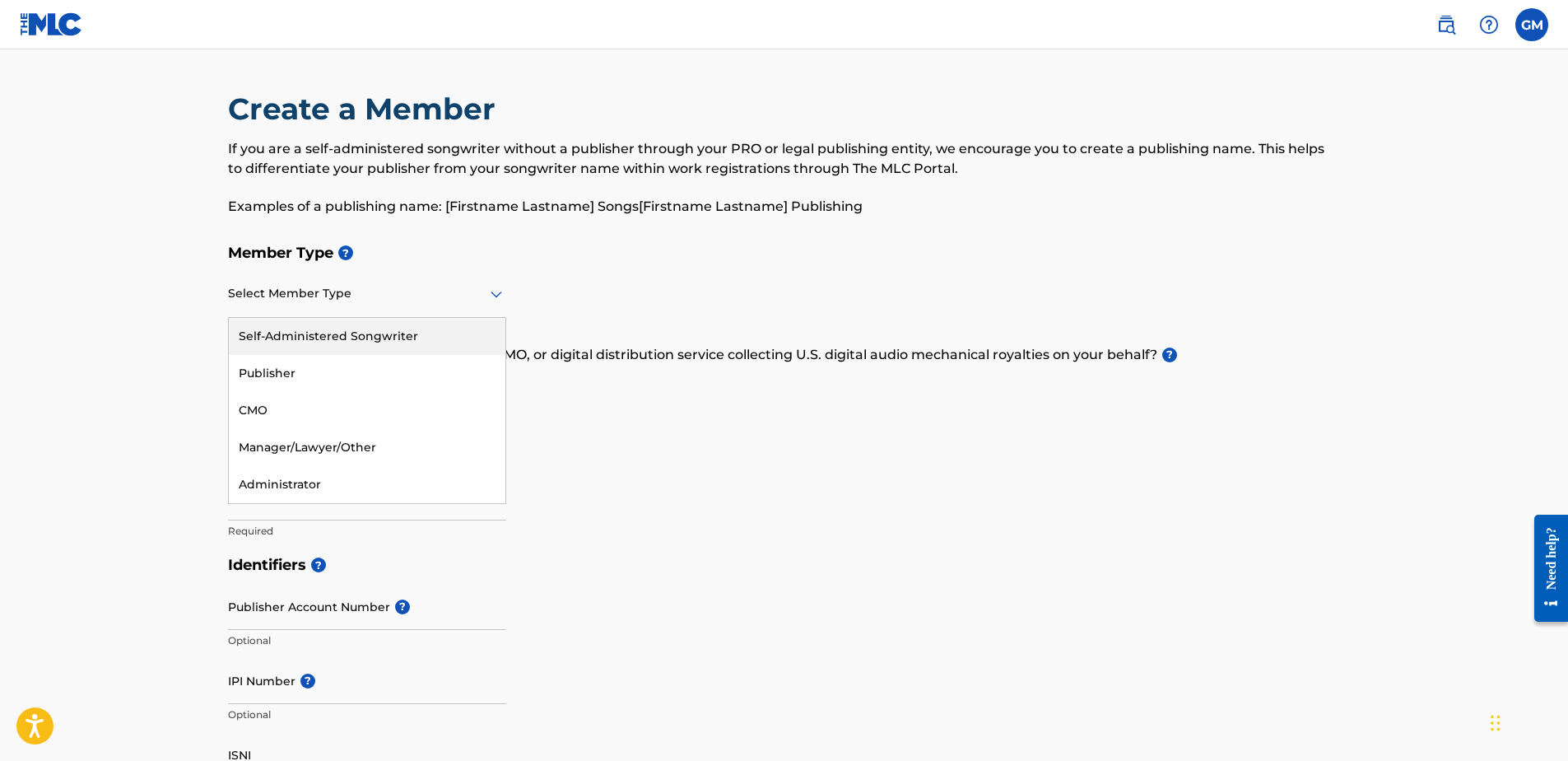
click at [496, 290] on icon at bounding box center [496, 293] width 20 height 20
click at [277, 445] on div "Manager/Lawyer/Other" at bounding box center [367, 447] width 277 height 37
click at [496, 290] on icon at bounding box center [496, 293] width 20 height 20
click at [423, 324] on div "Self-Administered Songwriter" at bounding box center [367, 336] width 277 height 37
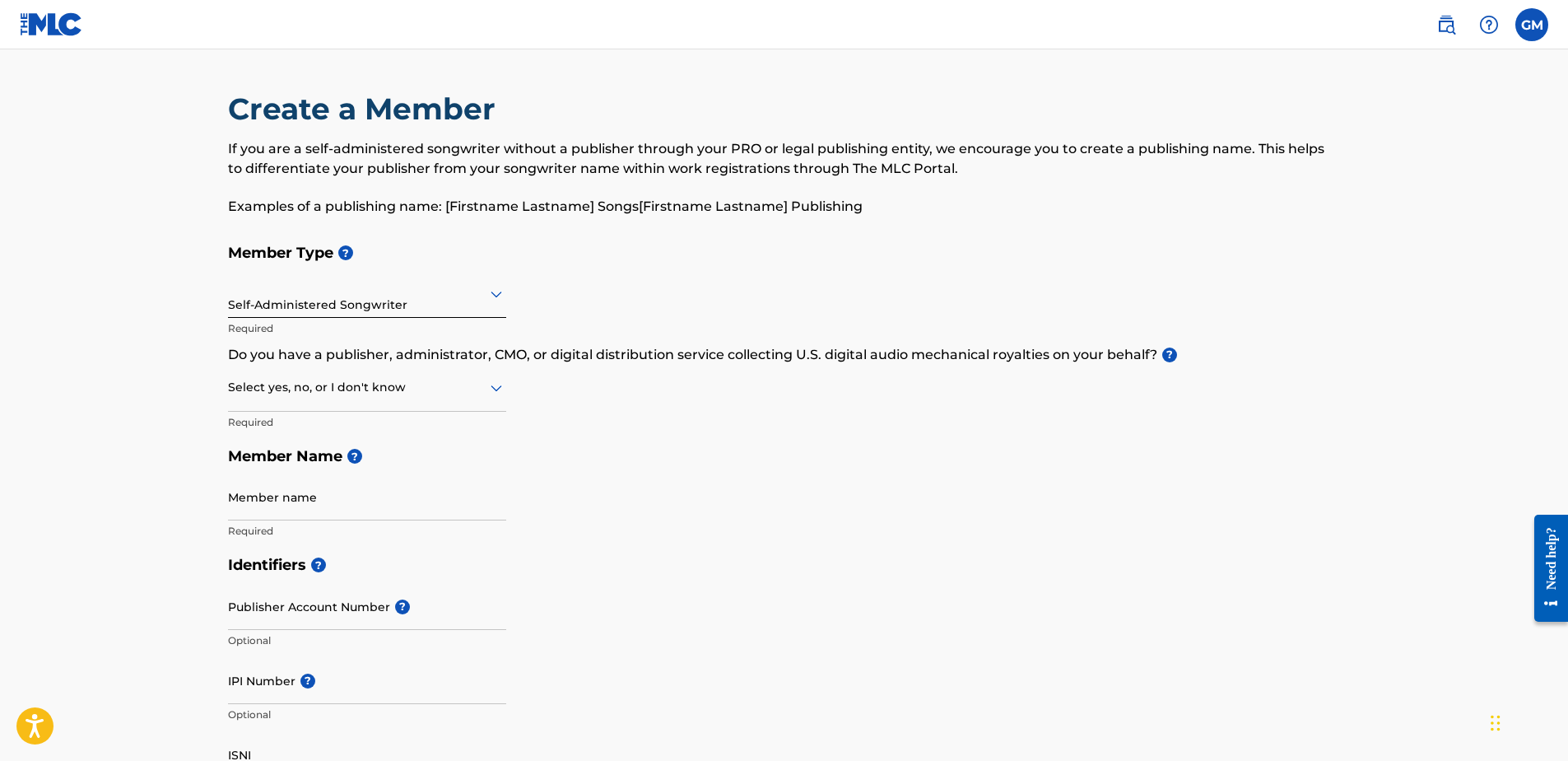
click at [493, 292] on icon at bounding box center [496, 294] width 12 height 7
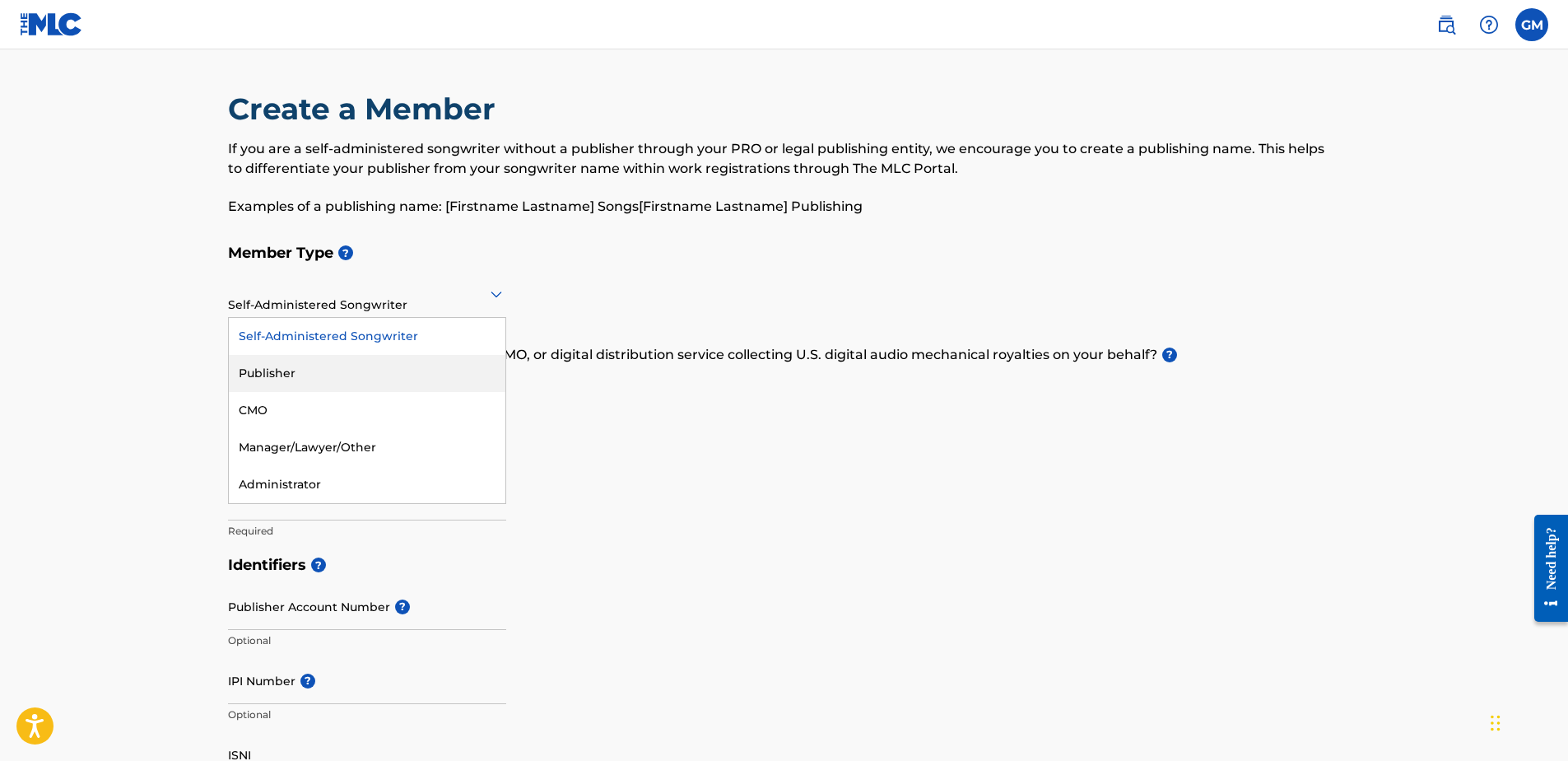
click at [363, 367] on div "Publisher" at bounding box center [367, 373] width 277 height 37
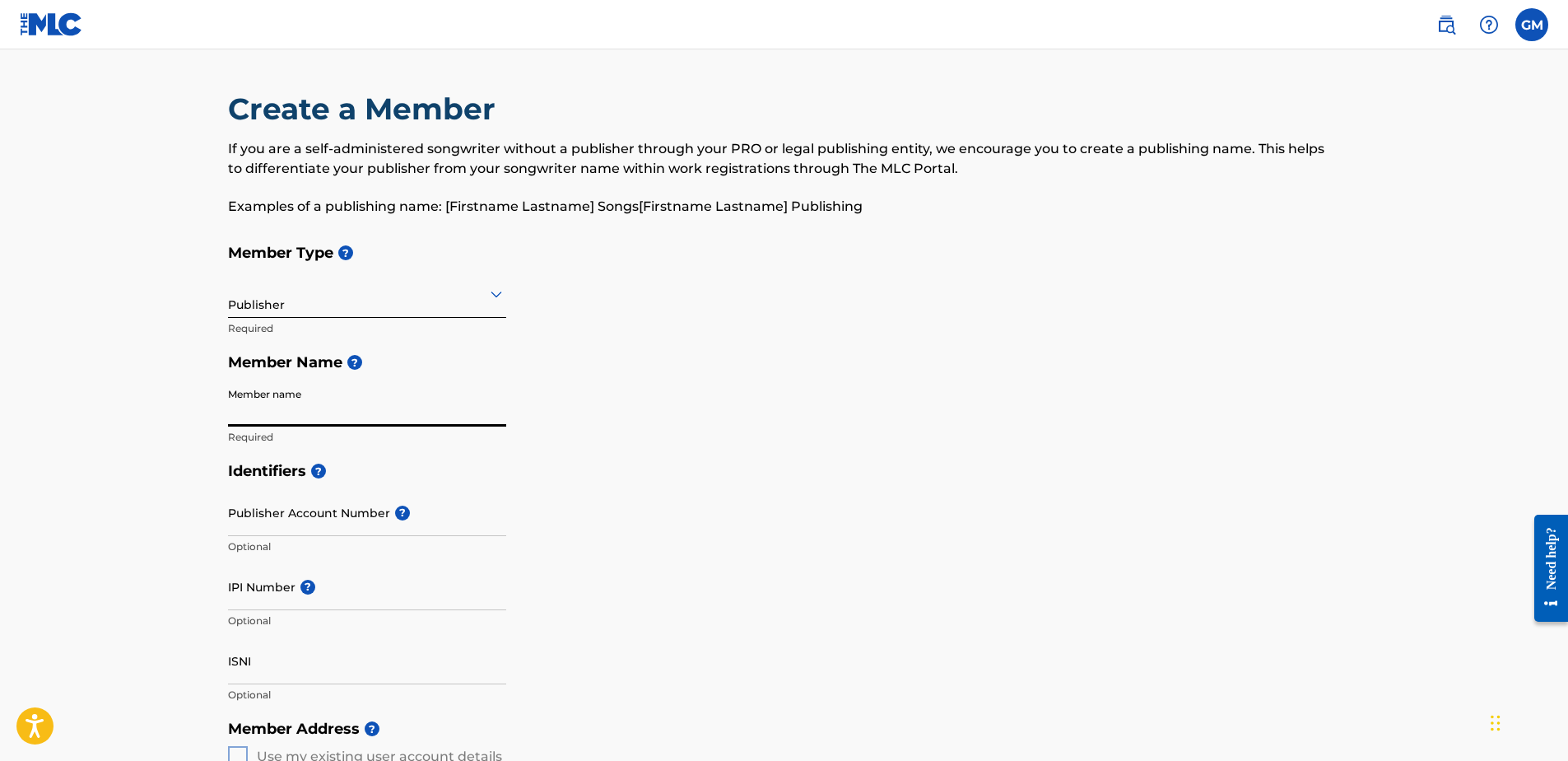
click at [230, 402] on input "Member name" at bounding box center [367, 403] width 278 height 47
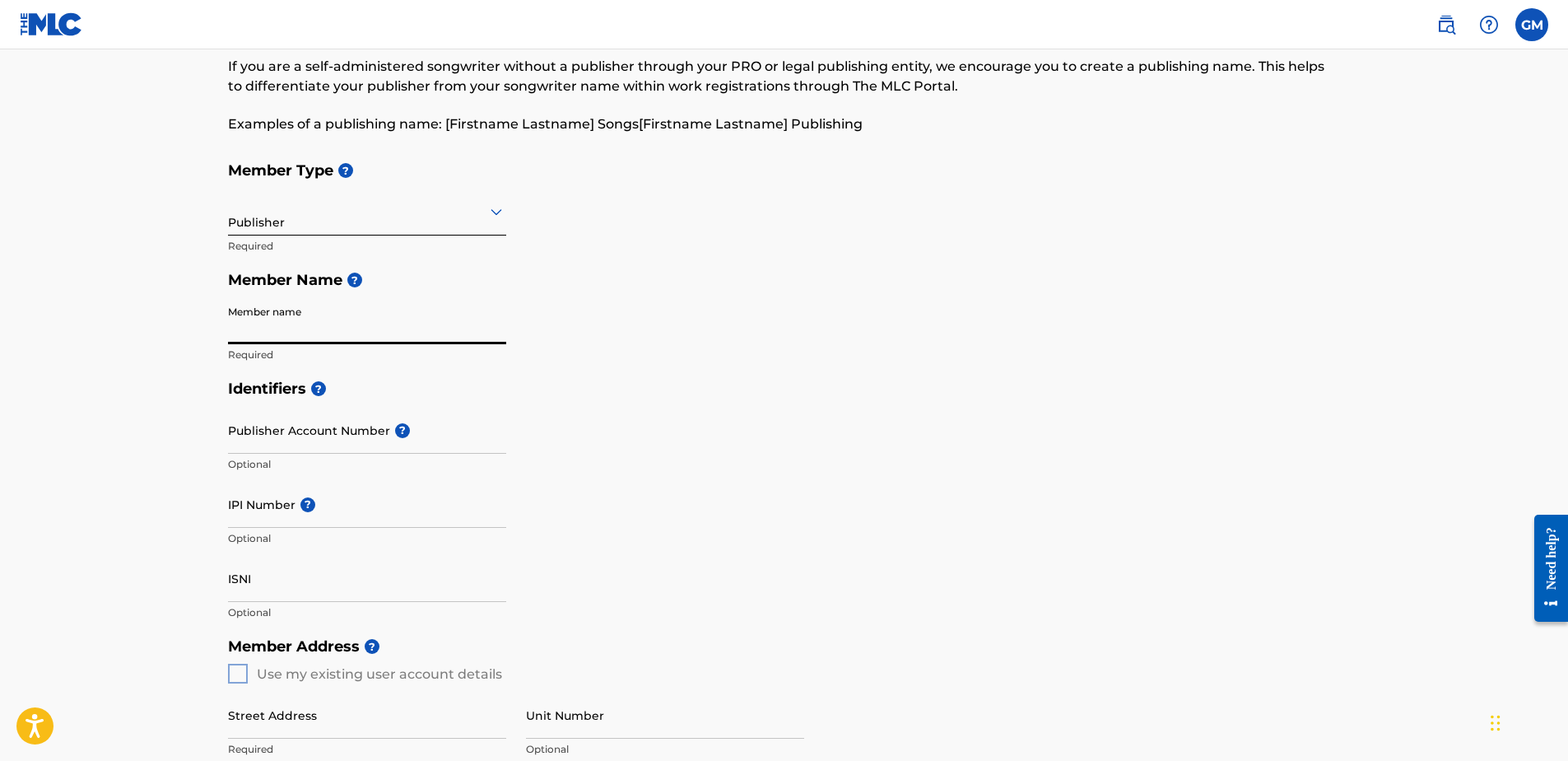
click at [241, 328] on input "Member name" at bounding box center [367, 320] width 278 height 47
click at [239, 328] on input "Member name" at bounding box center [367, 320] width 278 height 47
click at [699, 392] on h5 "Identifiers ?" at bounding box center [784, 388] width 1113 height 35
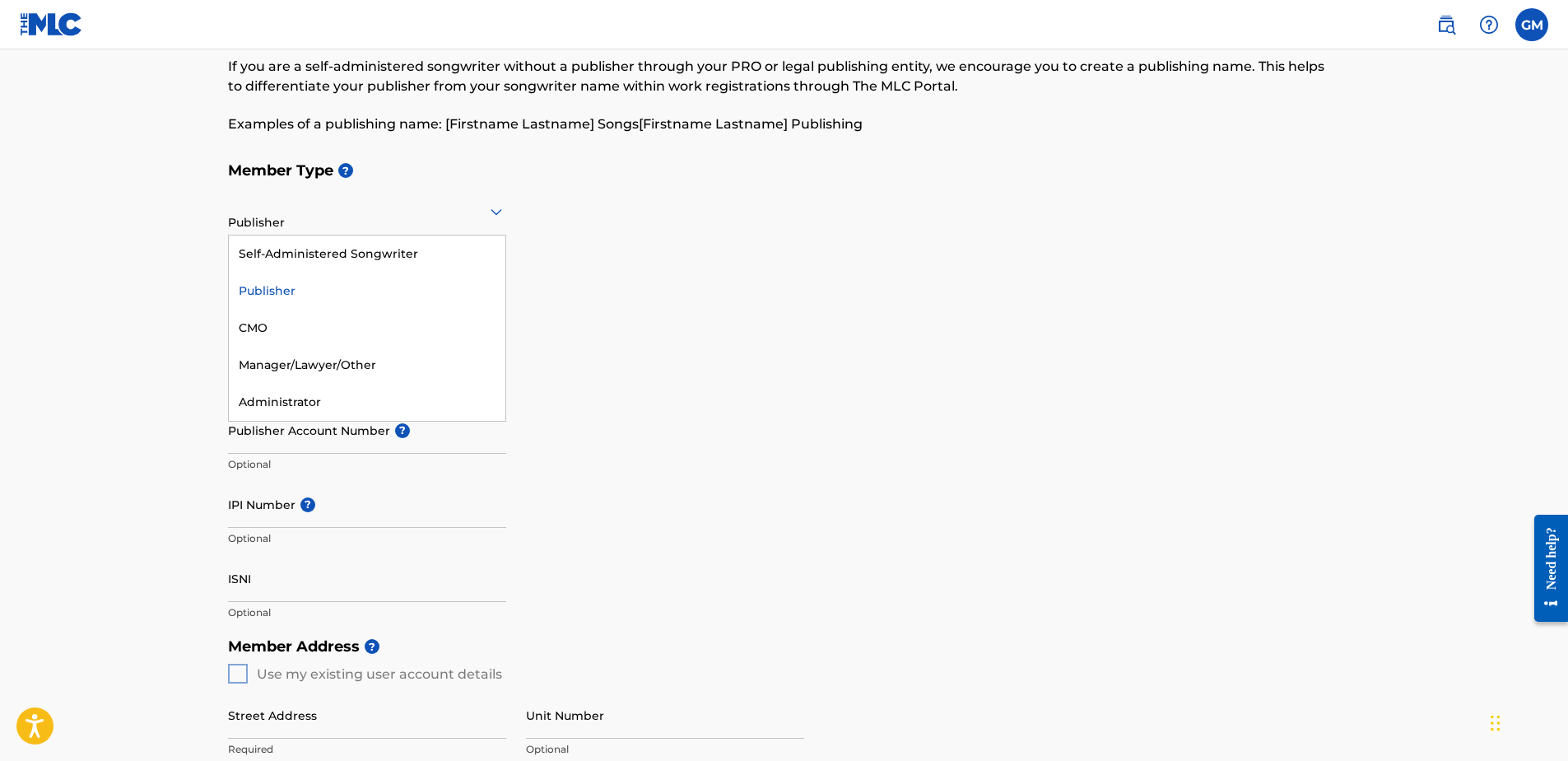
click at [498, 212] on icon at bounding box center [496, 212] width 12 height 7
click at [334, 366] on div "Manager/Lawyer/Other" at bounding box center [367, 365] width 277 height 37
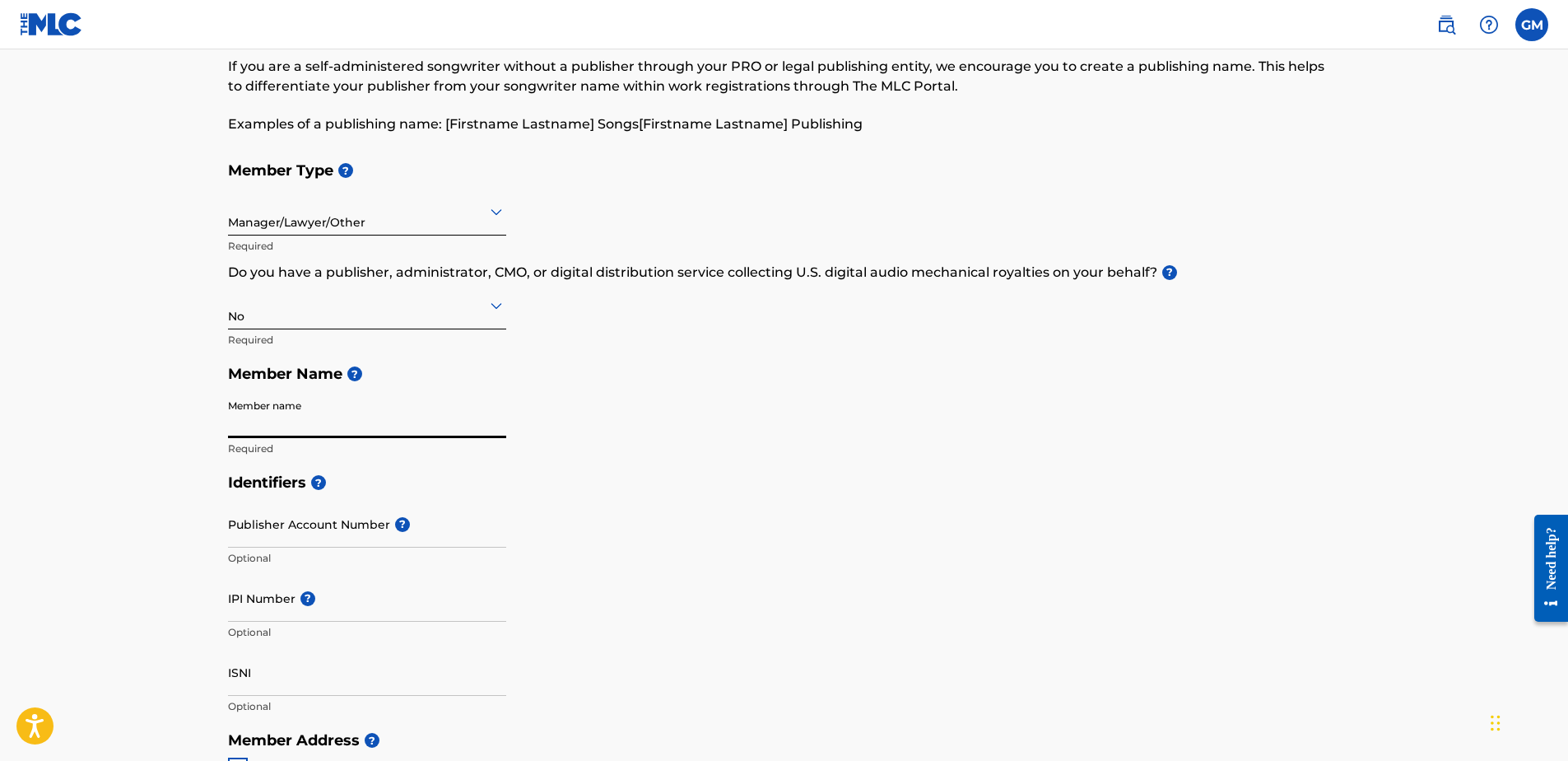
click at [243, 423] on input "Member name" at bounding box center [367, 414] width 278 height 47
type input "John Orr"
type input "2368 Esplanade"
type input "Victoria"
type input "[GEOGRAPHIC_DATA]"
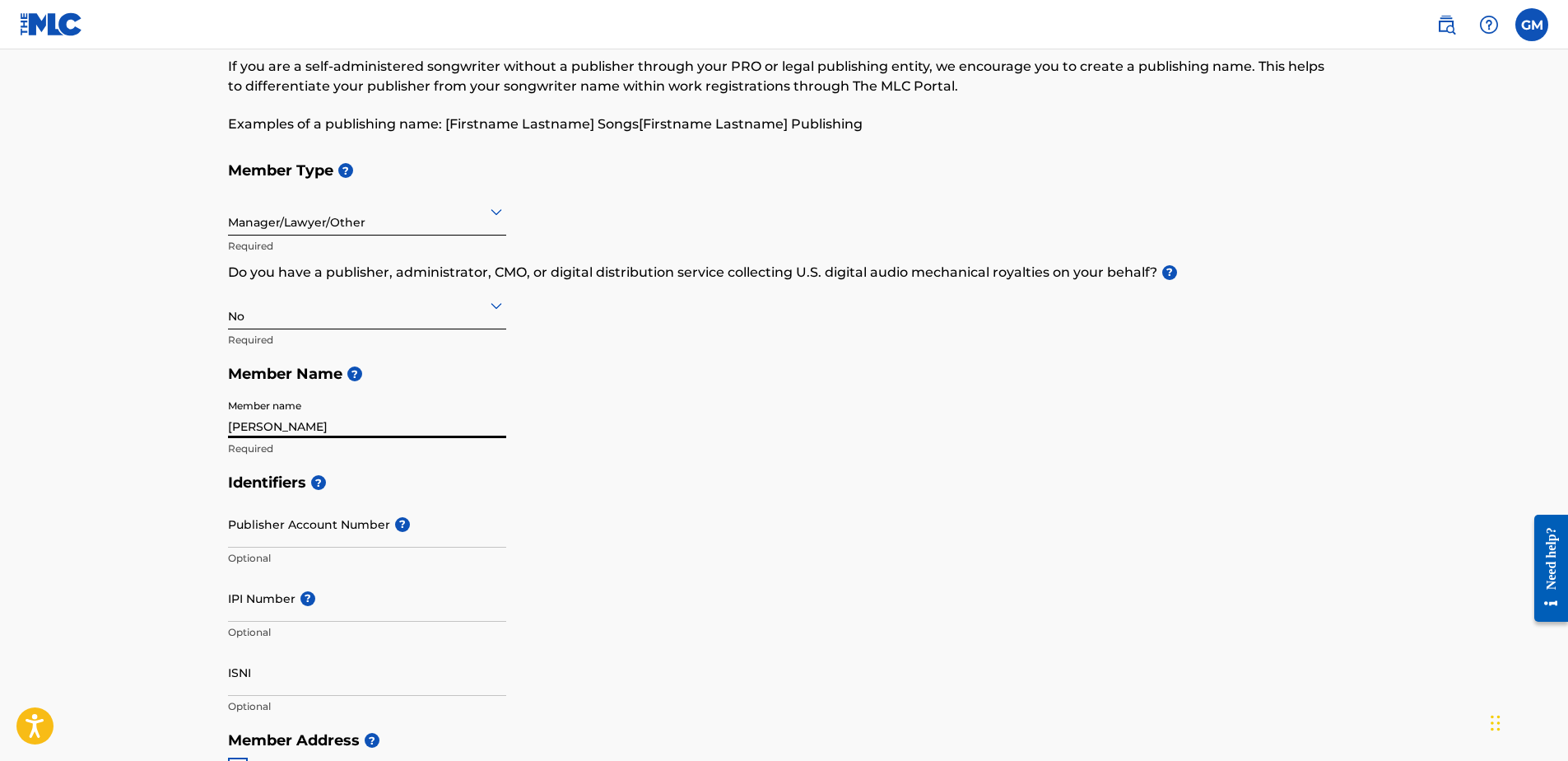
type input "bc"
type input "V8R 2W2"
type input "1"
type input "250"
type input "8844501"
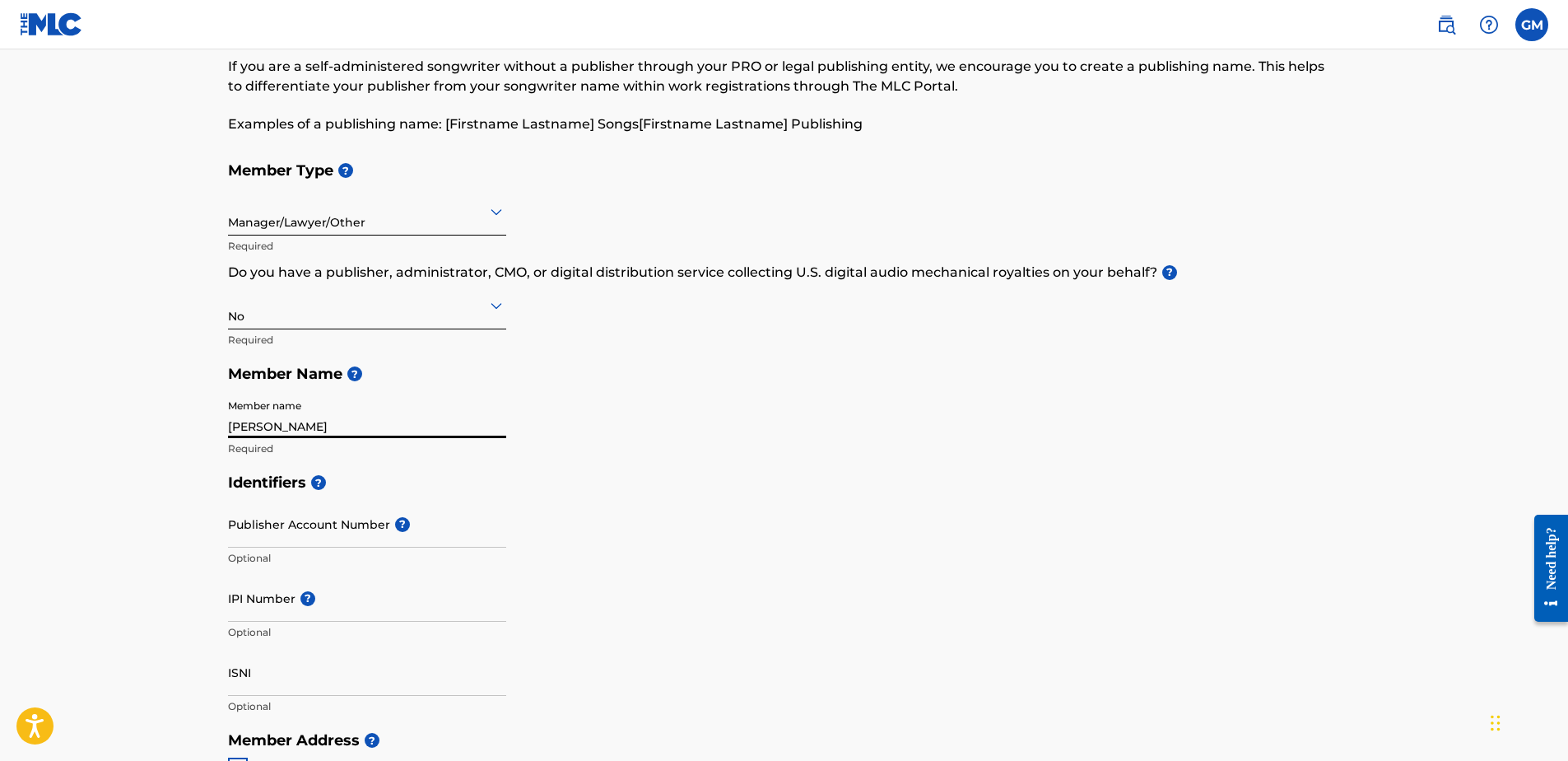
type input "[EMAIL_ADDRESS][PERSON_NAME][DOMAIN_NAME]"
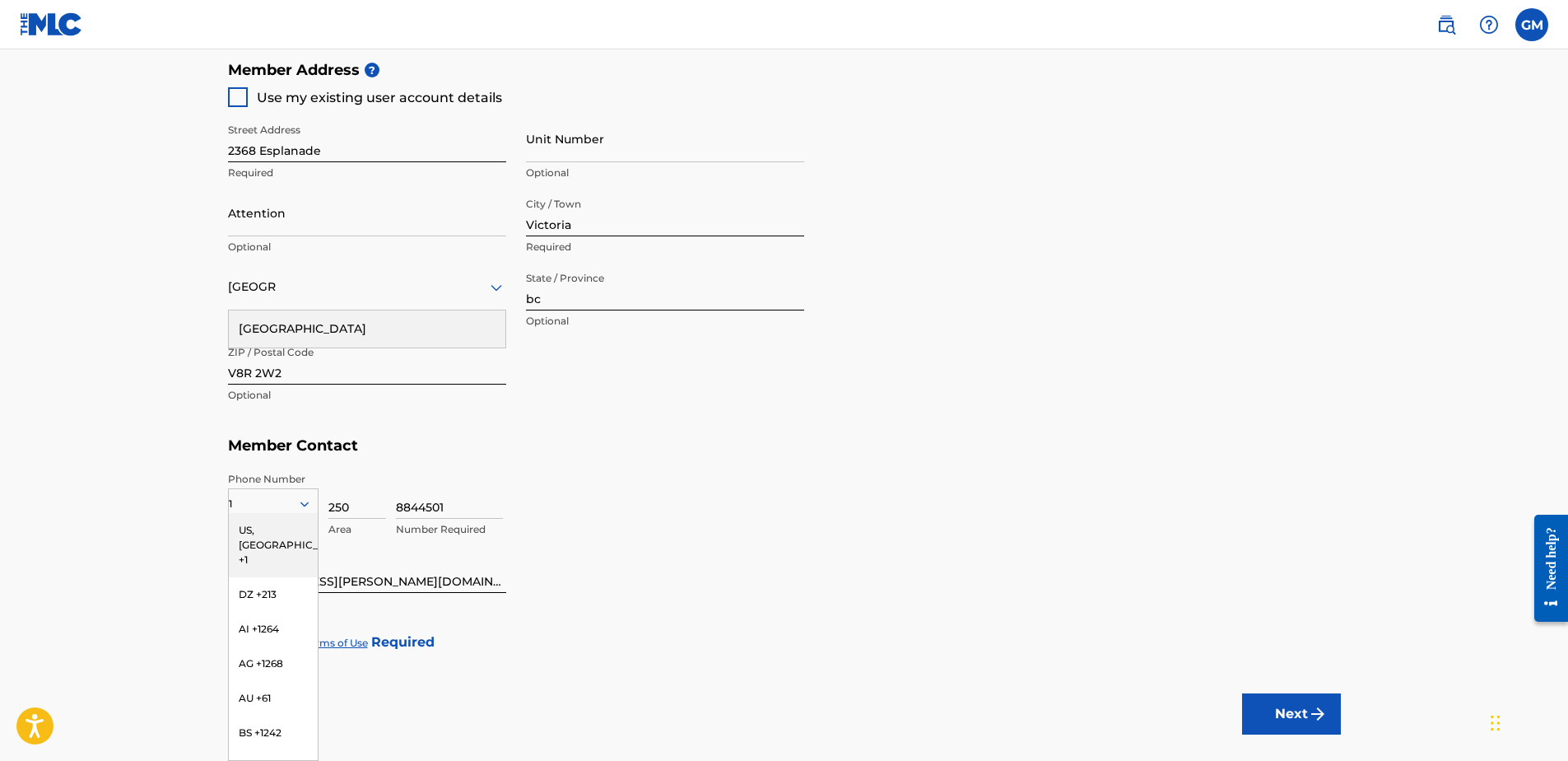
drag, startPoint x: 270, startPoint y: 526, endPoint x: 252, endPoint y: 520, distance: 19.0
click at [269, 507] on div "US, [GEOGRAPHIC_DATA] +1" at bounding box center [273, 544] width 89 height 64
click at [648, 419] on div "Street Address 2368 Esplanade Required Unit Number Optional Attention Optional …" at bounding box center [516, 264] width 576 height 312
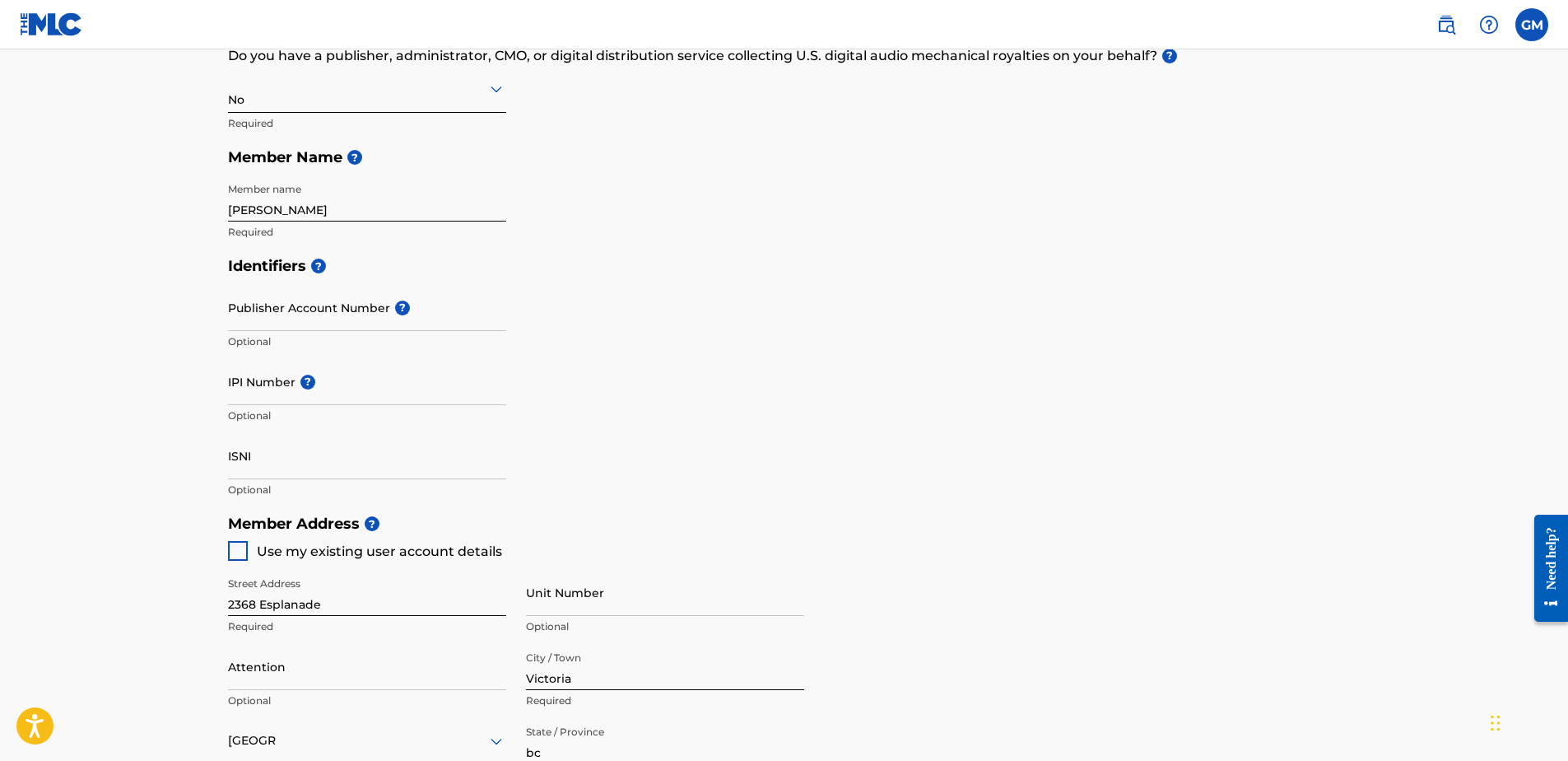
scroll to position [259, 0]
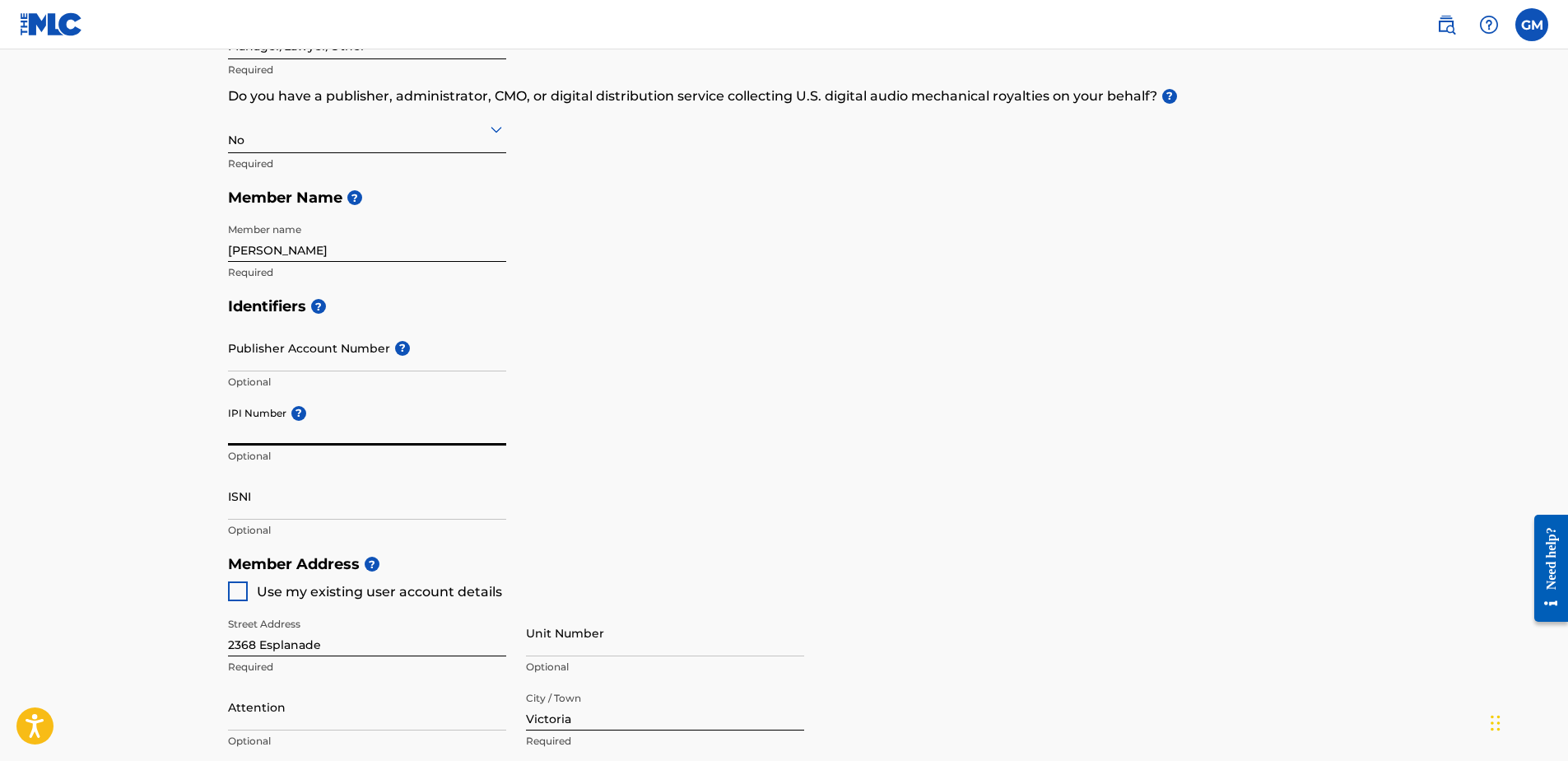
click at [235, 420] on input "IPI Number ?" at bounding box center [367, 422] width 278 height 47
click at [390, 445] on input "38630287" at bounding box center [367, 422] width 278 height 47
type input "3"
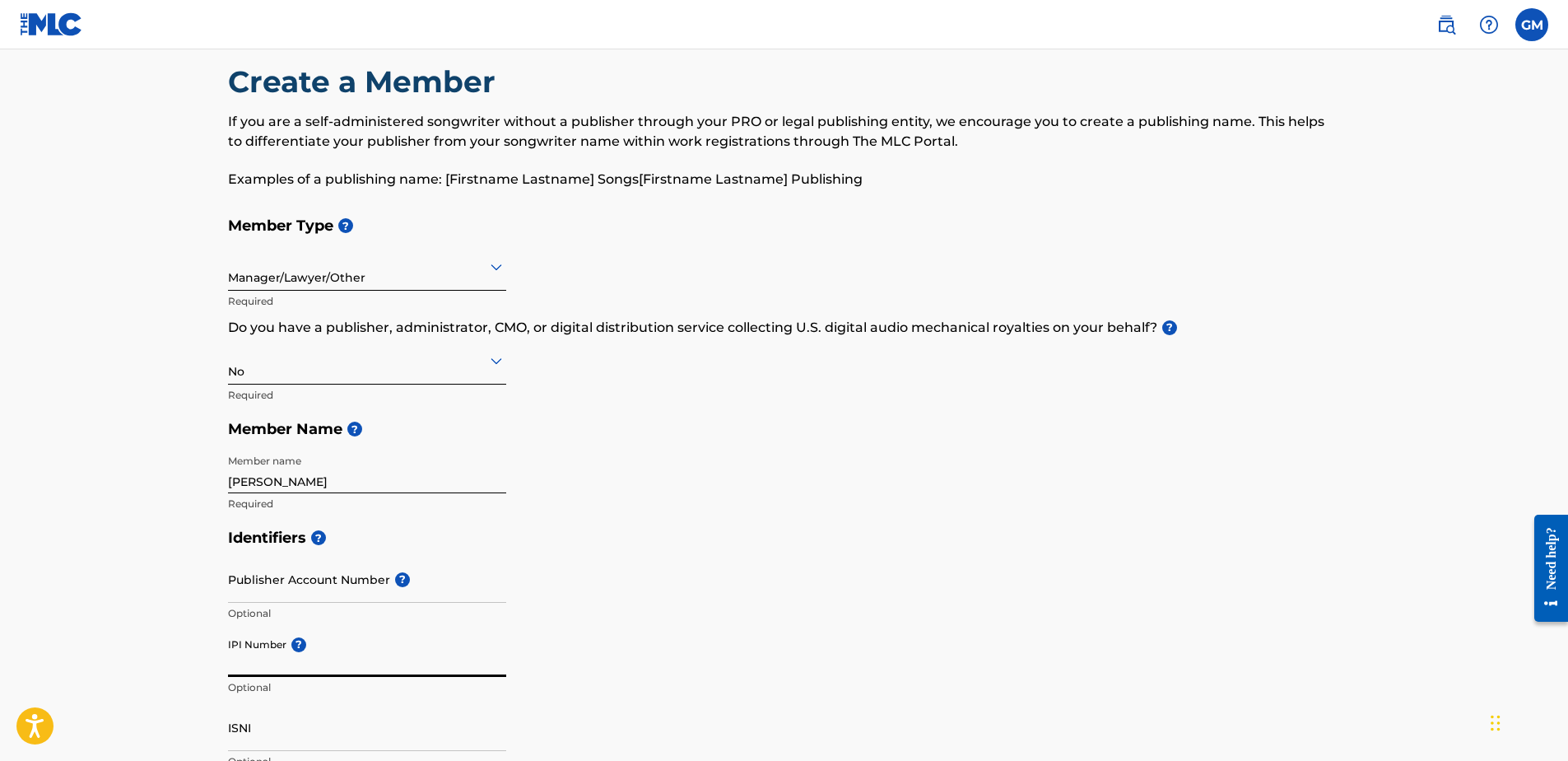
scroll to position [12, 0]
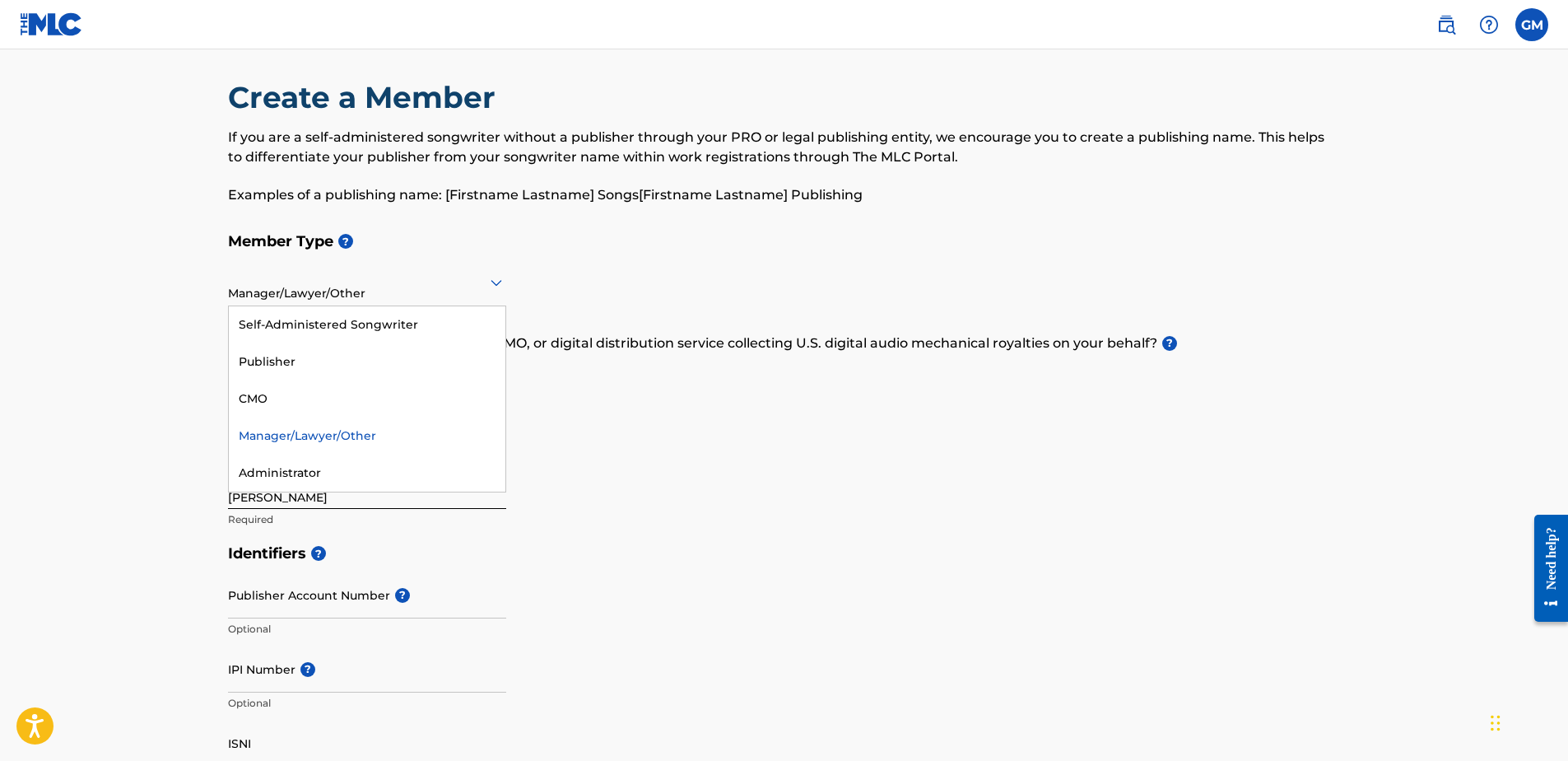
click at [495, 281] on icon at bounding box center [496, 282] width 20 height 20
click at [291, 353] on div "Publisher" at bounding box center [367, 361] width 277 height 37
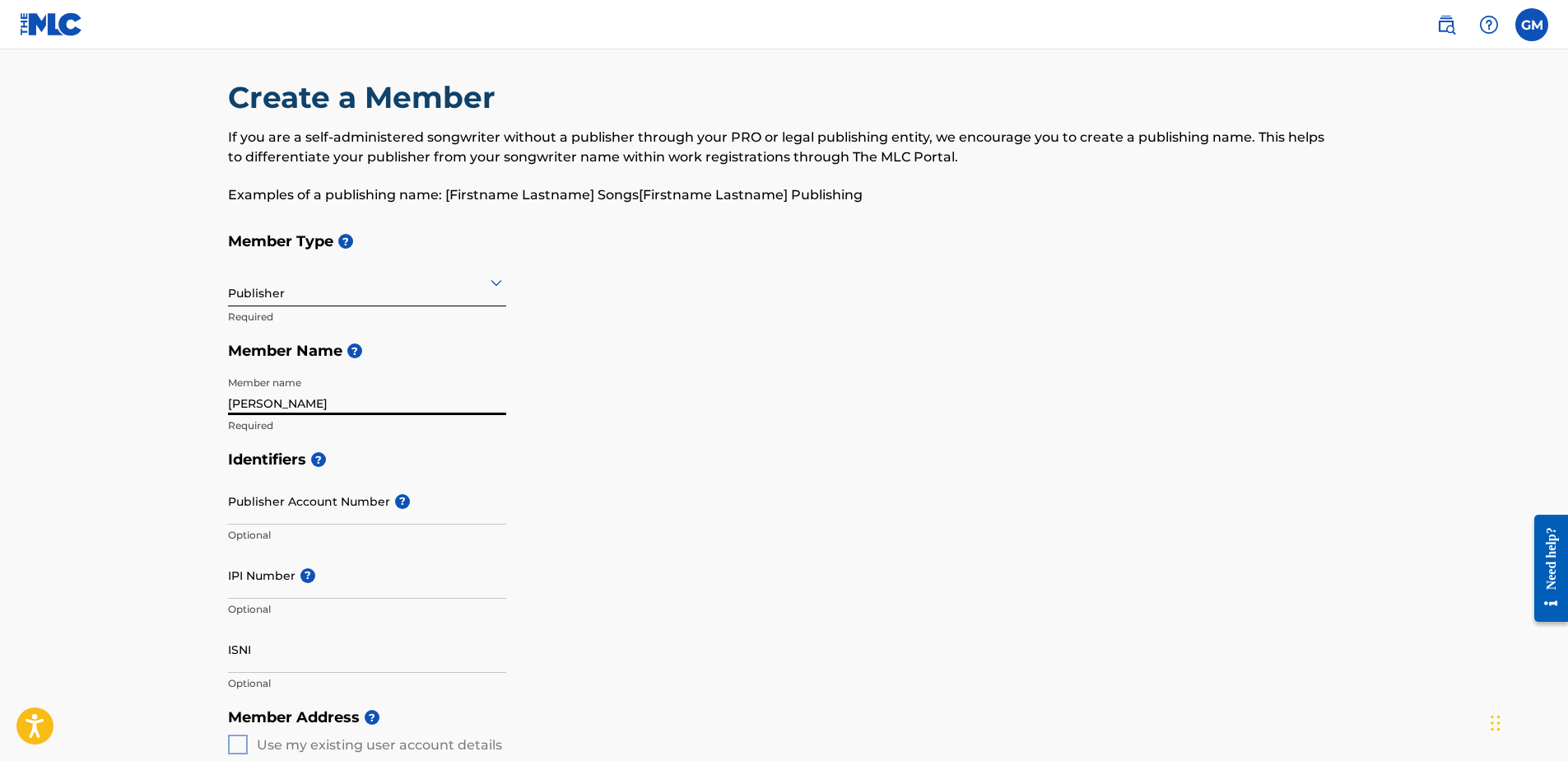
click at [291, 410] on input "John Orr" at bounding box center [367, 391] width 278 height 47
type input "J"
click at [349, 399] on input "George MIllar" at bounding box center [367, 391] width 278 height 47
click at [332, 405] on input "George MIllar" at bounding box center [367, 391] width 278 height 47
type input "George Millar"
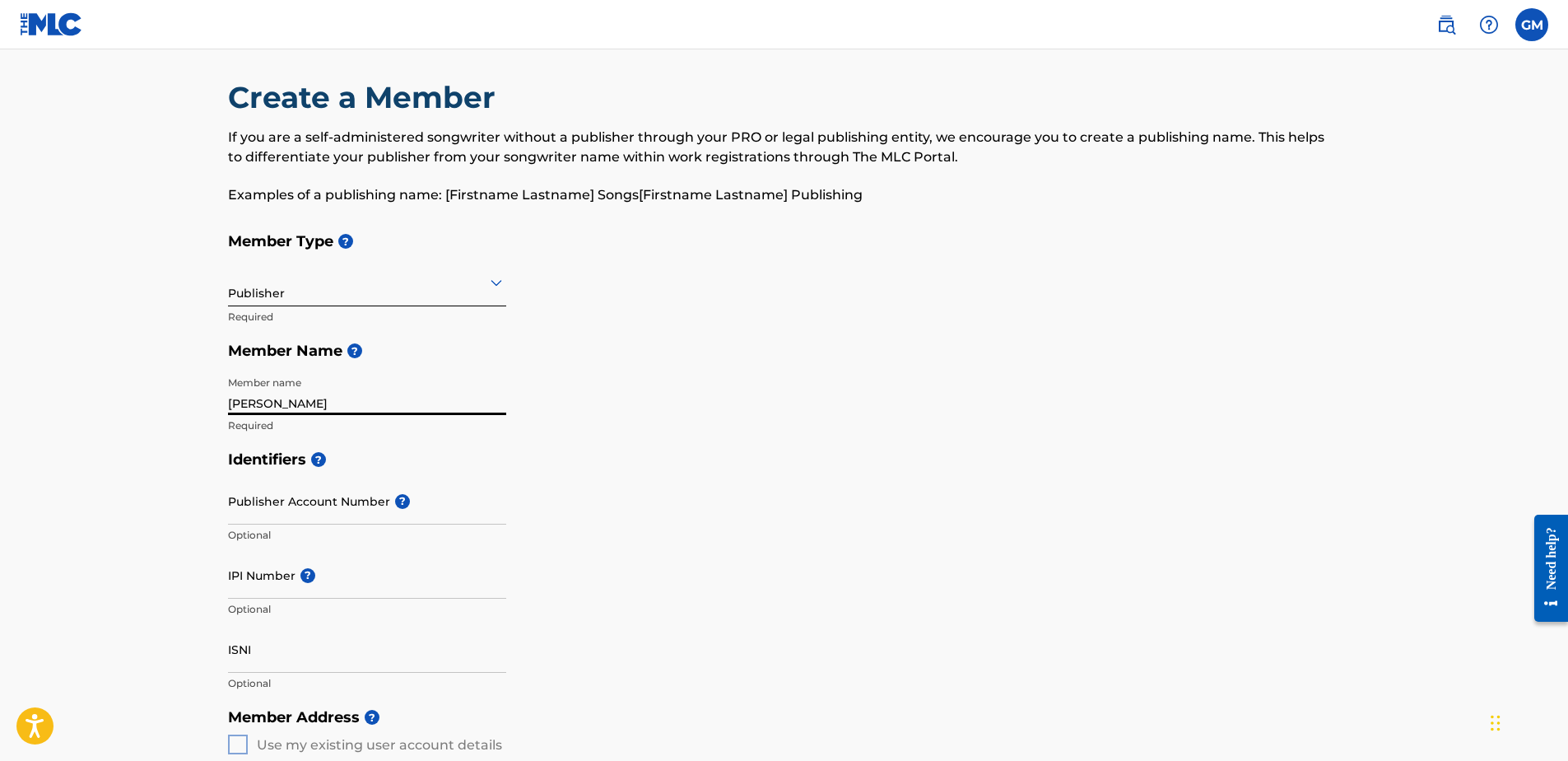
type input "1"
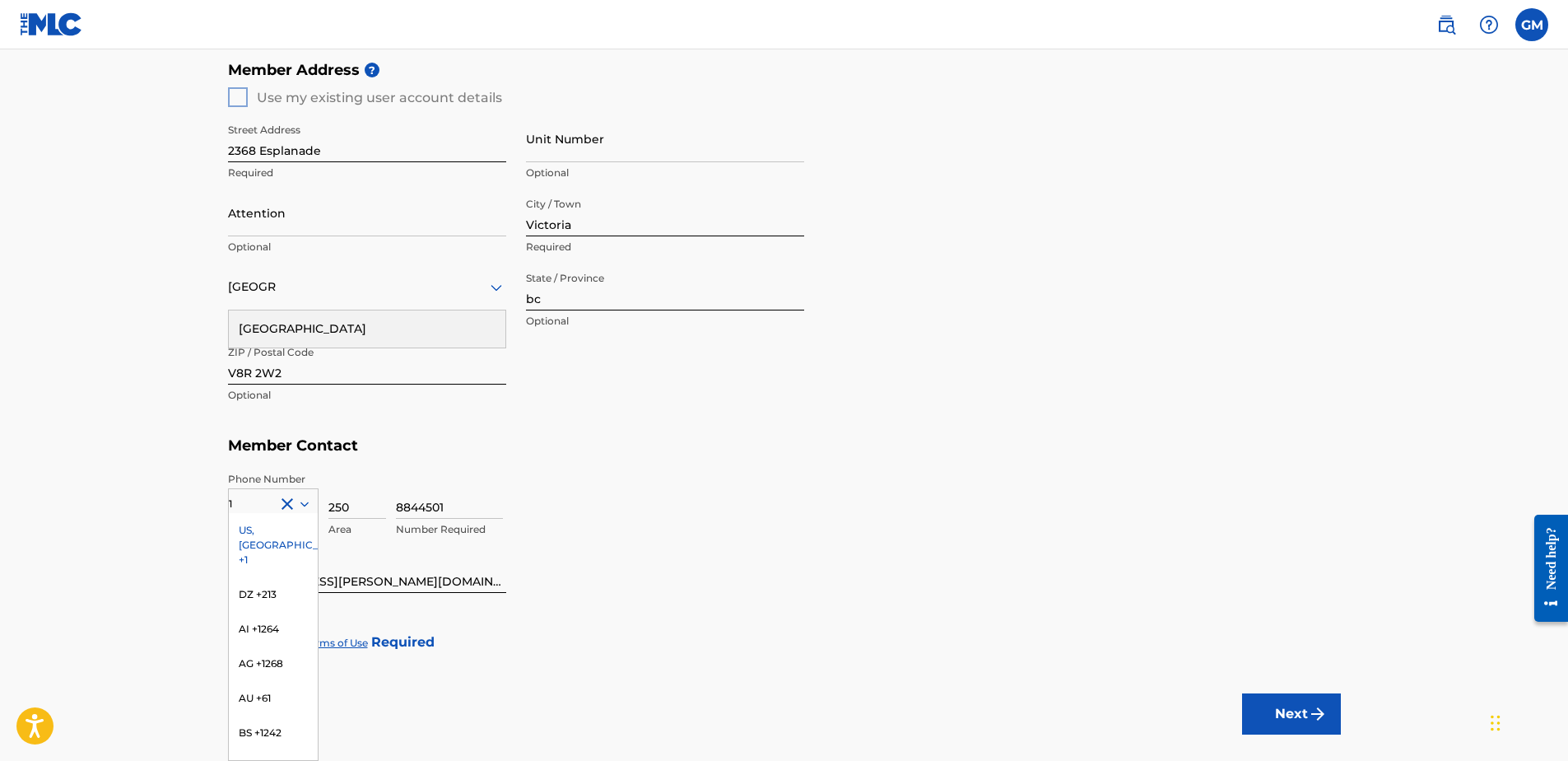
click at [248, 507] on div "US, [GEOGRAPHIC_DATA] +1" at bounding box center [273, 544] width 89 height 64
click at [447, 326] on div "[GEOGRAPHIC_DATA]" at bounding box center [367, 329] width 277 height 37
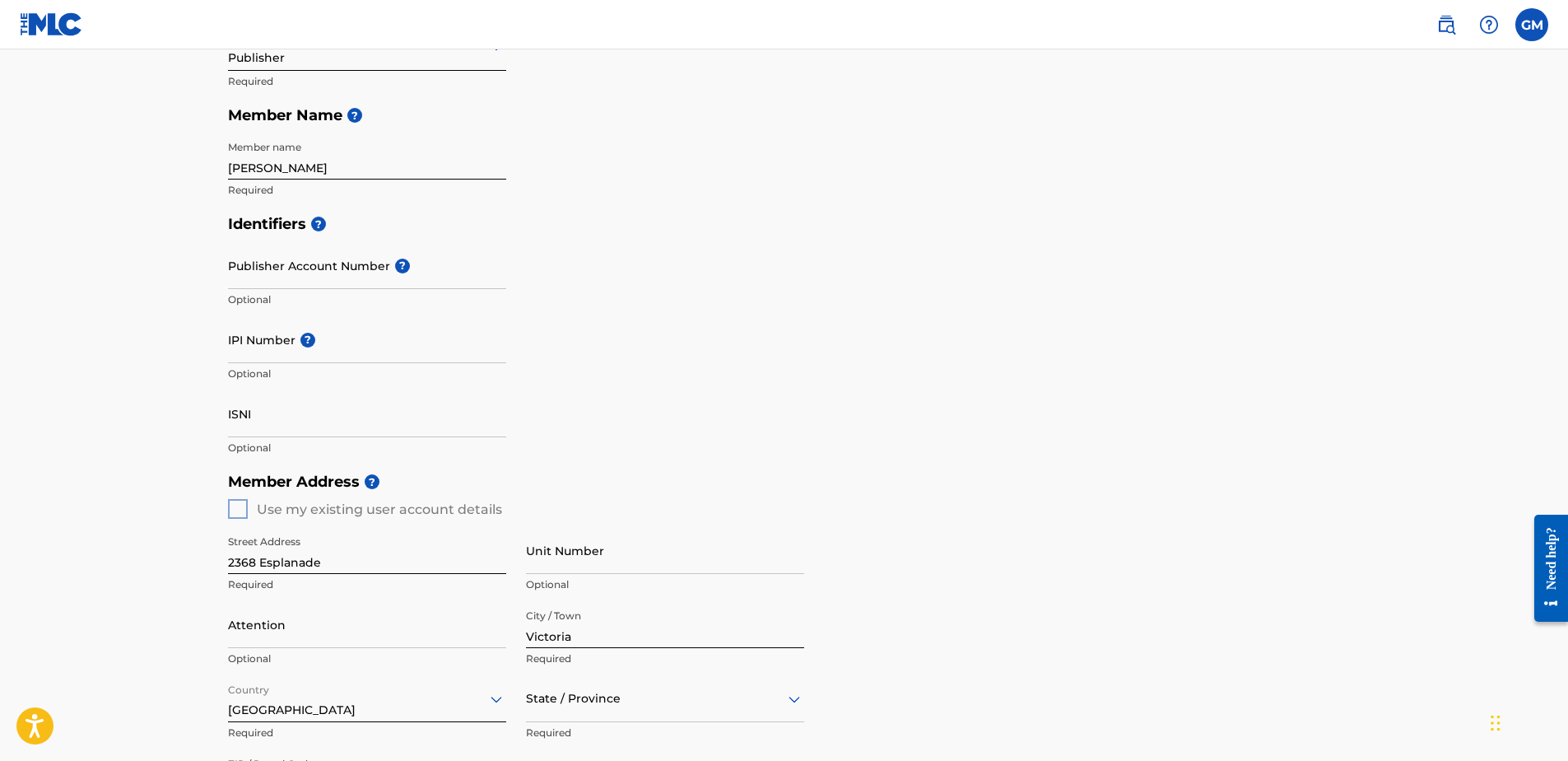
scroll to position [165, 0]
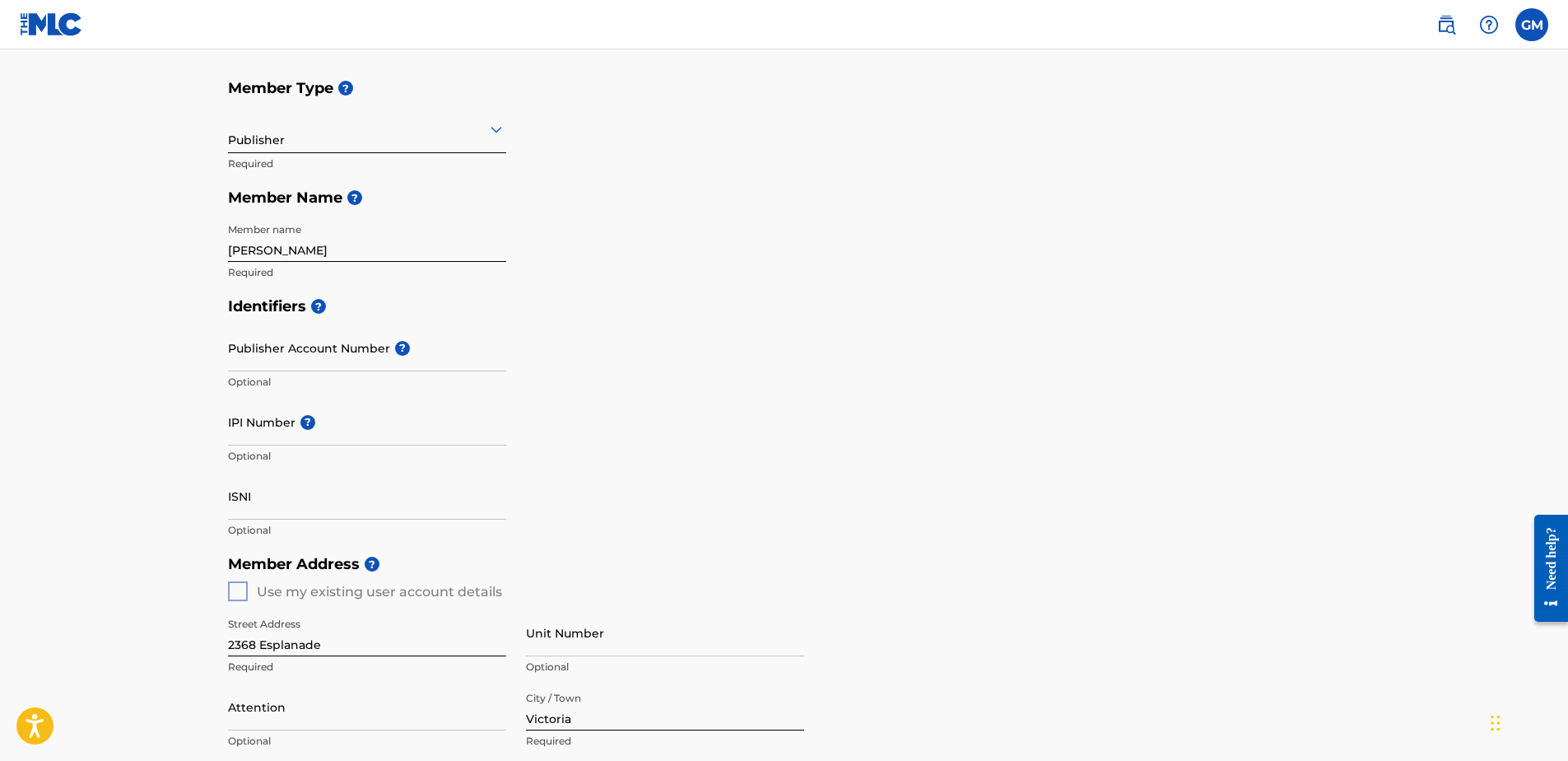
click at [240, 429] on input "IPI Number ?" at bounding box center [367, 422] width 278 height 47
type input "38630287"
click at [496, 493] on input "ISNI" at bounding box center [367, 496] width 278 height 47
drag, startPoint x: 292, startPoint y: 434, endPoint x: 205, endPoint y: 436, distance: 87.0
click at [205, 436] on main "Create a Member If you are a self-administered songwriter without a publisher t…" at bounding box center [784, 577] width 1568 height 1385
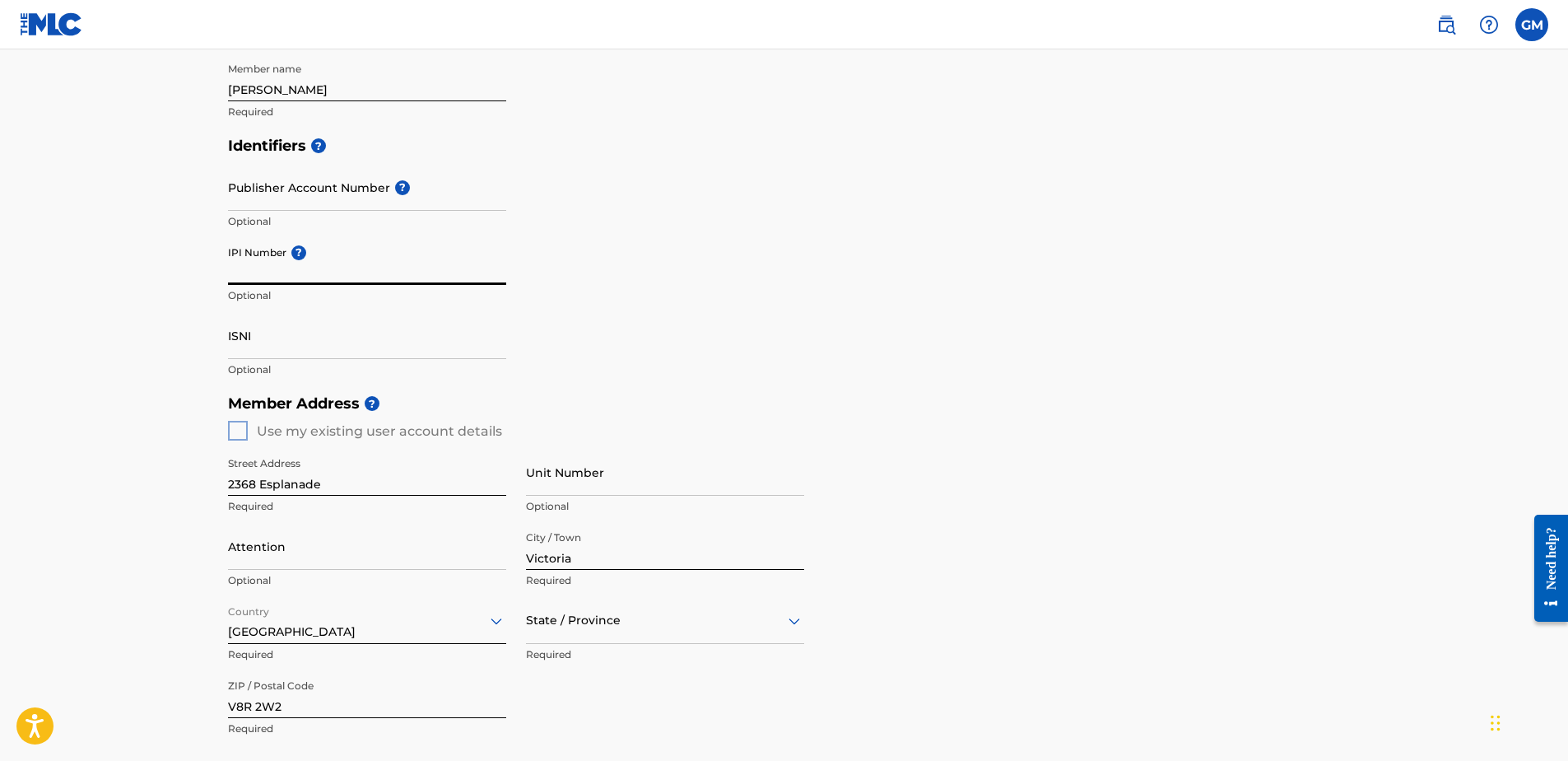
scroll to position [330, 0]
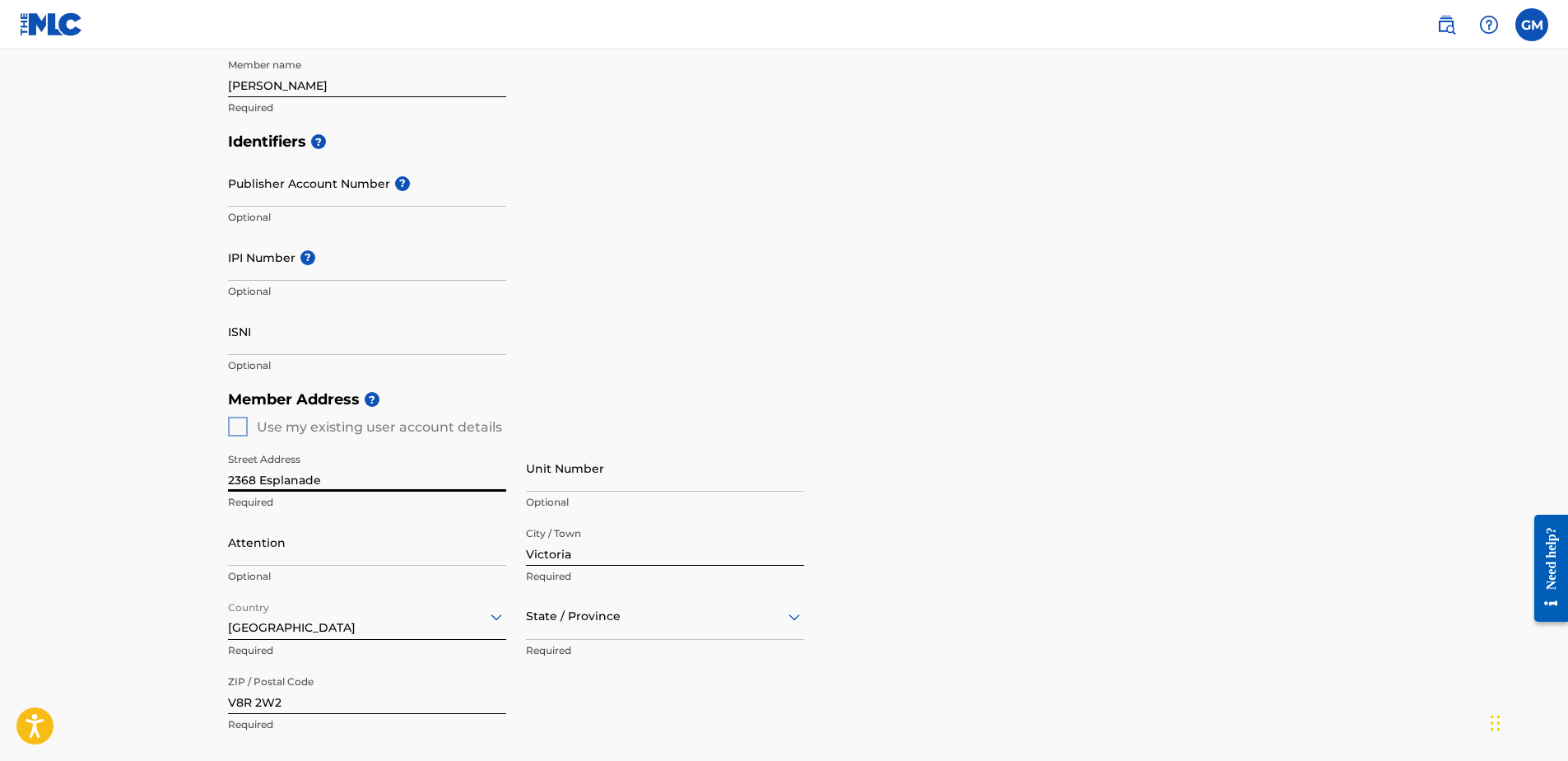
click at [231, 475] on input "2368 Esplanade" at bounding box center [367, 468] width 278 height 47
click at [223, 473] on div "Create a Member If you are a self-administered songwriter without a publisher t…" at bounding box center [784, 371] width 1152 height 1220
drag, startPoint x: 319, startPoint y: 485, endPoint x: 230, endPoint y: 490, distance: 89.1
click at [230, 490] on input "2368 Esplanade" at bounding box center [367, 468] width 278 height 47
type input "[STREET_ADDRESS]"
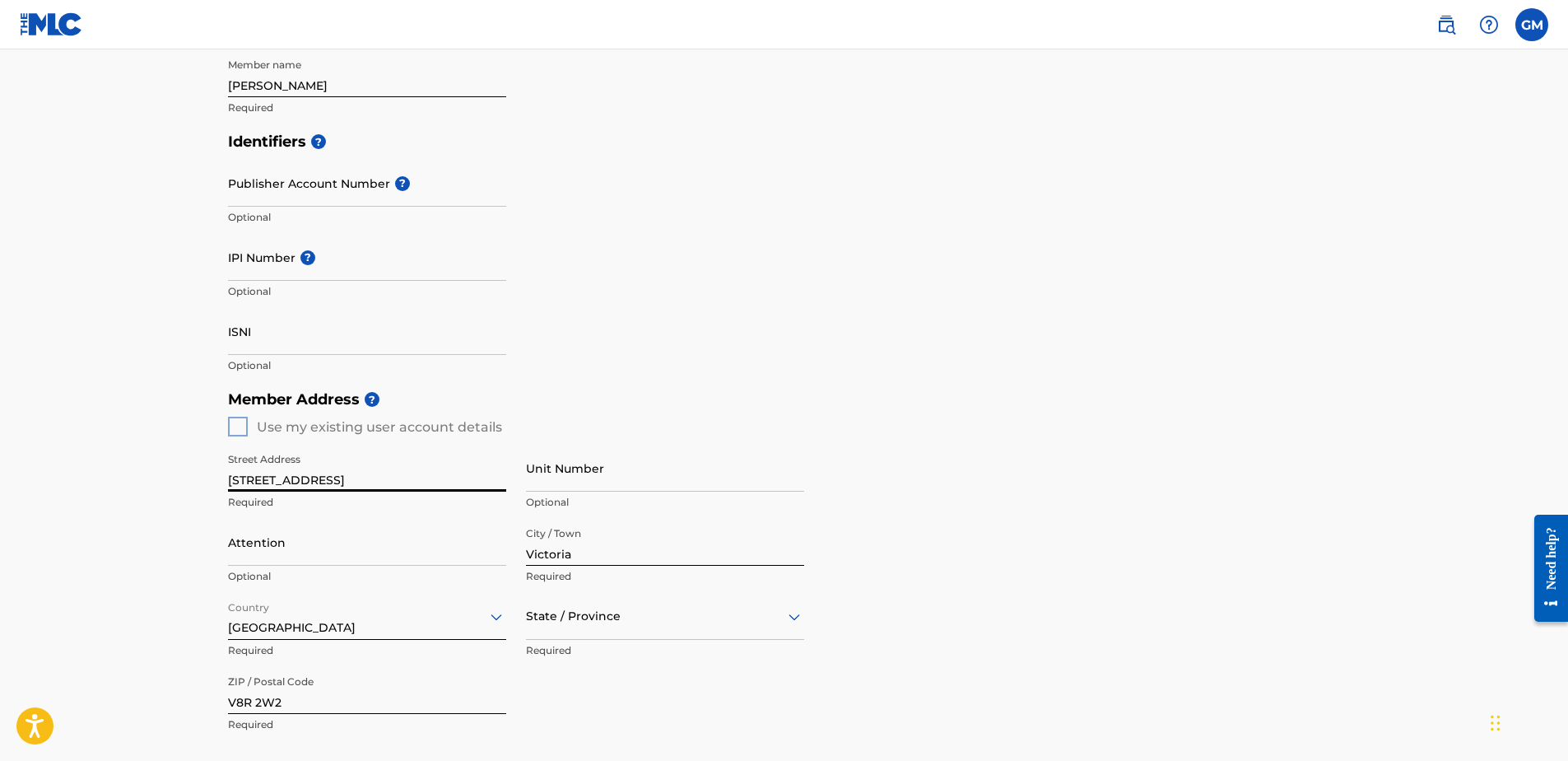
type input "[GEOGRAPHIC_DATA]"
type input "1"
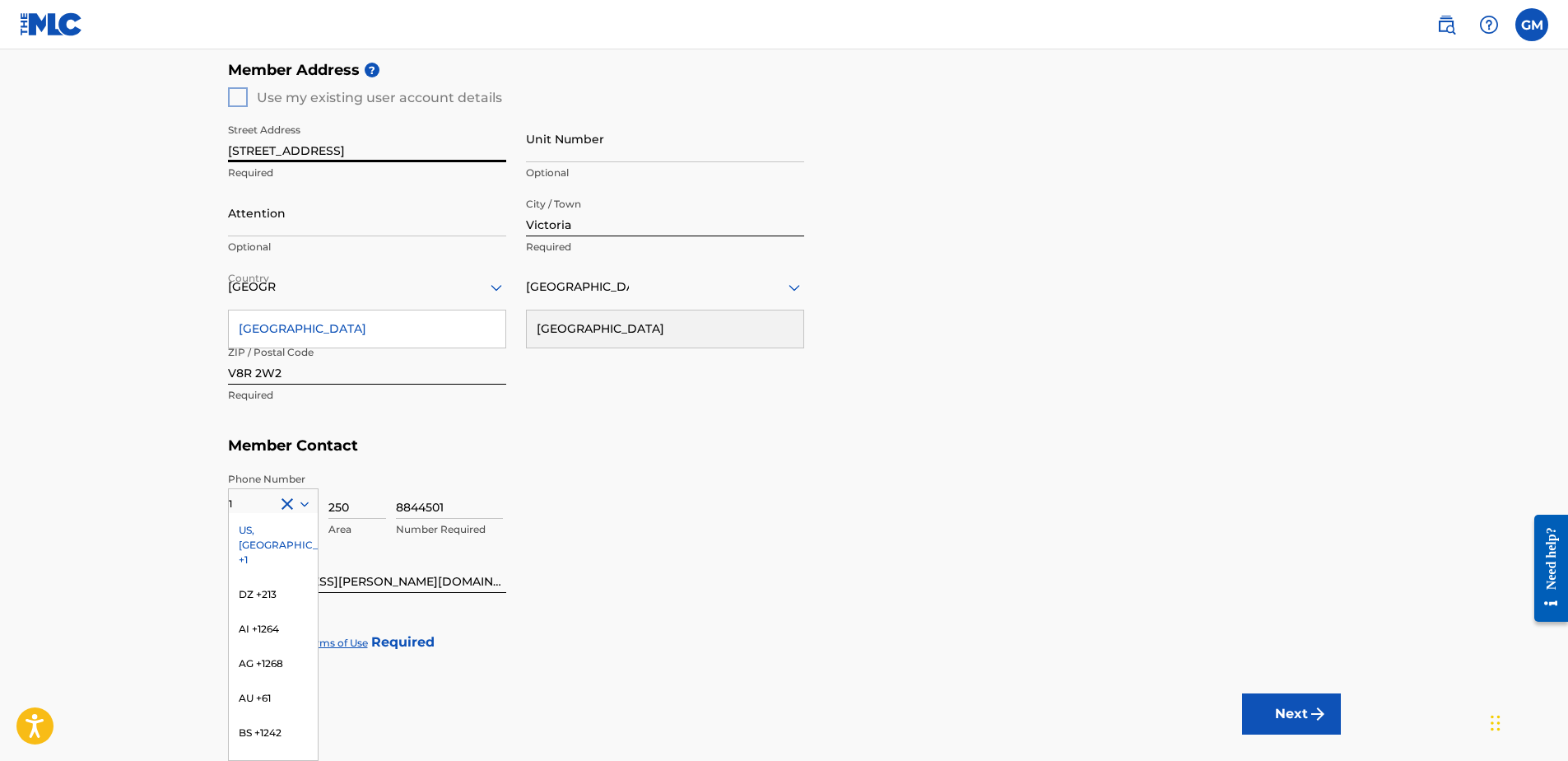
click at [265, 507] on div "US, [GEOGRAPHIC_DATA] +1" at bounding box center [273, 544] width 89 height 64
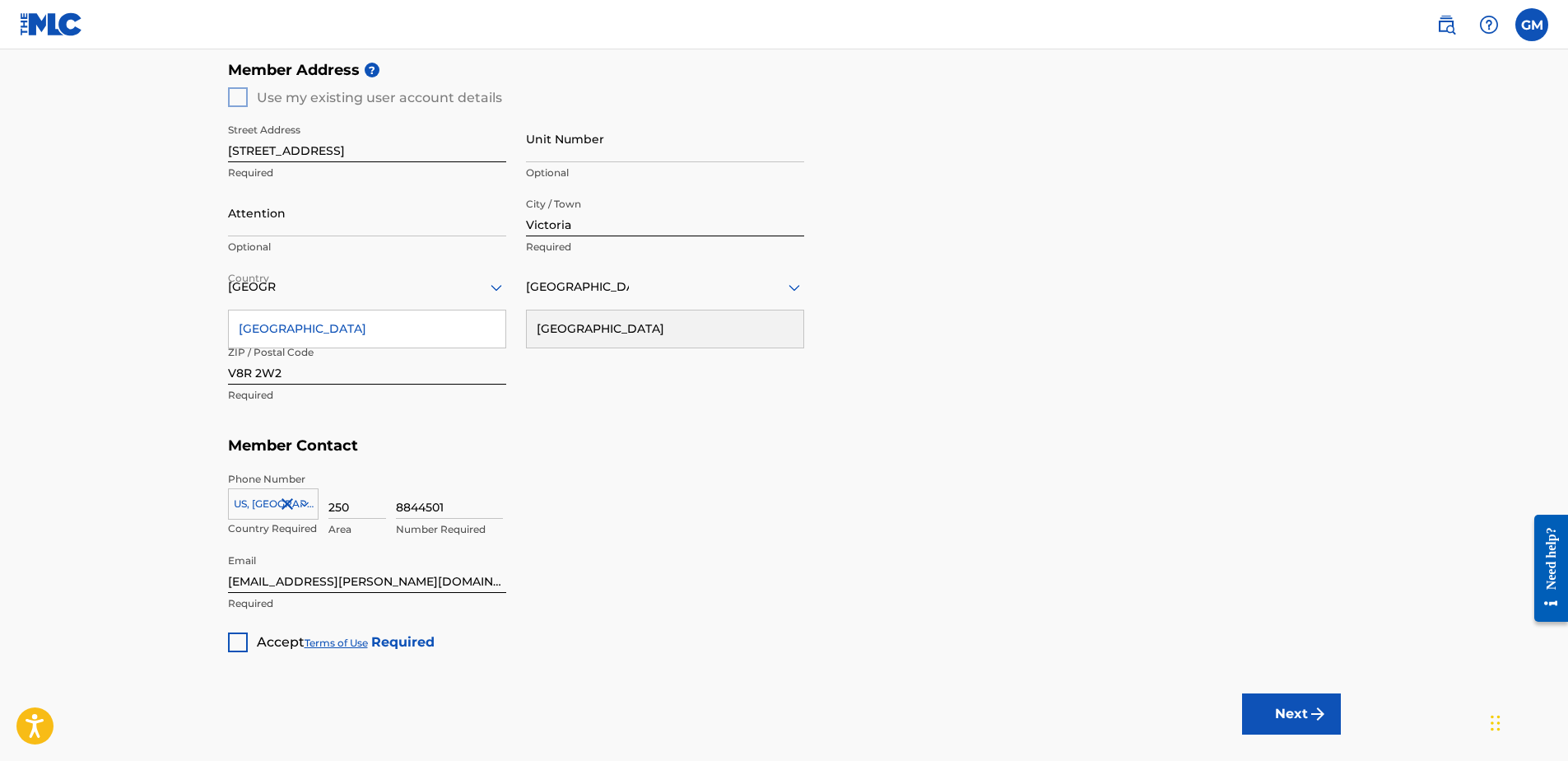
click at [331, 322] on div "[GEOGRAPHIC_DATA]" at bounding box center [367, 329] width 277 height 37
click at [256, 375] on input "V8R 2W2" at bounding box center [367, 360] width 278 height 47
type input "V8R 6L9"
type input "[GEOGRAPHIC_DATA]"
type input "1"
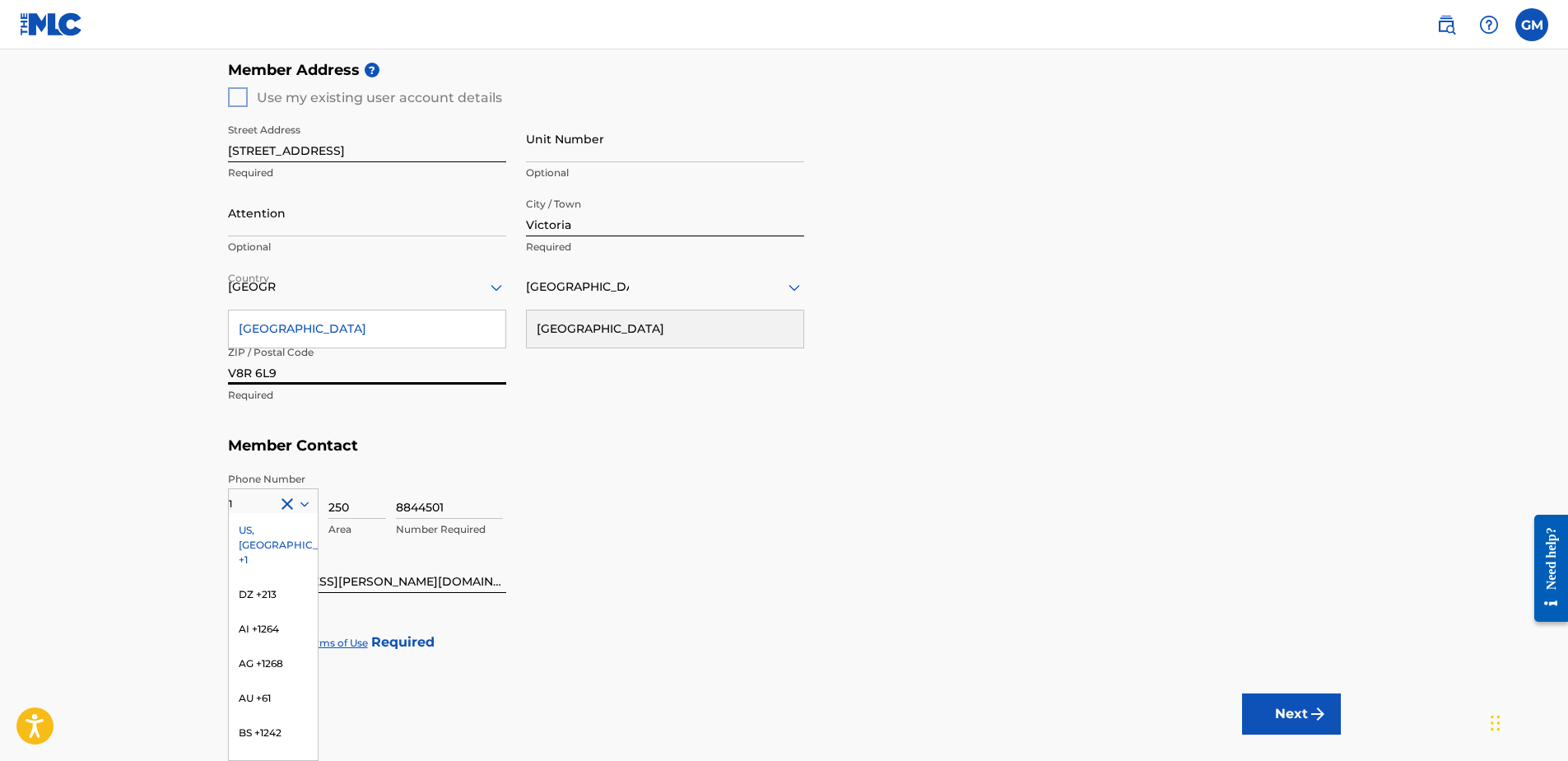
type input "V8R 6L9"
click at [344, 421] on div "Member Address ? Use my existing user account details Street Address 3265 Beach…" at bounding box center [784, 241] width 1113 height 376
click at [294, 349] on input "V8R 6L9" at bounding box center [367, 360] width 278 height 47
click at [296, 334] on div "[GEOGRAPHIC_DATA]" at bounding box center [367, 329] width 277 height 37
click at [258, 507] on div "US, [GEOGRAPHIC_DATA] +1" at bounding box center [273, 544] width 89 height 64
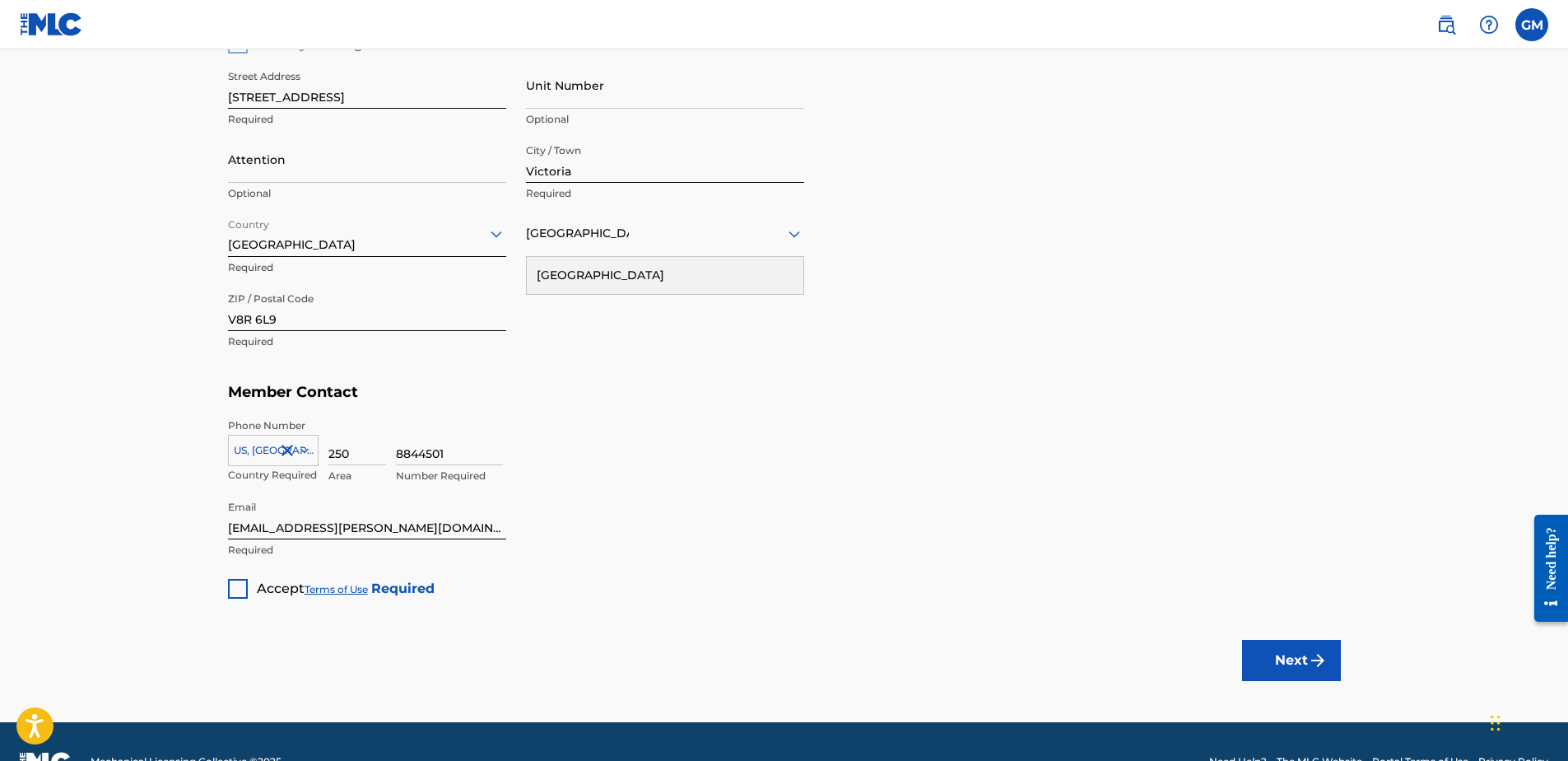
scroll to position [741, 0]
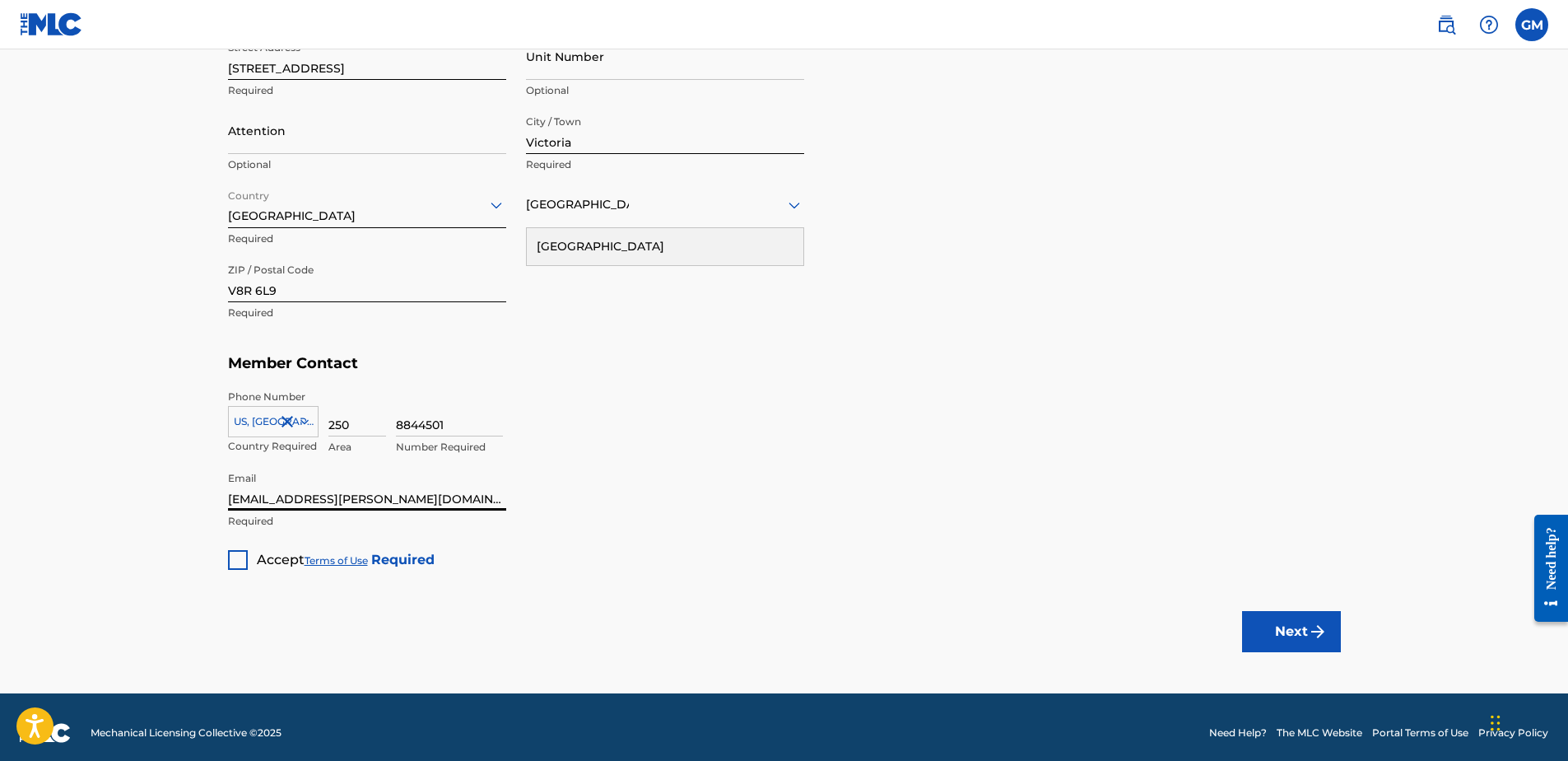
drag, startPoint x: 264, startPoint y: 498, endPoint x: 250, endPoint y: 505, distance: 15.7
click at [262, 498] on input "[EMAIL_ADDRESS][PERSON_NAME][DOMAIN_NAME]" at bounding box center [367, 487] width 278 height 47
click at [284, 499] on input "orrlaw2@shaw.ca" at bounding box center [367, 487] width 278 height 47
type input "orrlaw2@outlook.com"
click at [239, 507] on div at bounding box center [238, 560] width 20 height 20
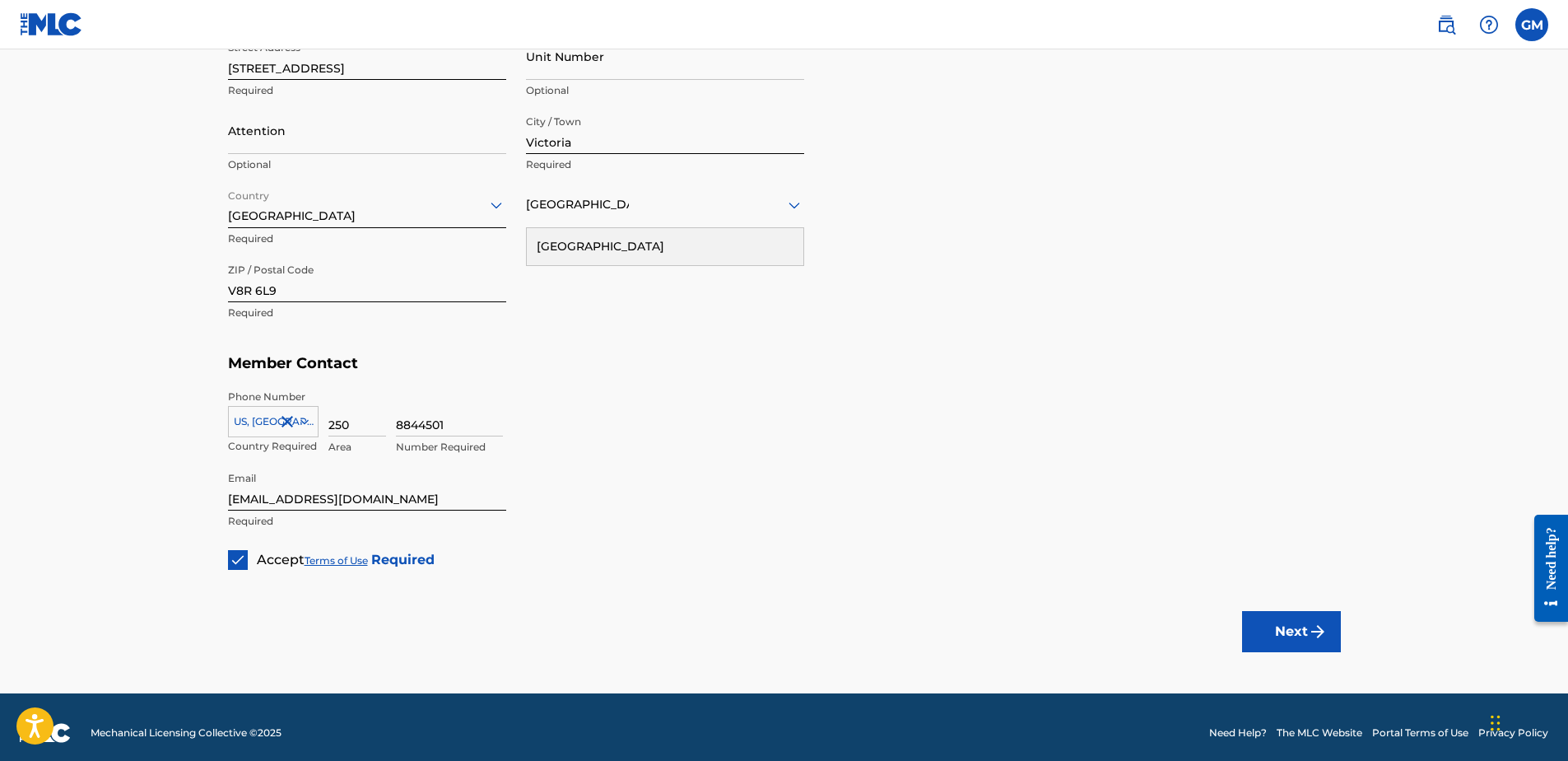
click at [761, 507] on button "Next" at bounding box center [1291, 631] width 99 height 41
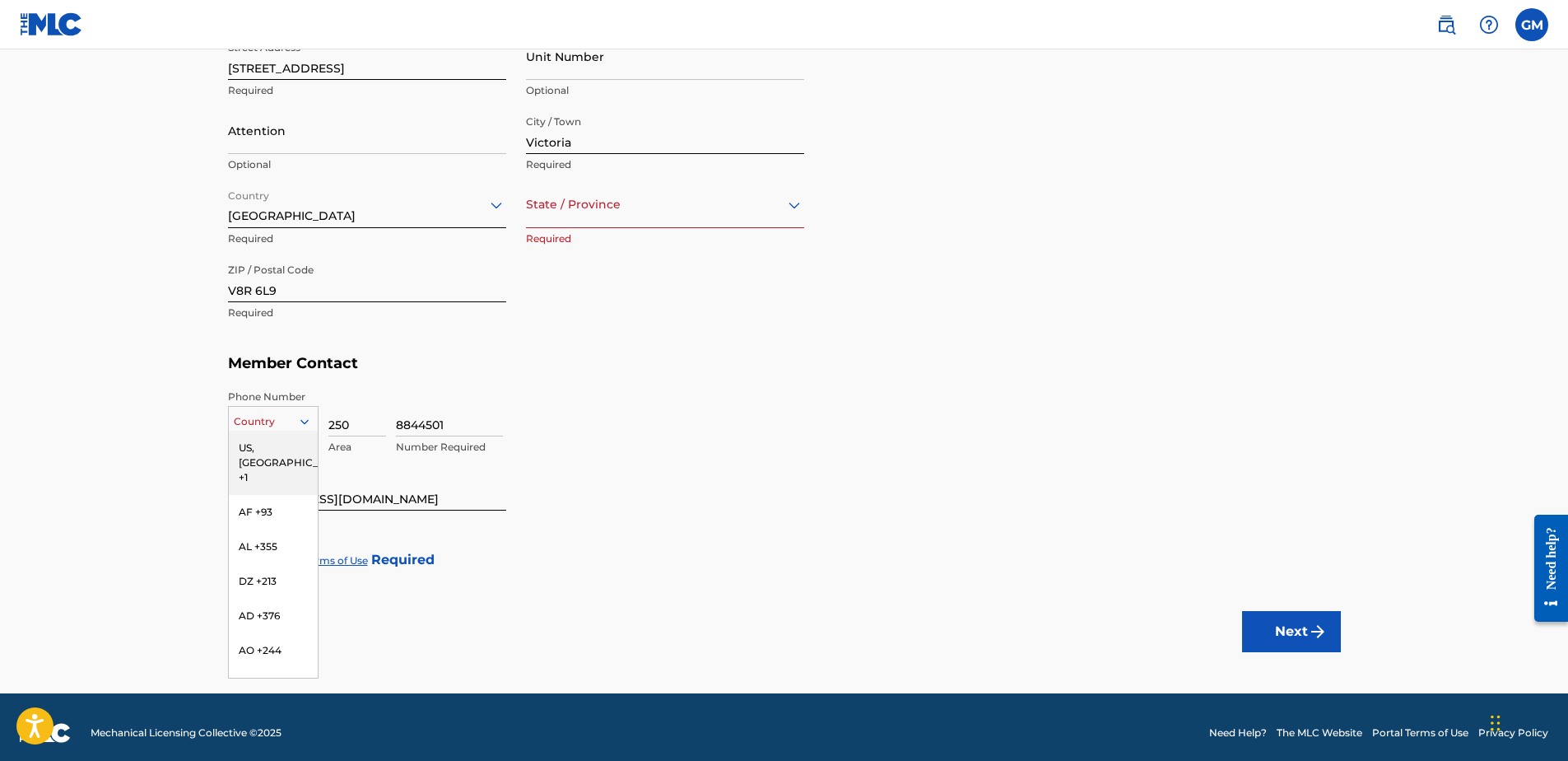
click at [304, 420] on icon at bounding box center [304, 421] width 14 height 14
click at [288, 443] on div "US, [GEOGRAPHIC_DATA] +1" at bounding box center [273, 462] width 89 height 64
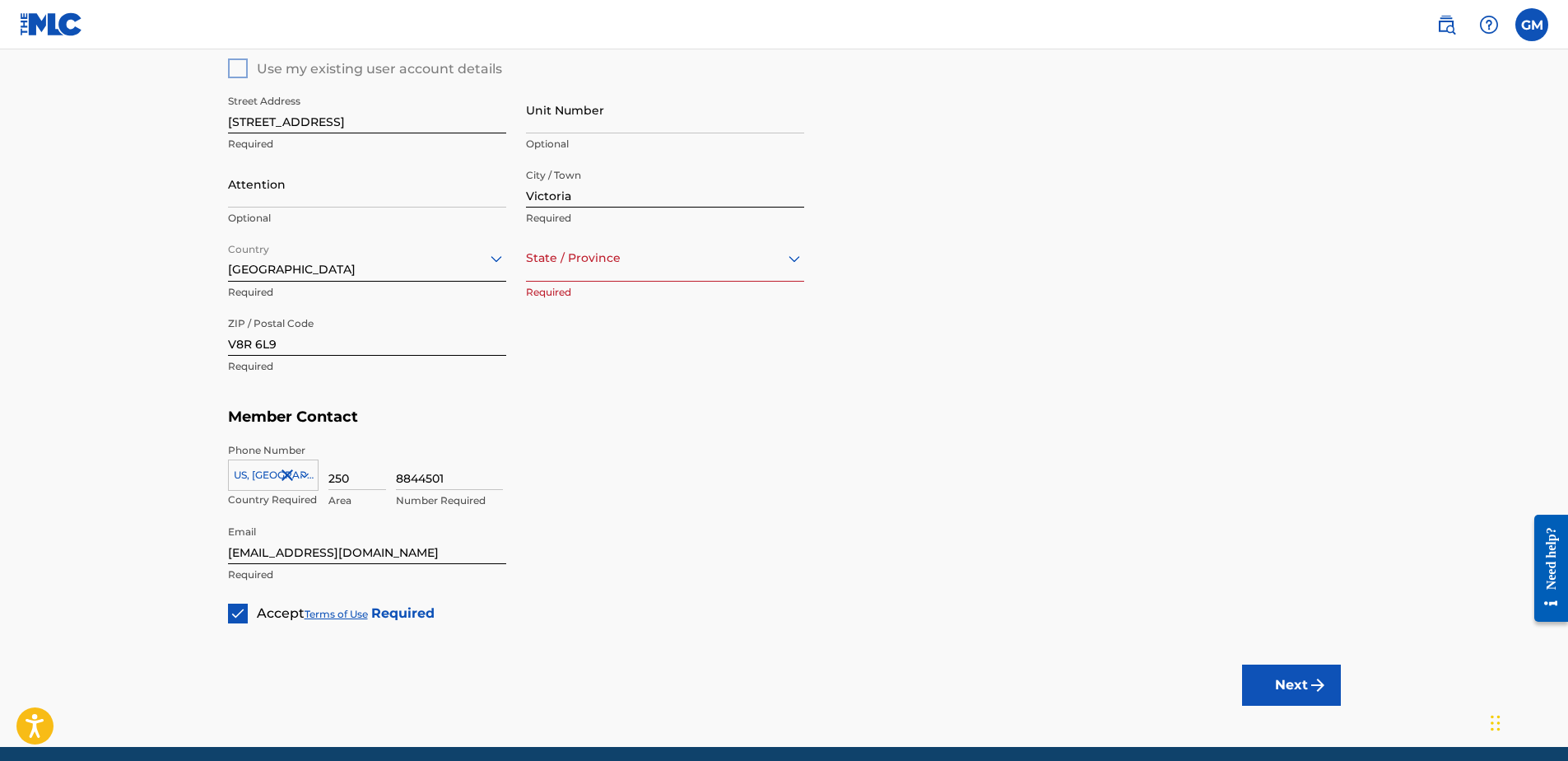
scroll to position [658, 0]
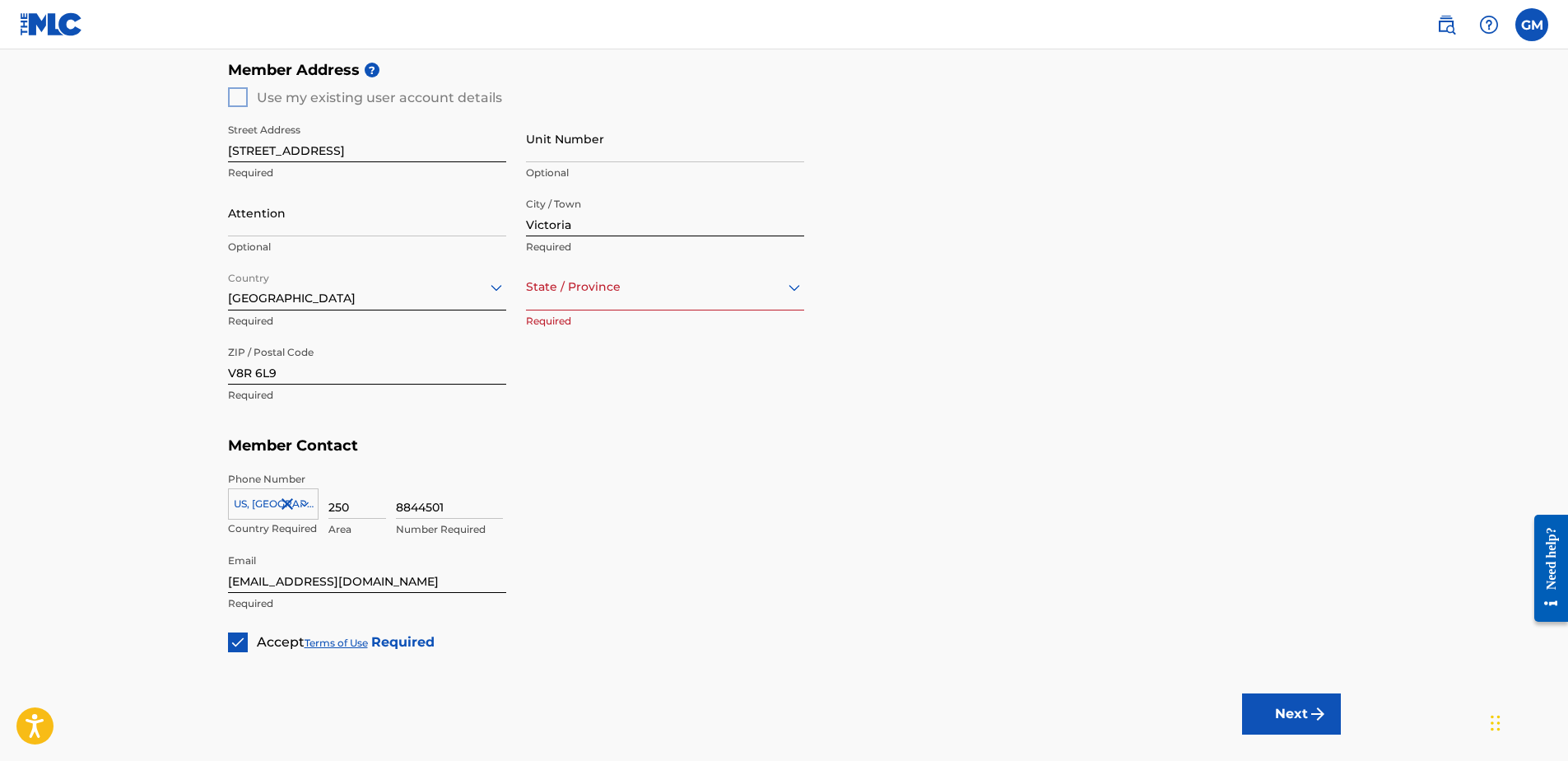
click at [761, 288] on icon at bounding box center [795, 287] width 12 height 7
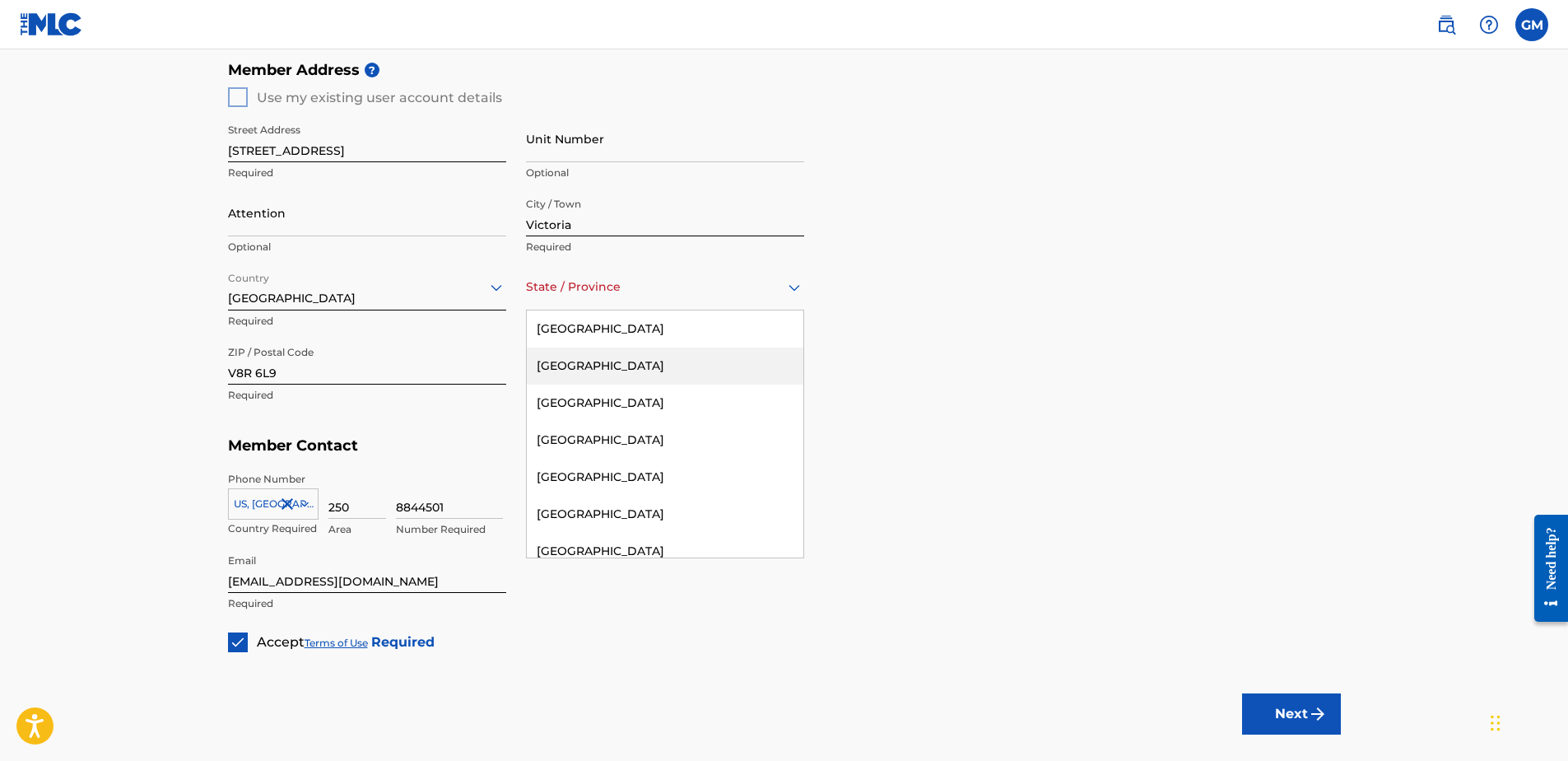
click at [667, 356] on div "[GEOGRAPHIC_DATA]" at bounding box center [665, 365] width 277 height 37
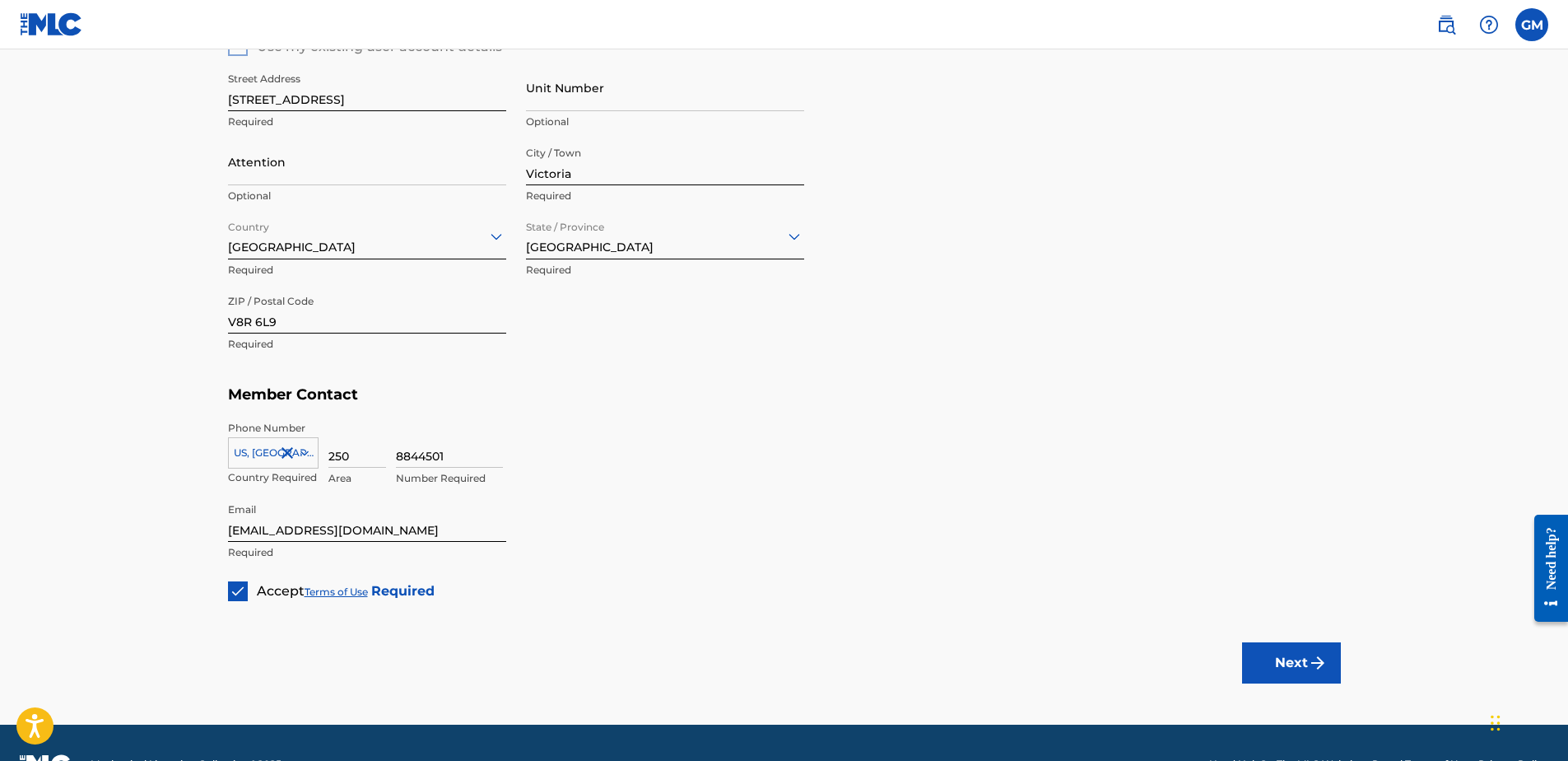
scroll to position [752, 0]
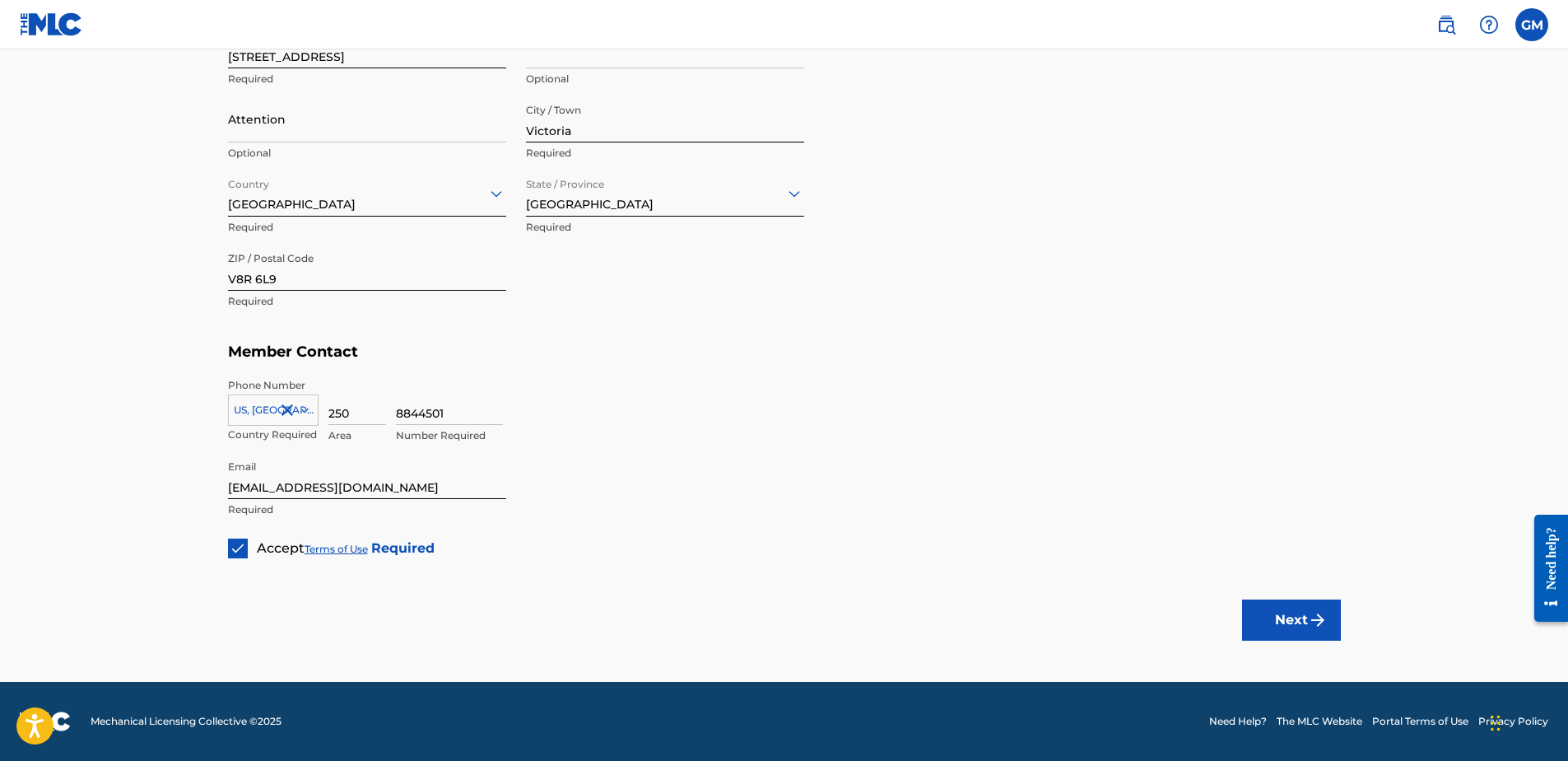
click at [761, 507] on button "Next" at bounding box center [1291, 619] width 99 height 41
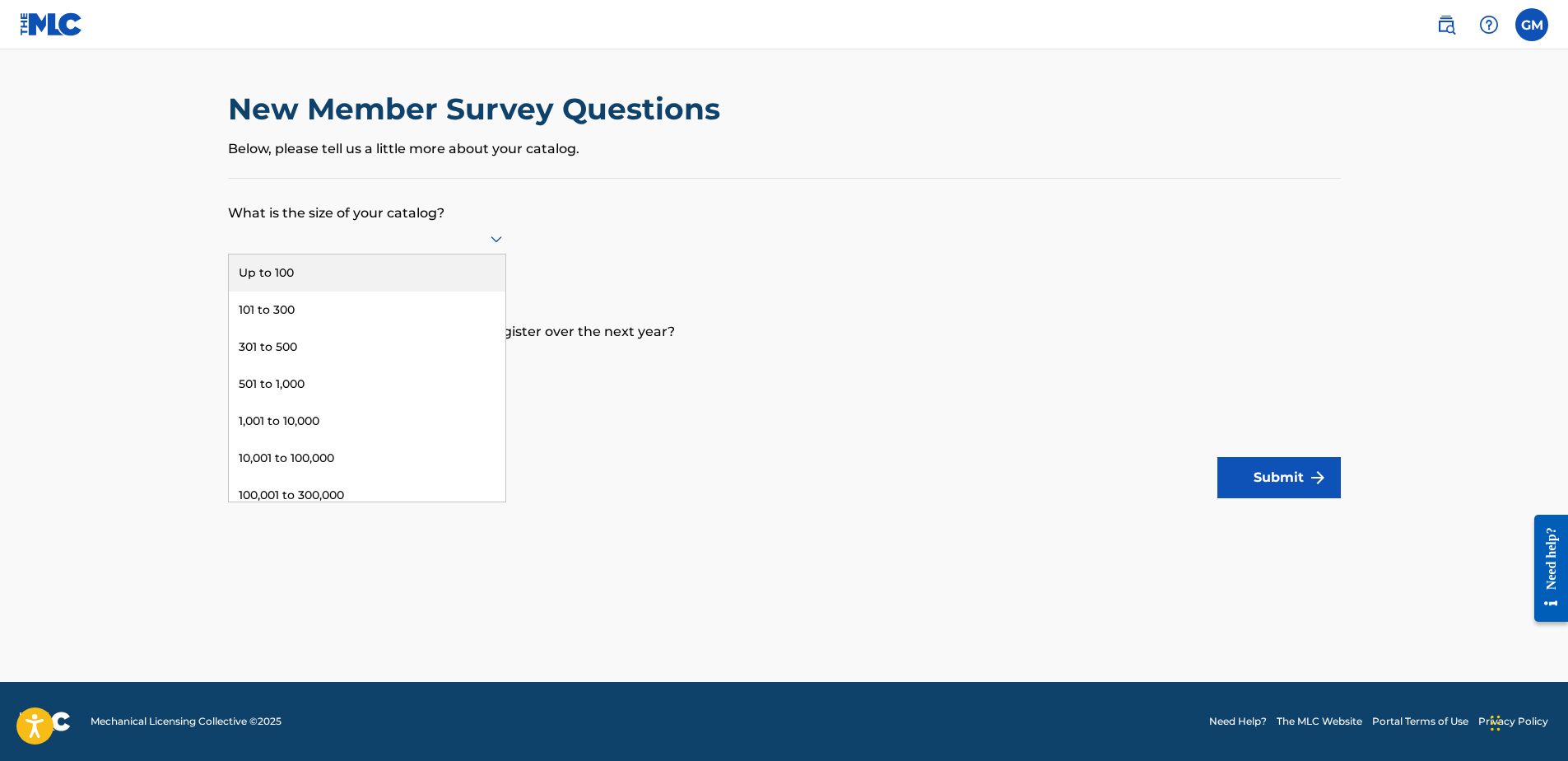
click at [496, 240] on icon at bounding box center [496, 239] width 12 height 7
click at [294, 350] on div "301 to 500" at bounding box center [367, 347] width 277 height 37
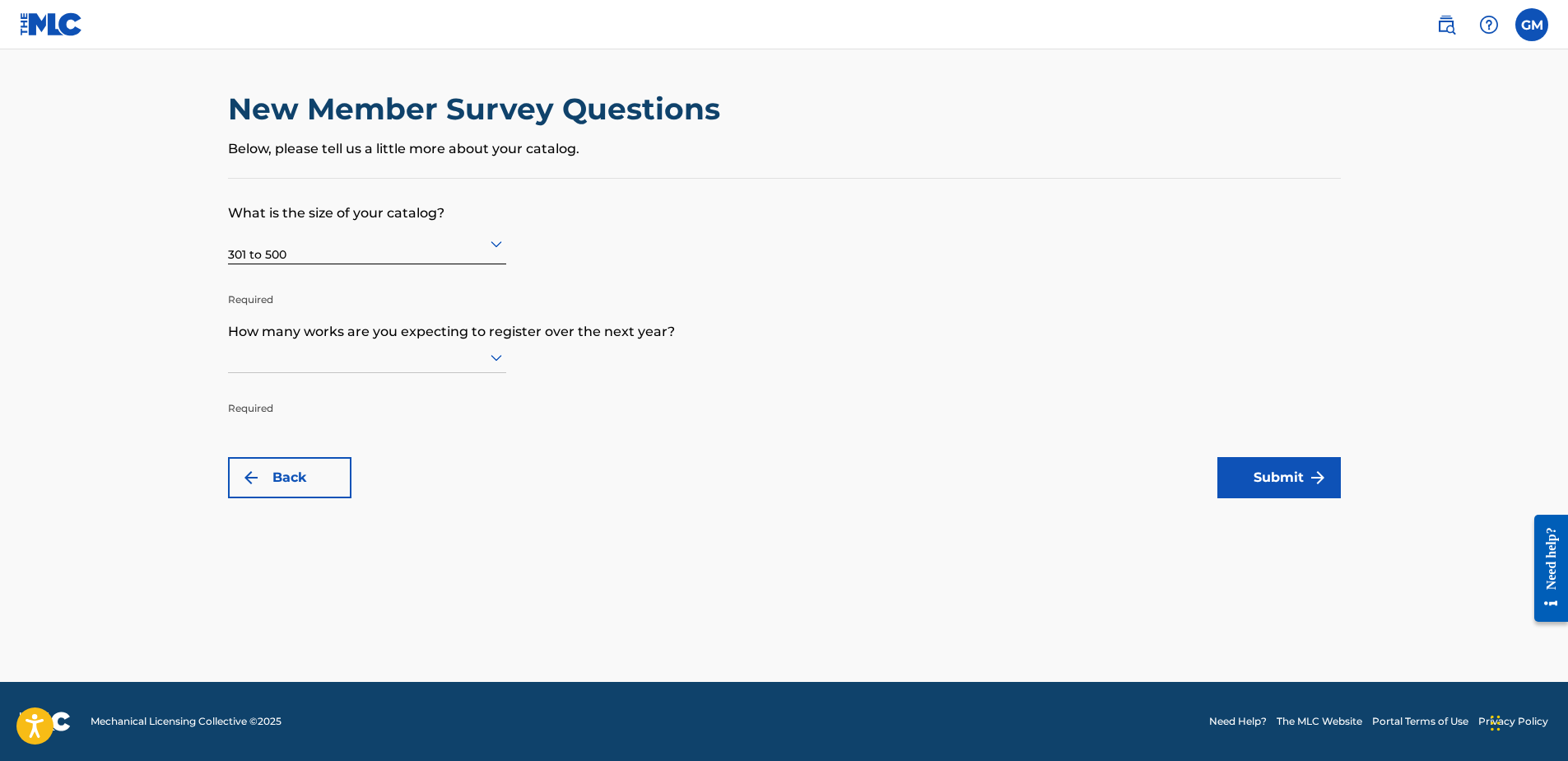
click at [491, 355] on icon at bounding box center [496, 357] width 12 height 7
click at [283, 455] on div "301 to 500" at bounding box center [367, 465] width 277 height 37
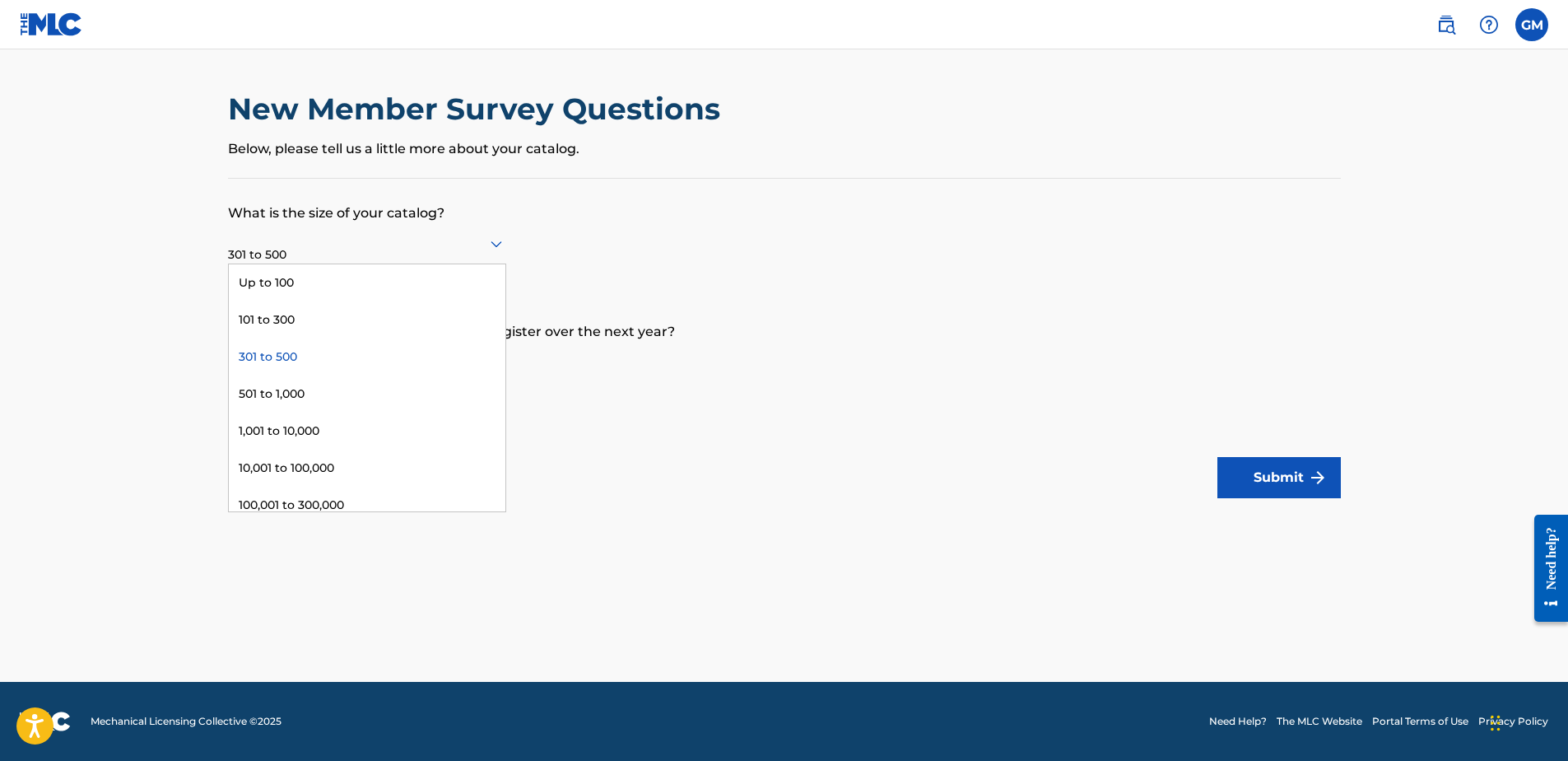
click at [494, 239] on icon at bounding box center [496, 243] width 20 height 20
click at [311, 320] on div "101 to 300" at bounding box center [367, 319] width 277 height 37
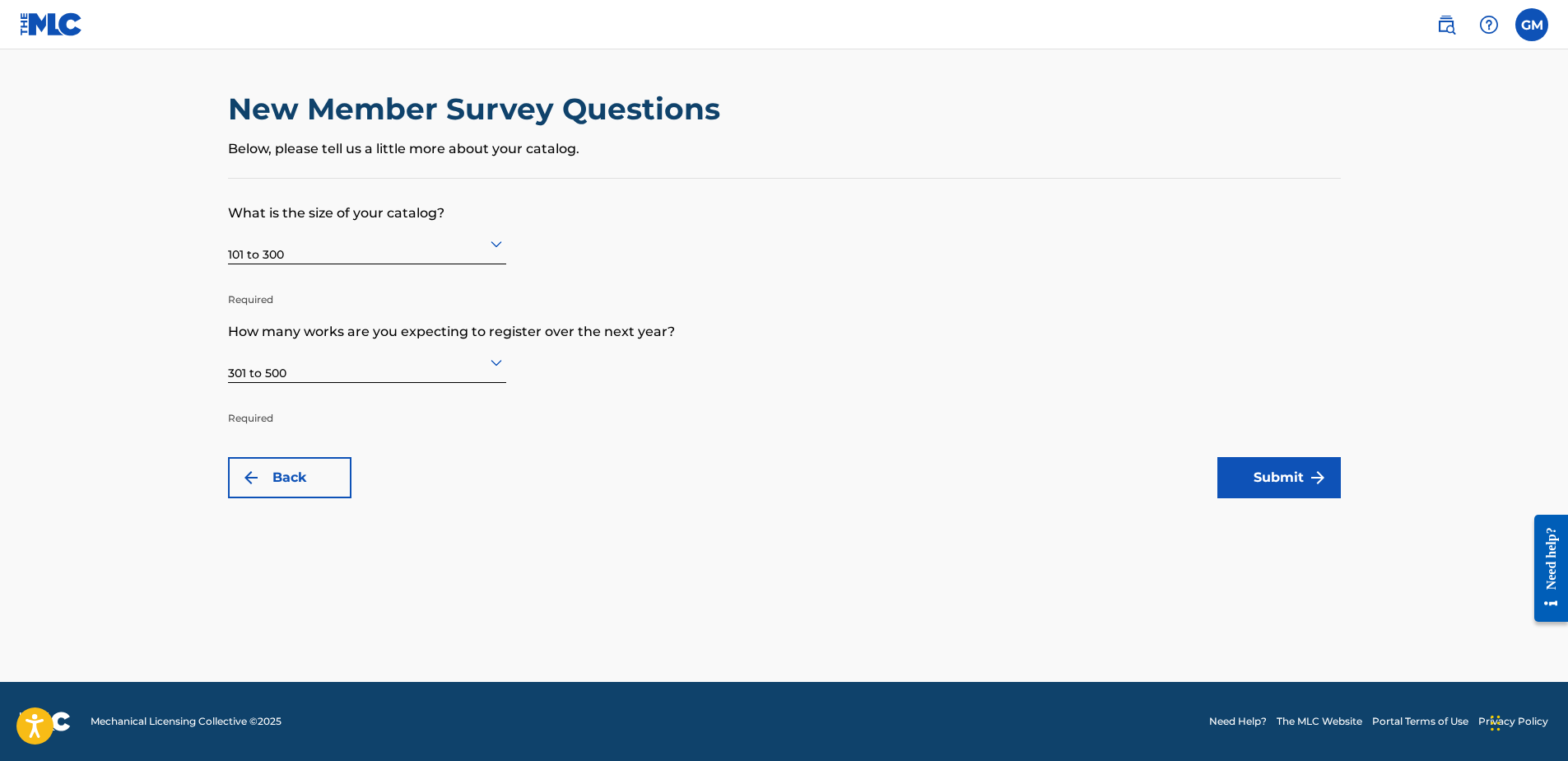
click at [495, 358] on icon at bounding box center [496, 362] width 20 height 20
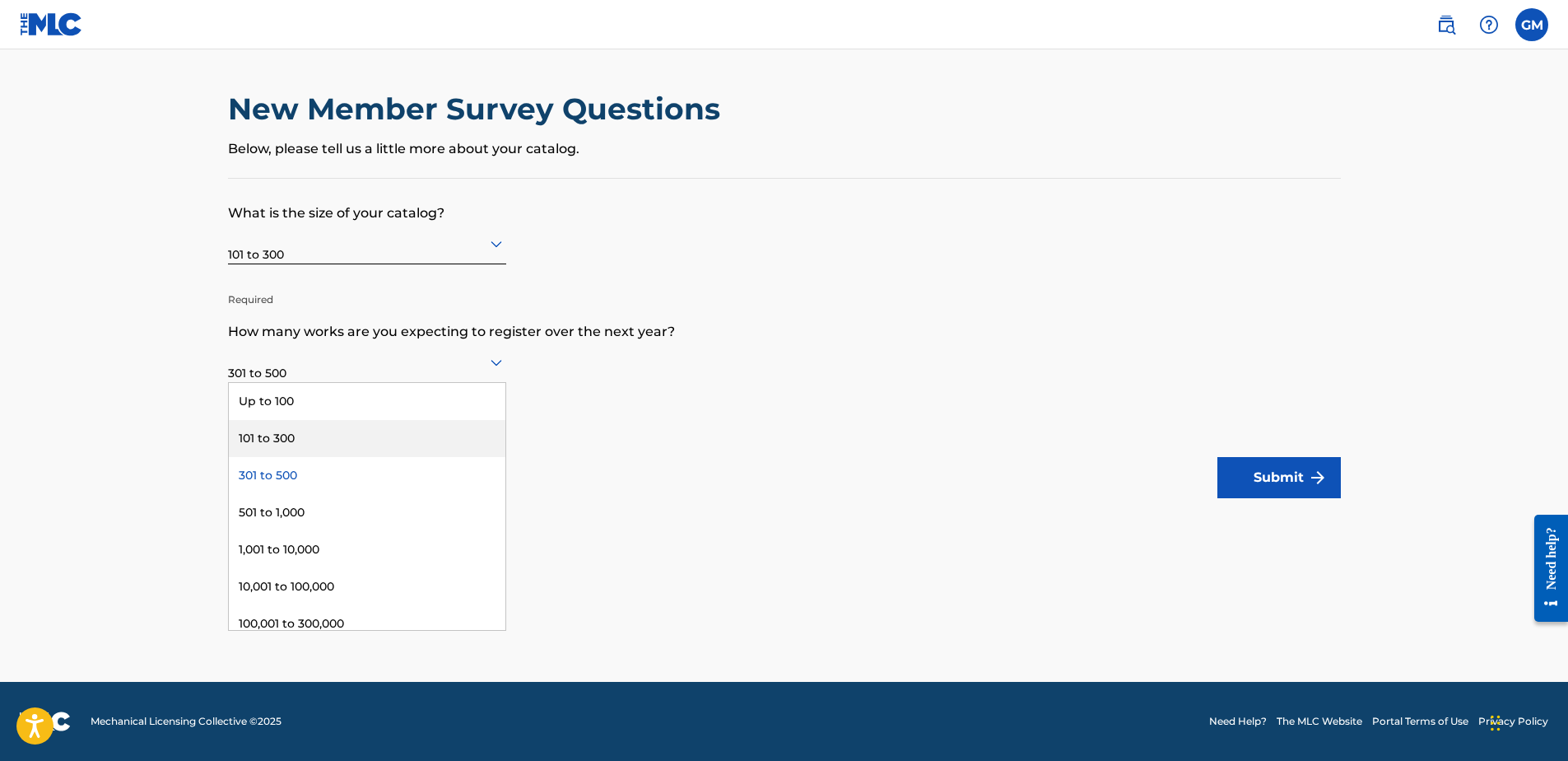
click at [403, 433] on div "101 to 300" at bounding box center [367, 438] width 277 height 37
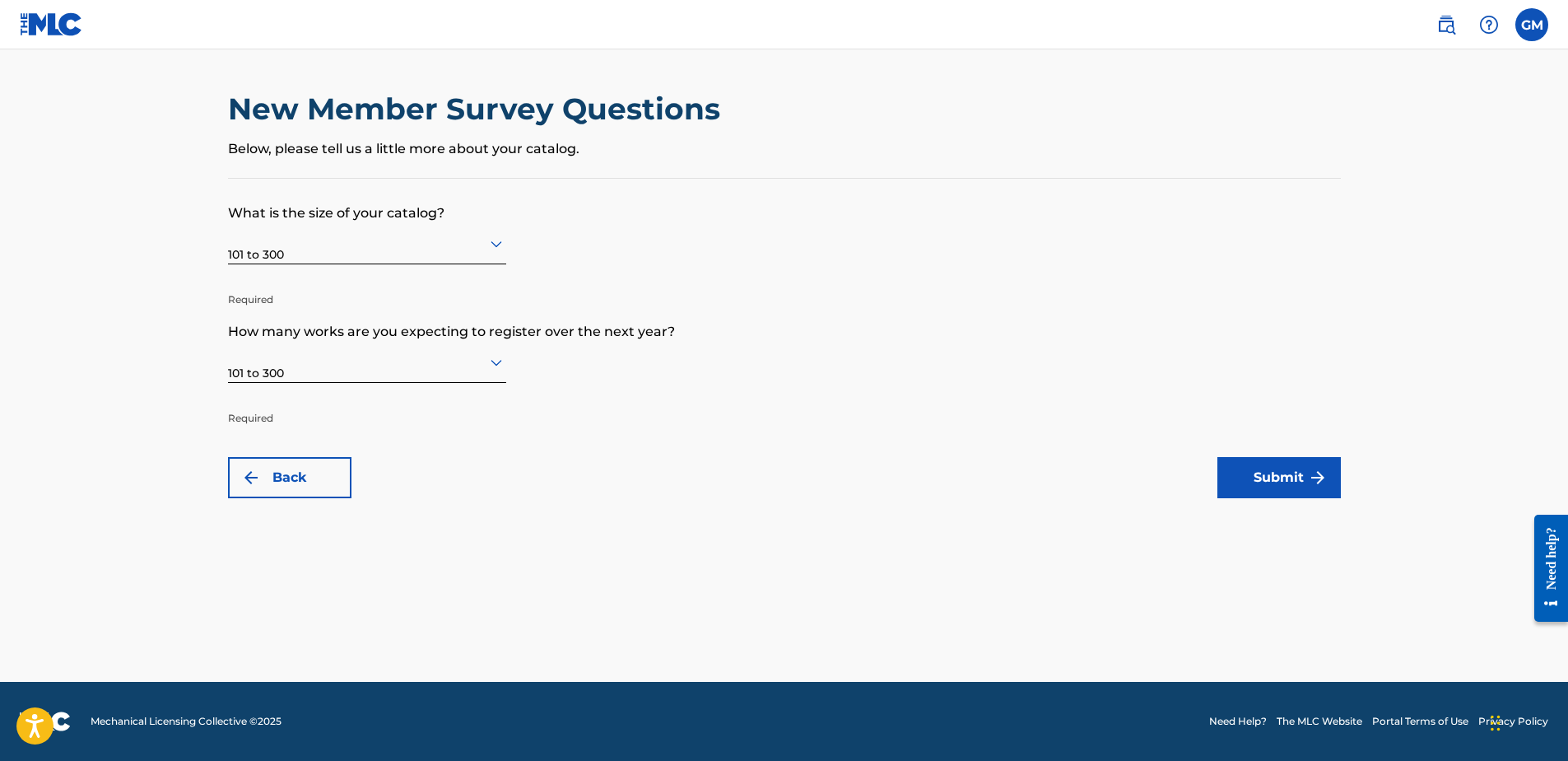
click at [761, 483] on button "Submit" at bounding box center [1279, 477] width 124 height 41
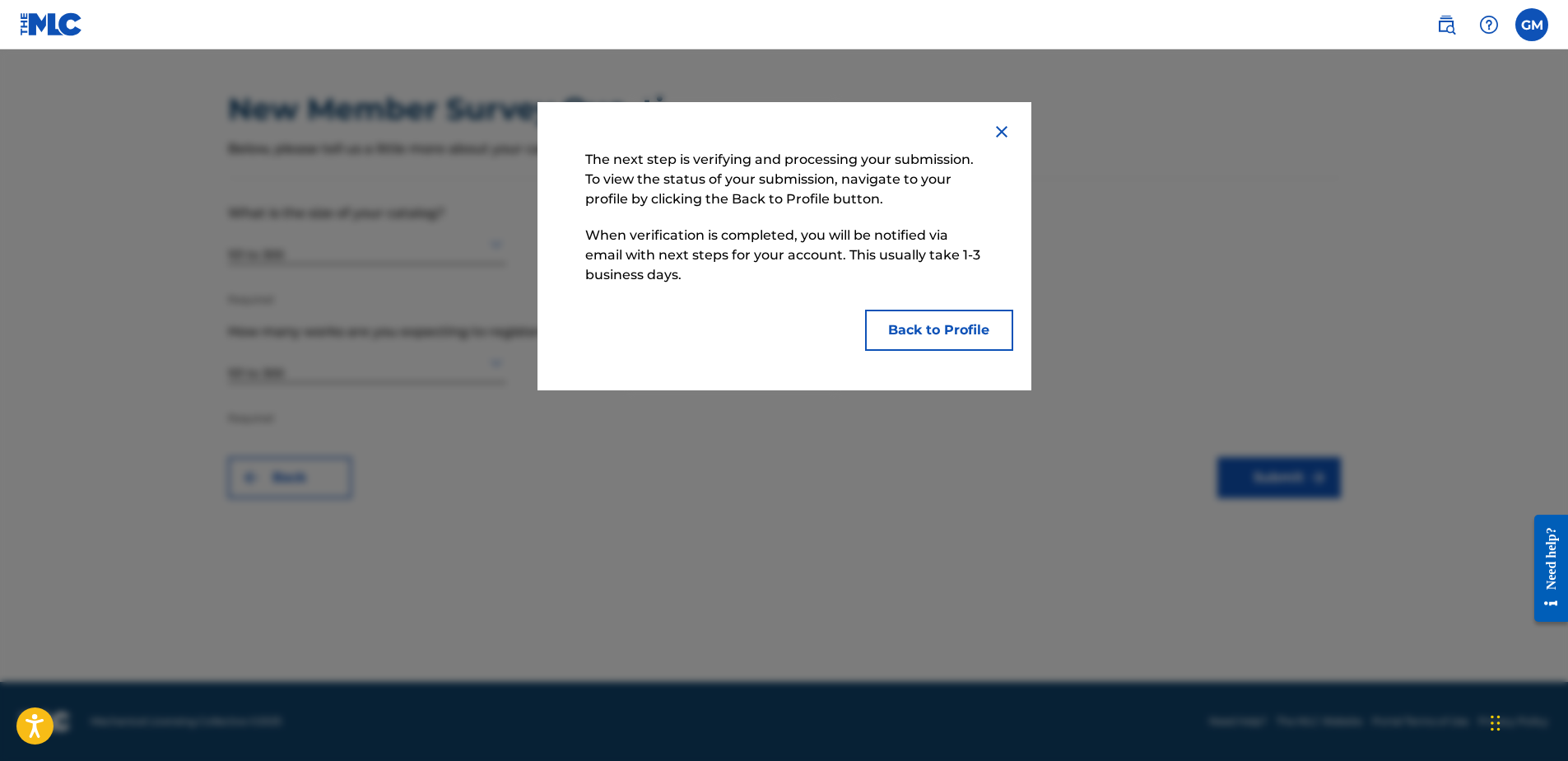
click at [761, 347] on button "Back to Profile" at bounding box center [939, 330] width 149 height 41
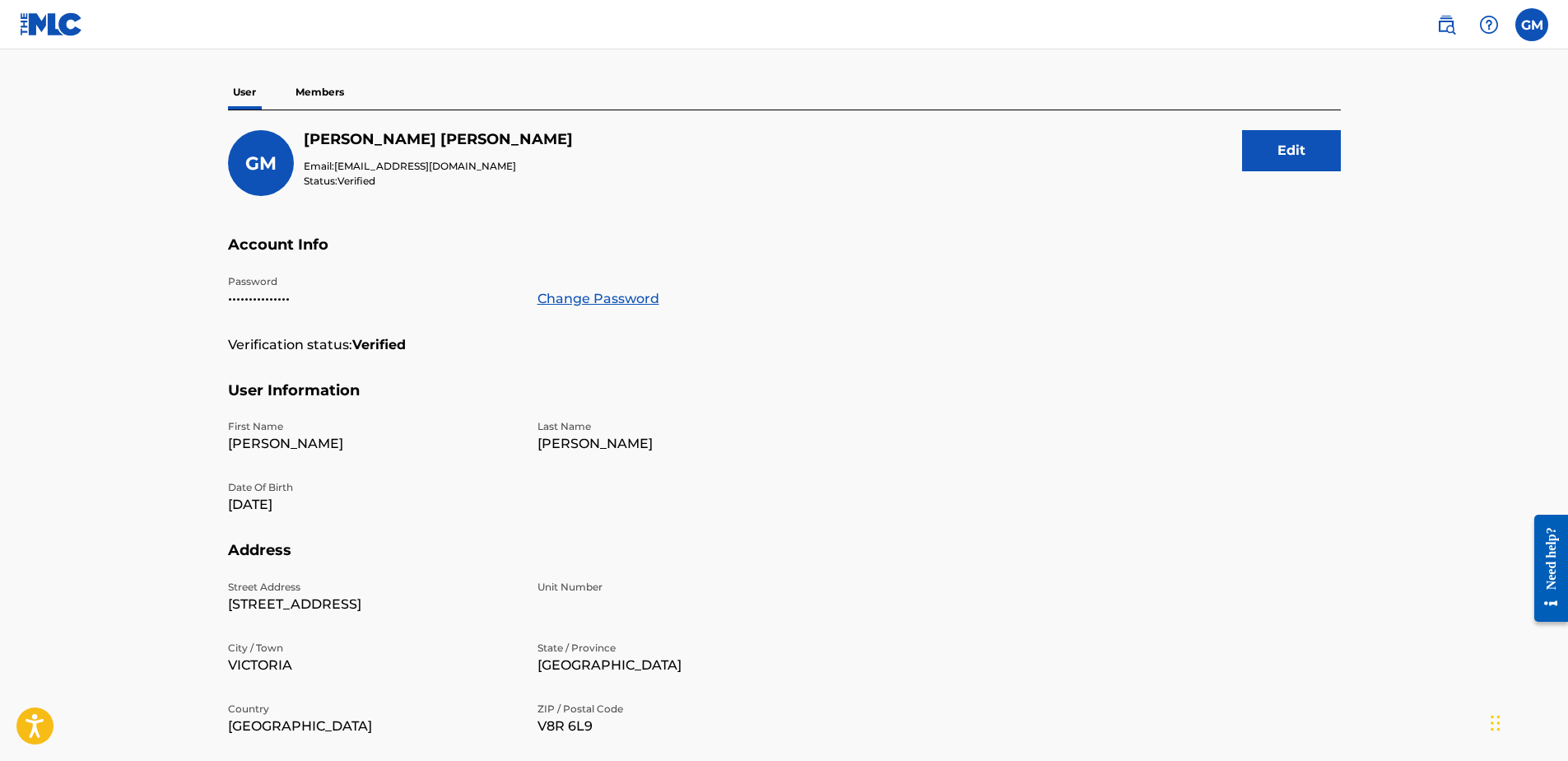
scroll to position [18, 0]
